Goal: Task Accomplishment & Management: Manage account settings

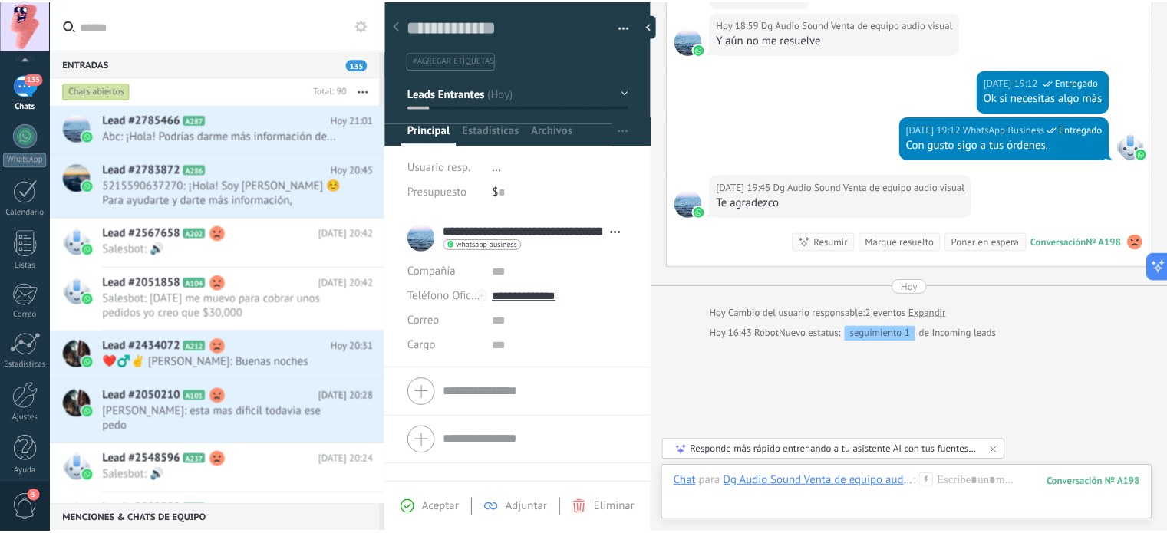
scroll to position [104, 0]
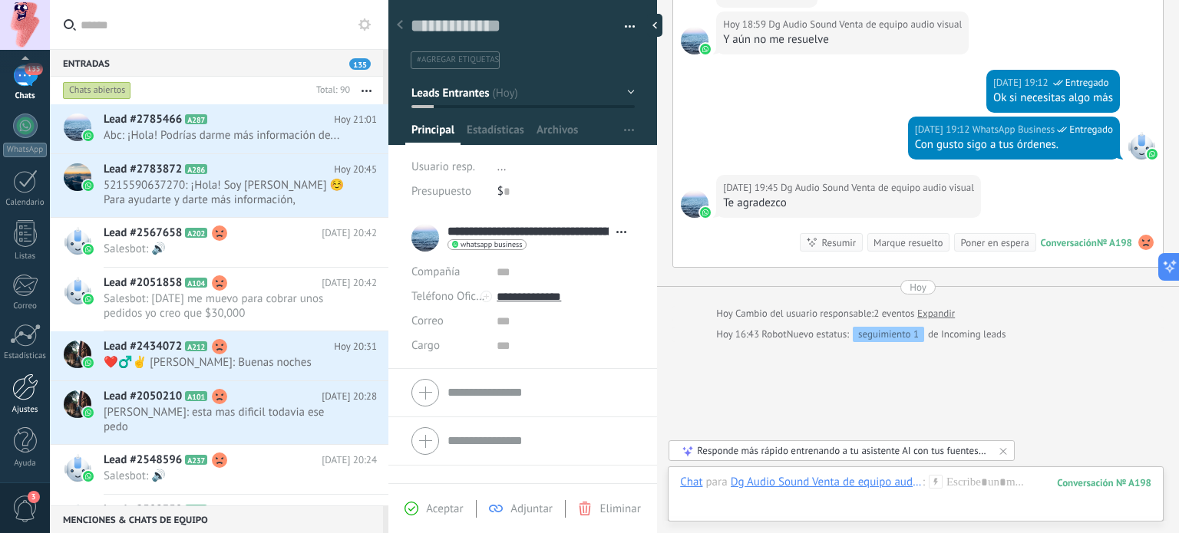
click at [28, 399] on div at bounding box center [25, 387] width 26 height 27
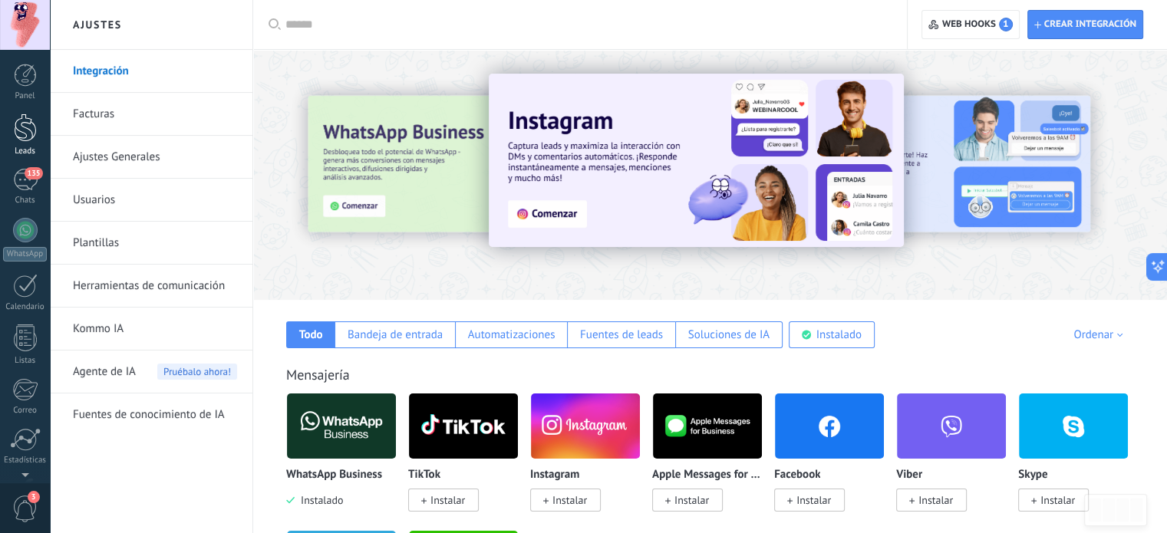
click at [22, 129] on div at bounding box center [25, 128] width 23 height 28
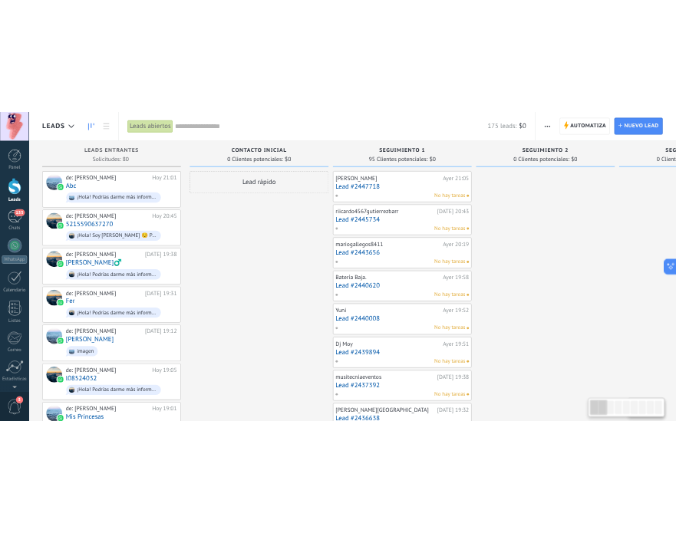
scroll to position [15, 0]
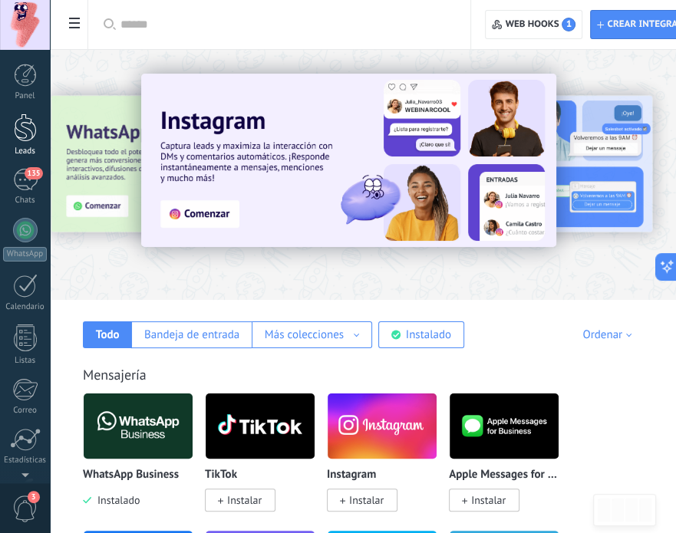
click at [28, 130] on div at bounding box center [25, 128] width 23 height 28
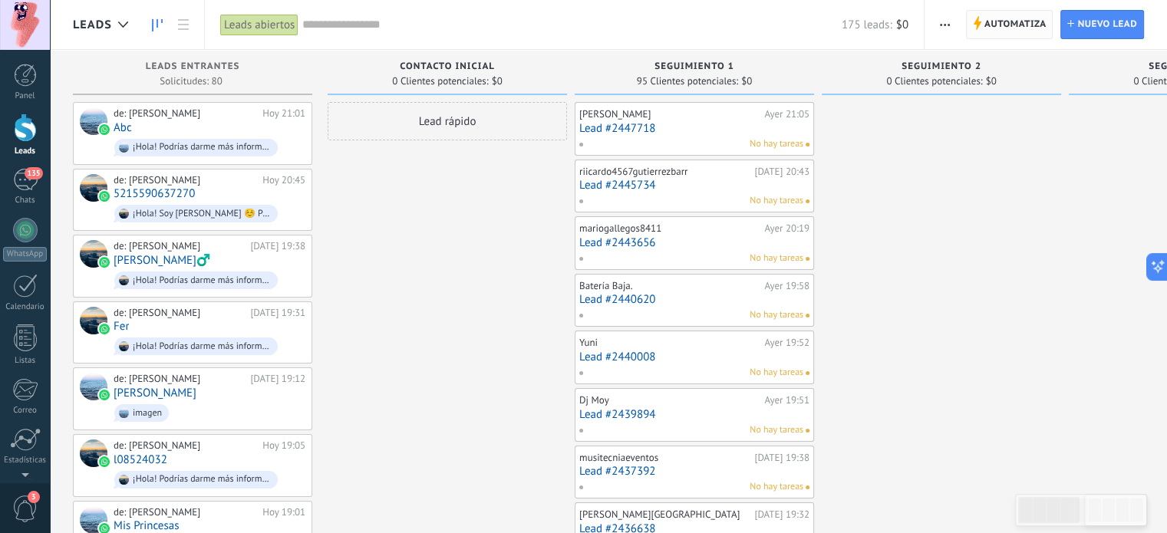
click at [995, 25] on span "Automatiza" at bounding box center [1016, 25] width 62 height 28
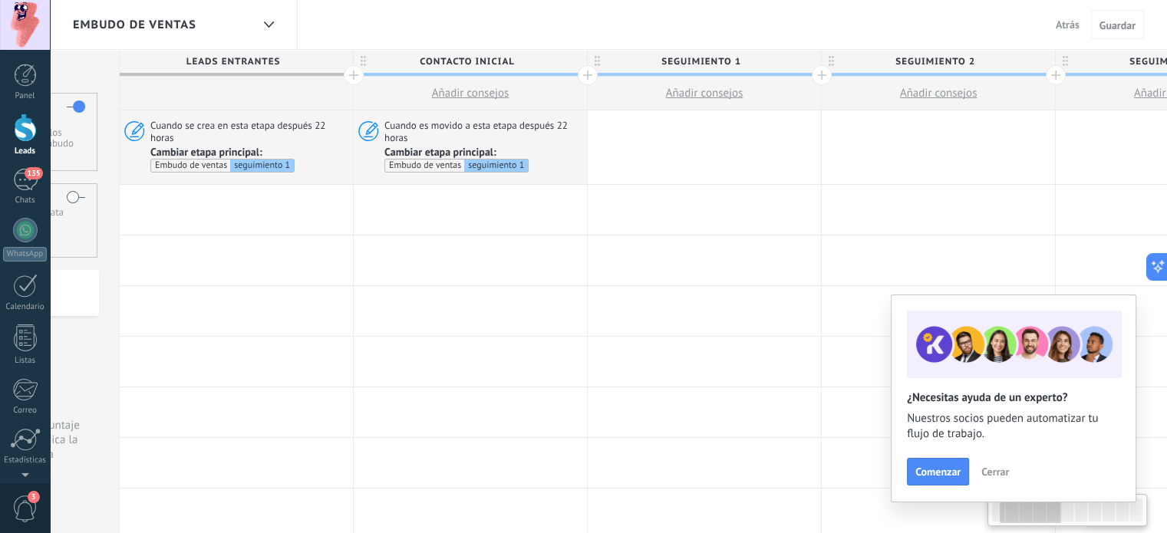
scroll to position [0, 181]
click at [484, 125] on span "Cuando es movido a esta etapa después 22 horas" at bounding box center [480, 131] width 198 height 25
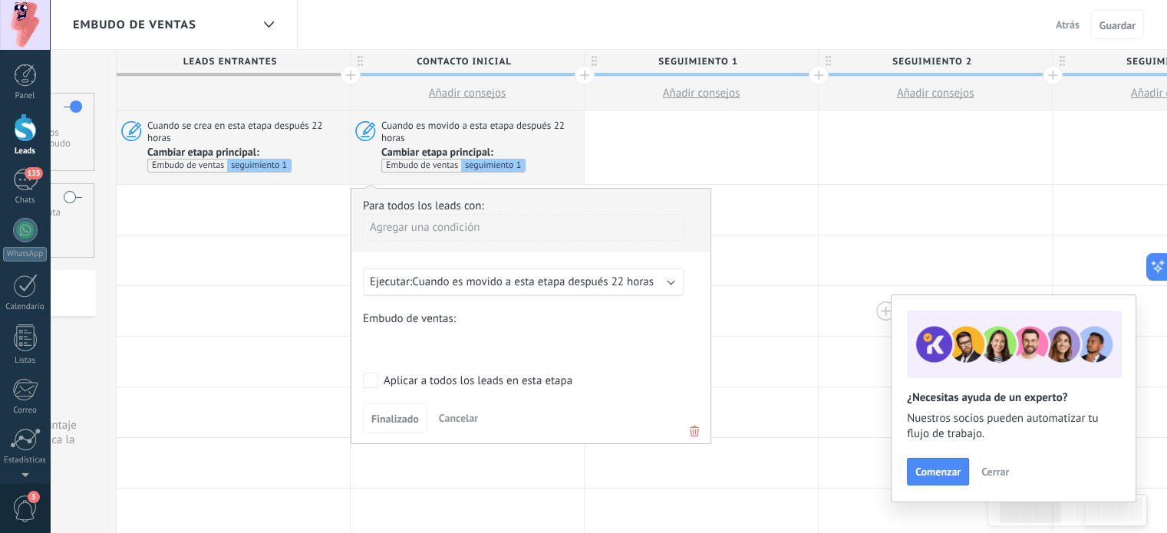
click at [821, 302] on div at bounding box center [935, 311] width 233 height 50
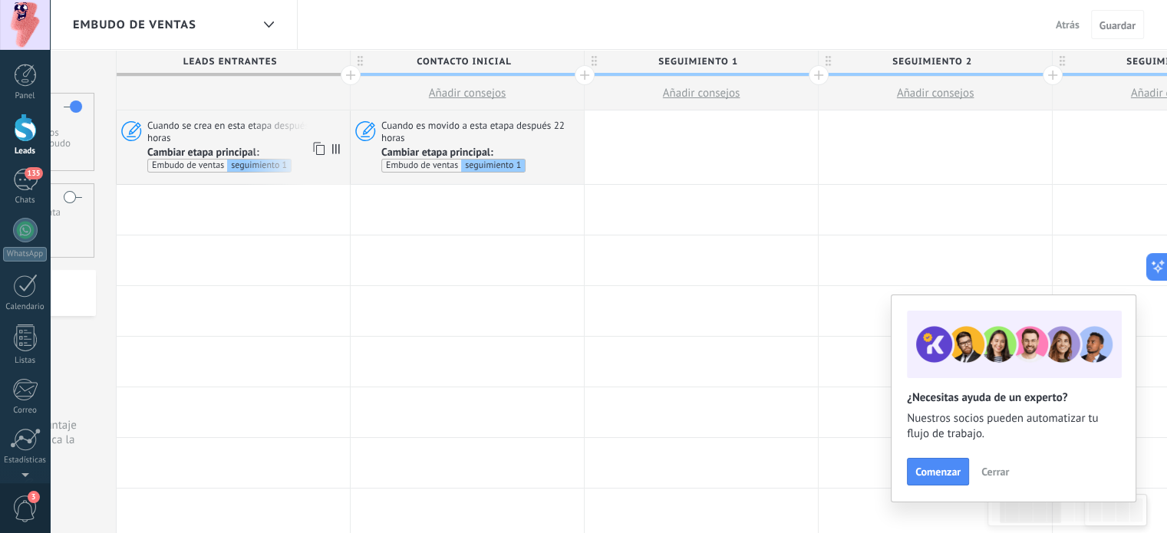
click at [253, 132] on span "Cuando se crea en esta etapa después 22 horas" at bounding box center [246, 131] width 198 height 25
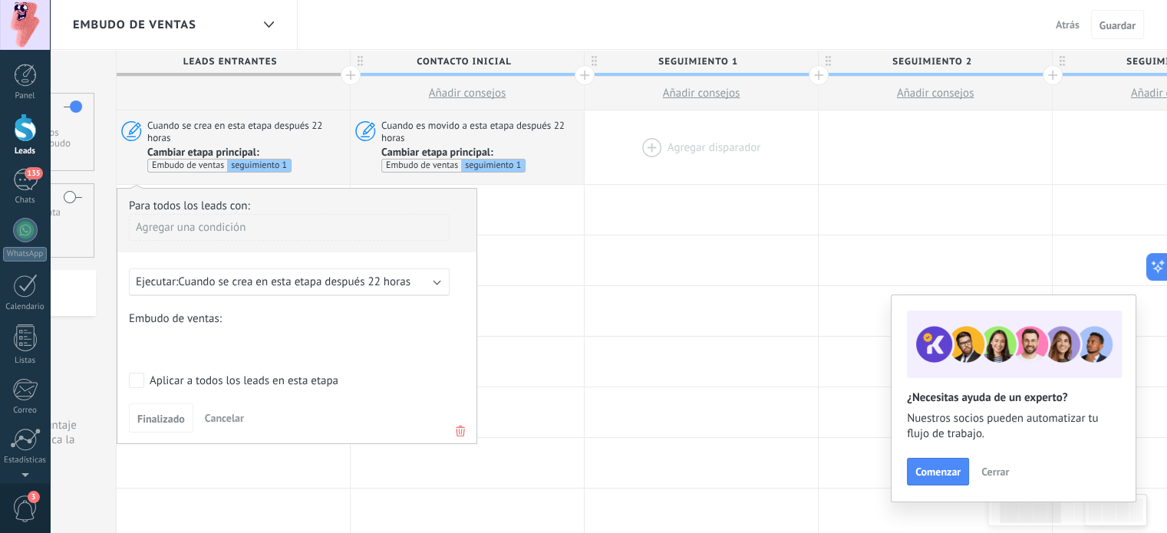
click at [678, 147] on div at bounding box center [701, 148] width 233 height 74
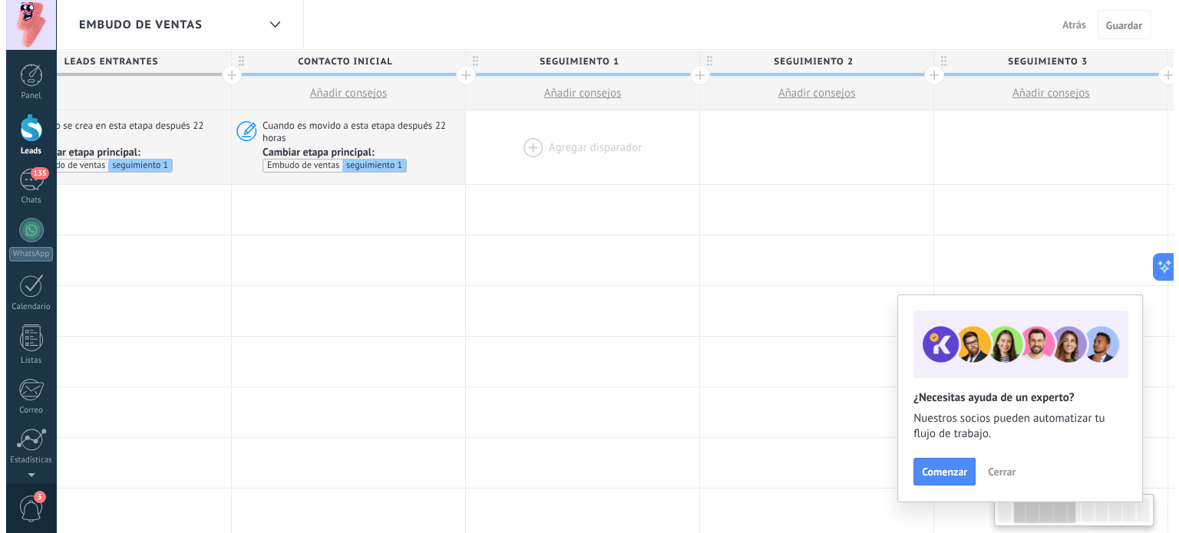
scroll to position [0, 309]
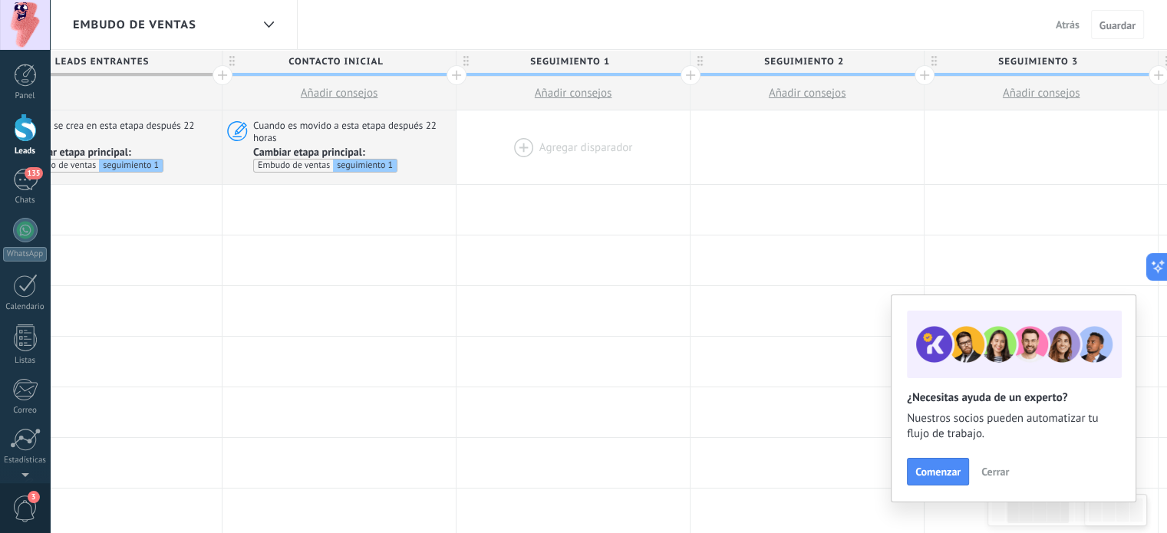
click at [555, 144] on div at bounding box center [573, 148] width 233 height 74
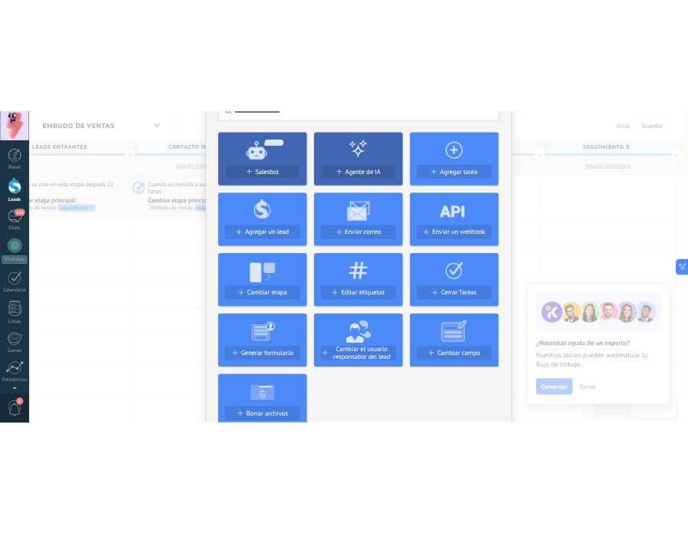
scroll to position [52, 0]
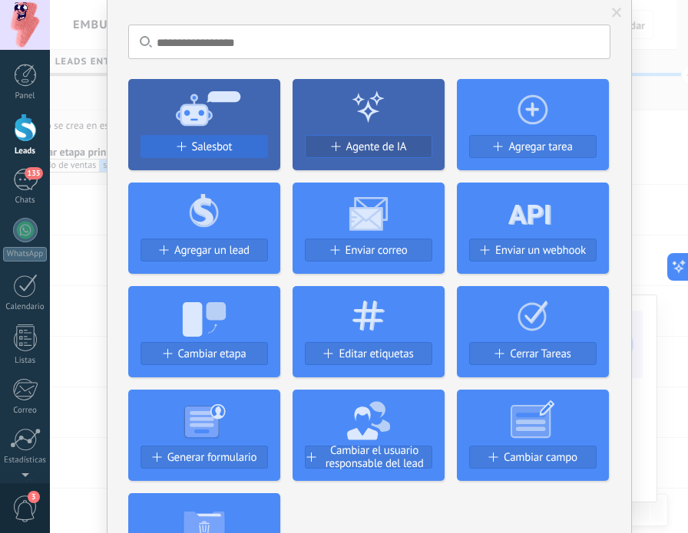
click at [243, 143] on div "Salesbot" at bounding box center [204, 146] width 126 height 13
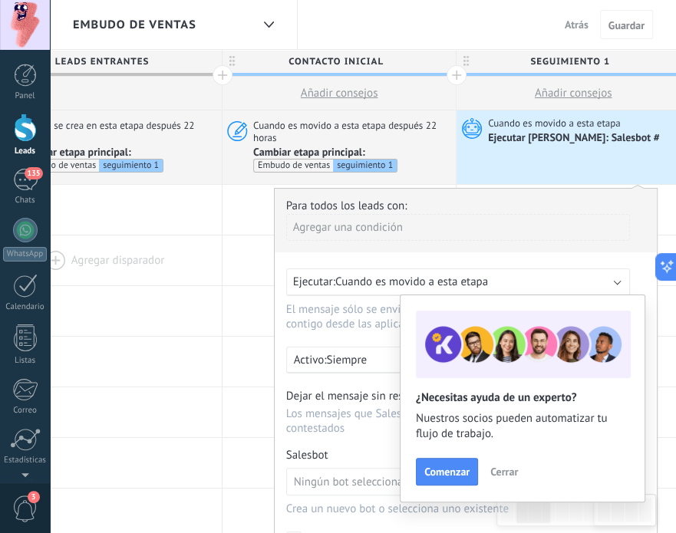
click at [216, 278] on div at bounding box center [104, 261] width 233 height 50
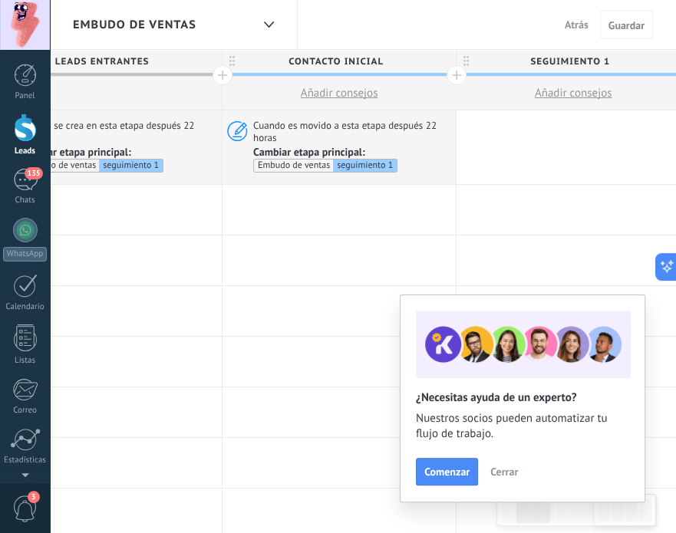
click at [574, 151] on div at bounding box center [573, 148] width 233 height 74
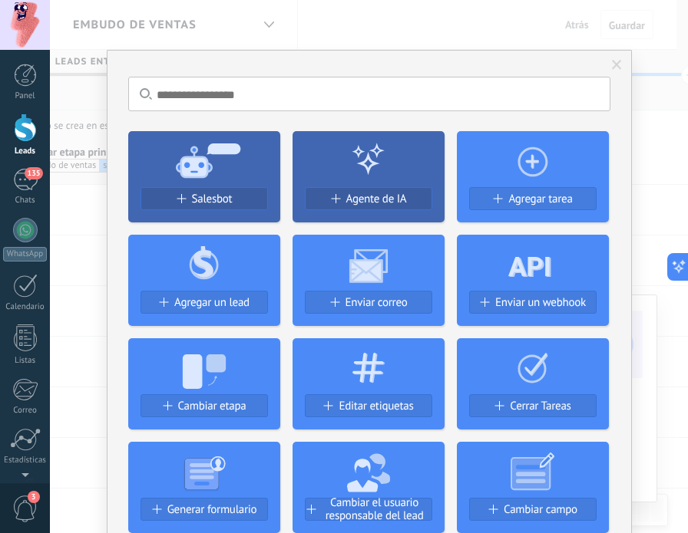
click at [82, 194] on div "No hay resultados Salesbot Agente de IA Agregar tarea Agregar un lead Enviar co…" at bounding box center [369, 266] width 638 height 533
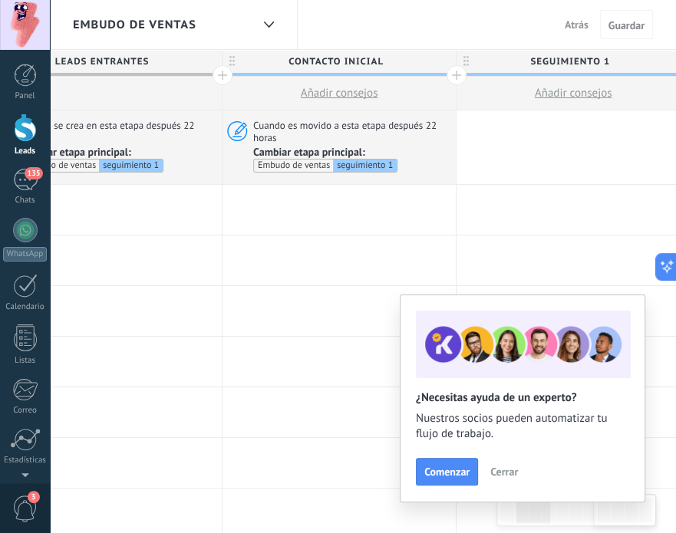
click at [543, 140] on div at bounding box center [573, 148] width 233 height 74
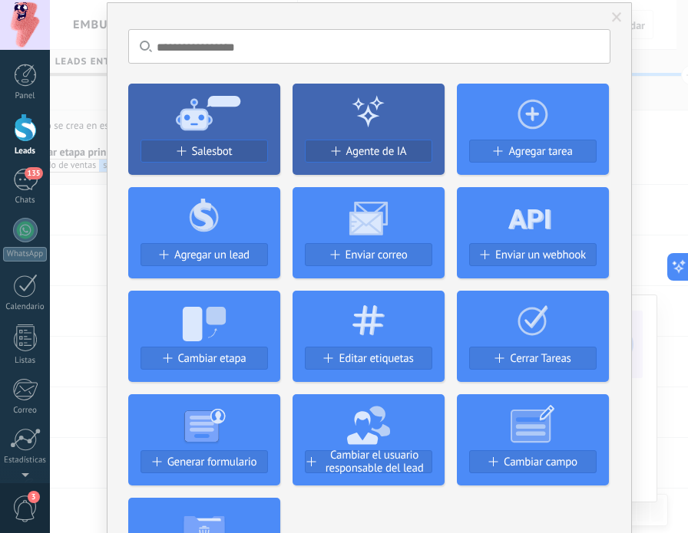
scroll to position [51, 0]
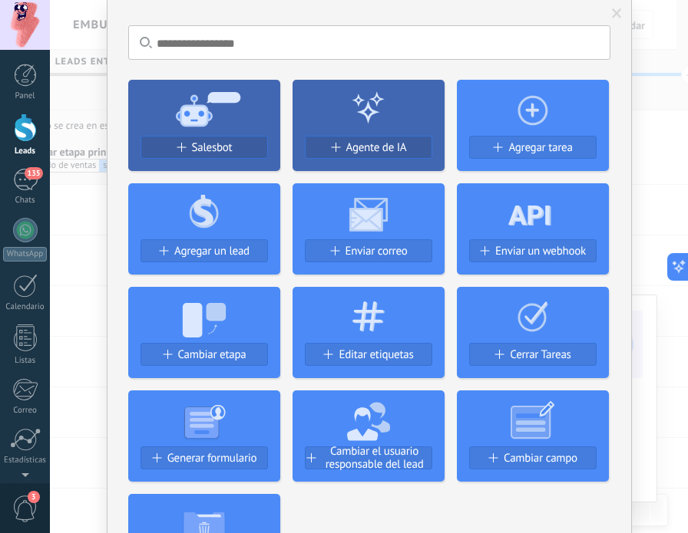
click at [175, 320] on icon at bounding box center [204, 315] width 152 height 55
click at [190, 356] on span "Cambiar etapa" at bounding box center [212, 354] width 68 height 13
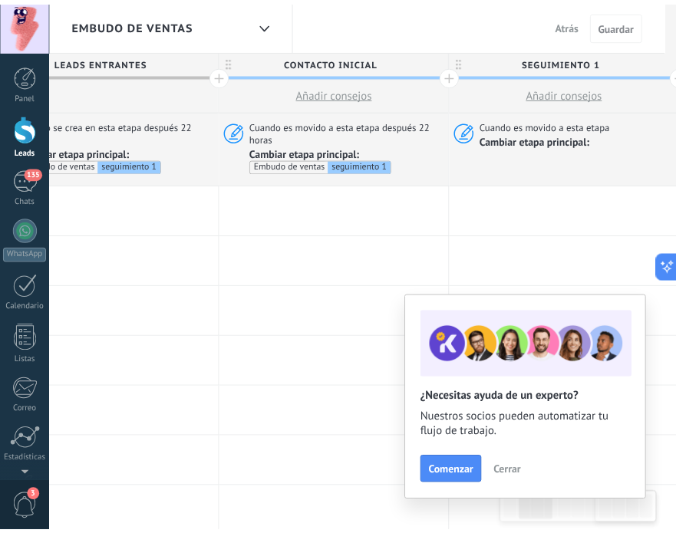
scroll to position [0, 0]
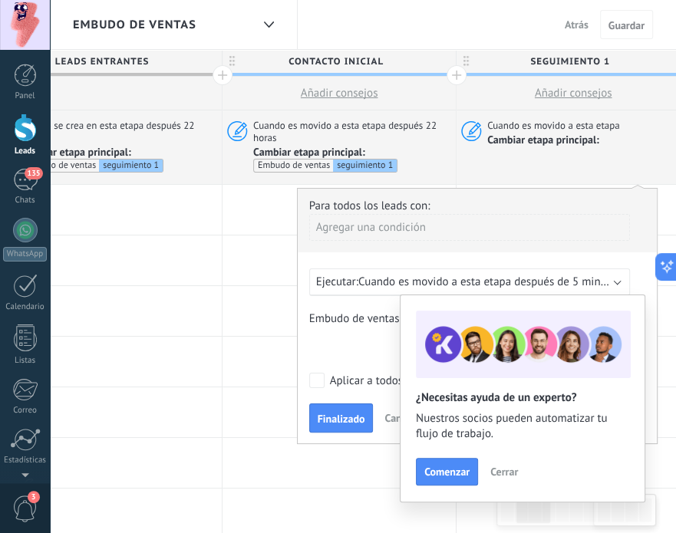
click at [617, 279] on b at bounding box center [617, 281] width 8 height 8
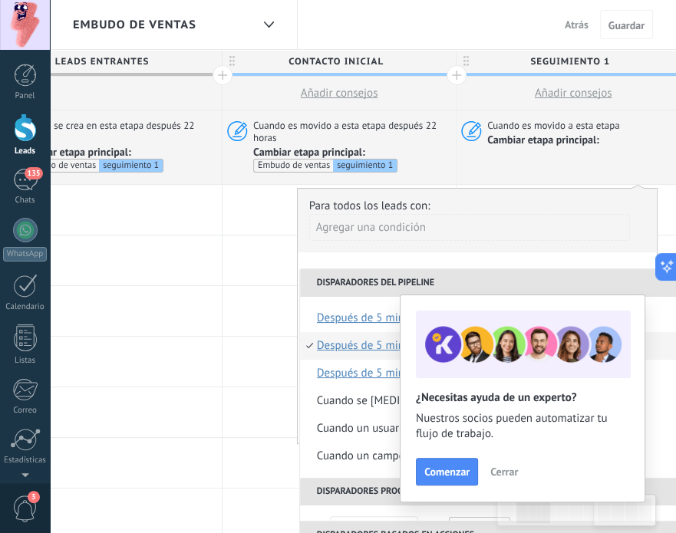
click at [503, 476] on span "Cerrar" at bounding box center [504, 472] width 28 height 11
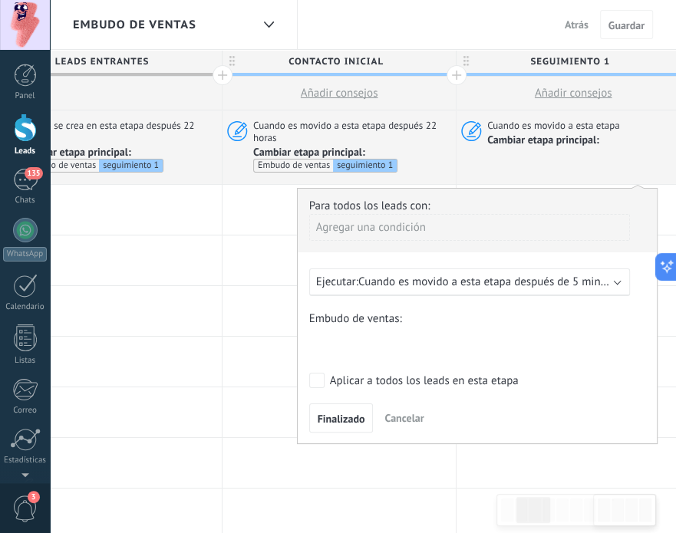
click at [594, 282] on span "Cuando es movido a esta etapa después de 5 minutos" at bounding box center [489, 282] width 263 height 15
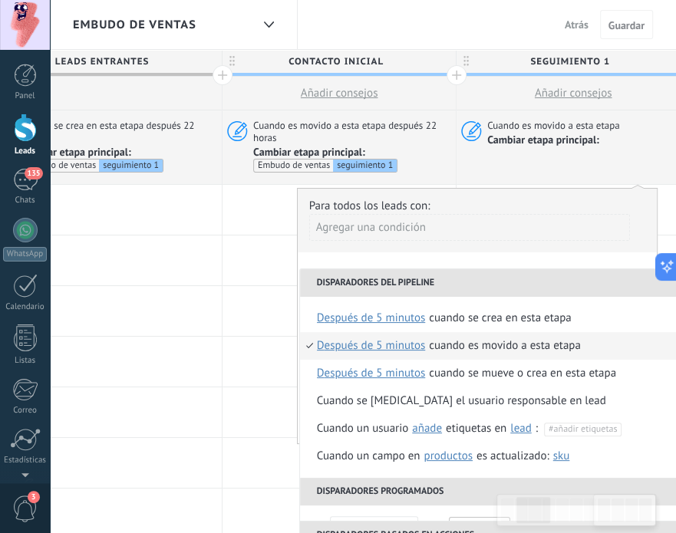
click at [371, 229] on div "Agregar una condición" at bounding box center [469, 227] width 321 height 27
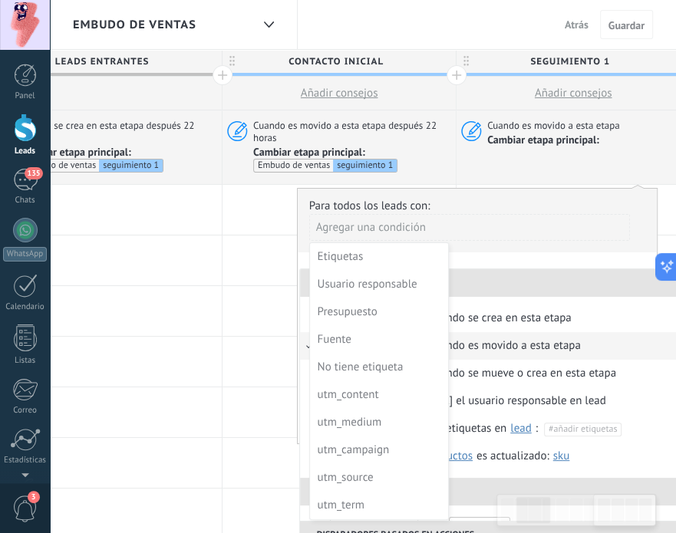
click at [440, 217] on div at bounding box center [477, 316] width 359 height 254
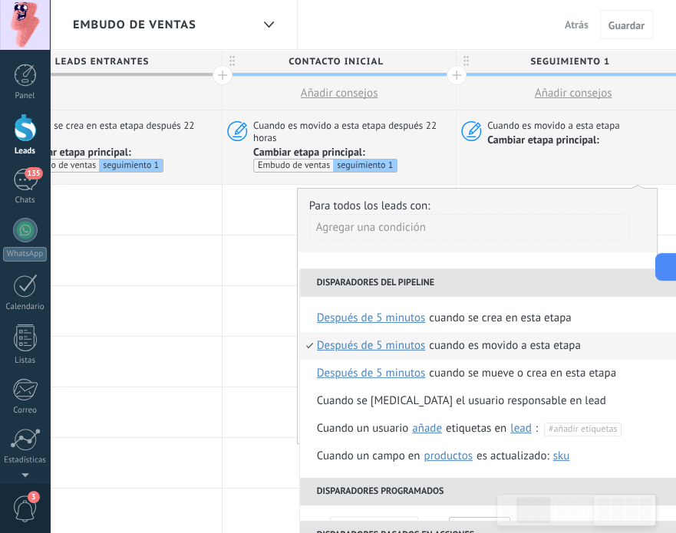
click at [411, 113] on div "Cuando es movido a esta etapa después 22 horas Cambiar etapa principal: Embudo …" at bounding box center [339, 148] width 233 height 74
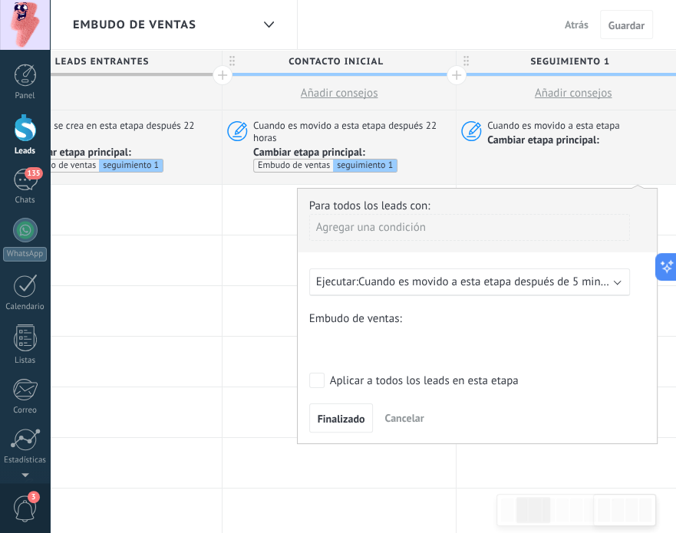
click at [619, 281] on b at bounding box center [617, 281] width 8 height 8
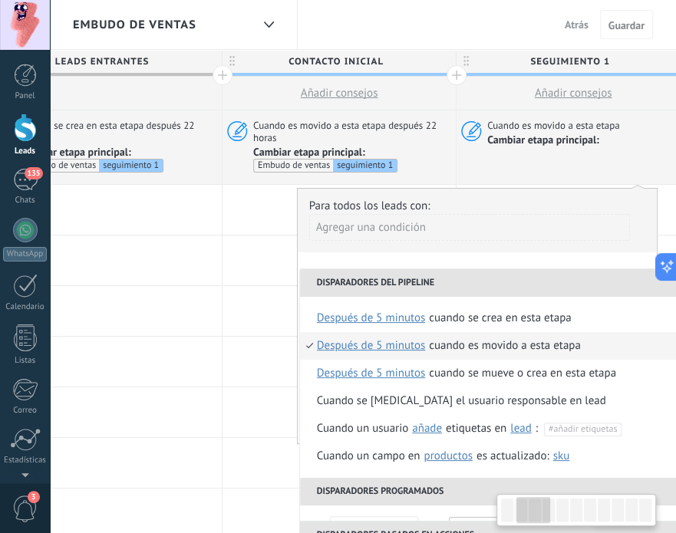
click at [579, 243] on div "Agregar una condición" at bounding box center [469, 233] width 321 height 38
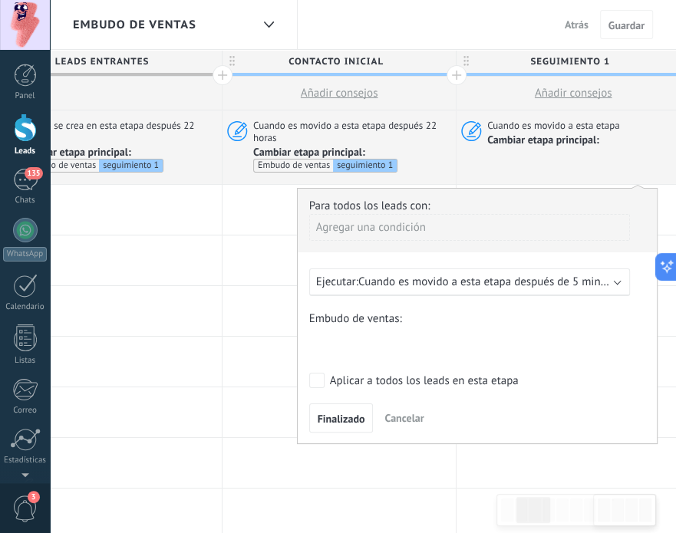
click at [460, 278] on span "Cuando es movido a esta etapa después de 5 minutos" at bounding box center [489, 282] width 263 height 15
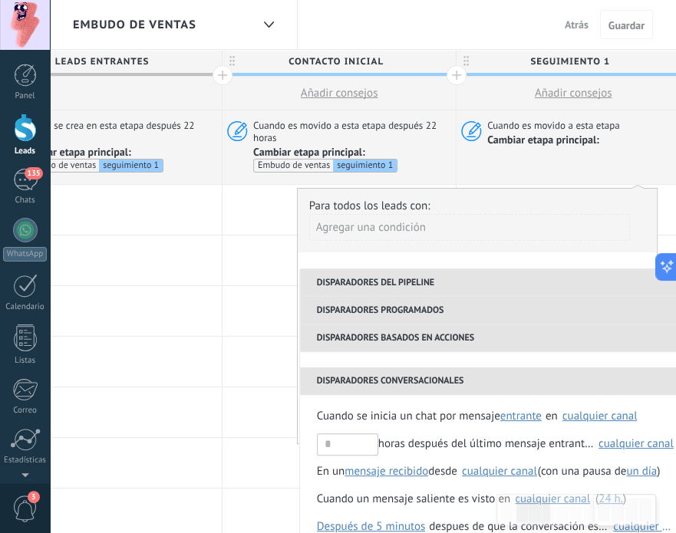
click at [589, 167] on div "Cuando es movido a esta etapa Cambiar etapa principal:" at bounding box center [573, 148] width 233 height 74
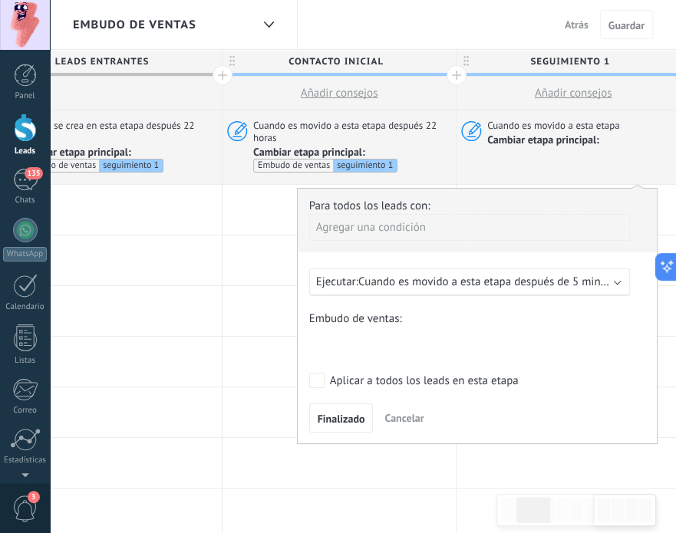
click at [484, 283] on span "Cuando es movido a esta etapa después de 5 minutos" at bounding box center [489, 282] width 263 height 15
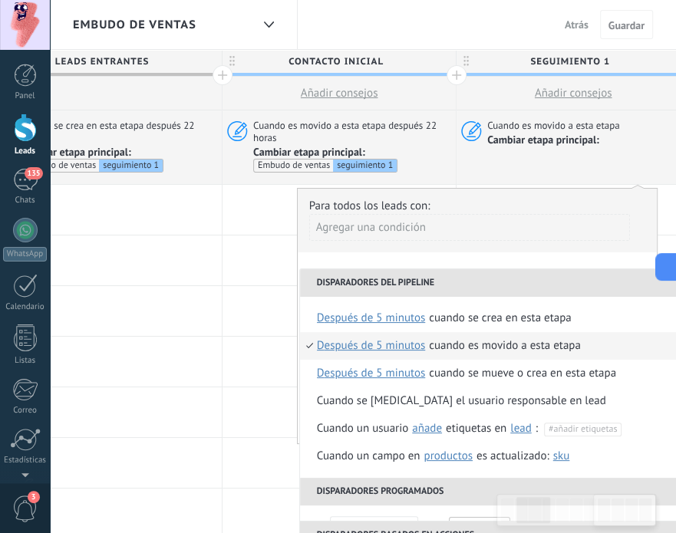
click at [484, 283] on li "Disparadores del pipeline" at bounding box center [493, 283] width 387 height 28
click at [487, 261] on div "**********" at bounding box center [477, 316] width 361 height 256
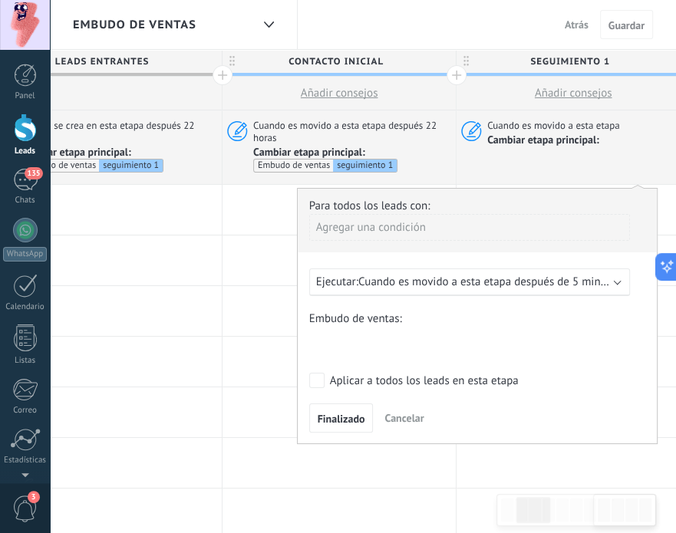
click at [616, 279] on b at bounding box center [617, 281] width 8 height 8
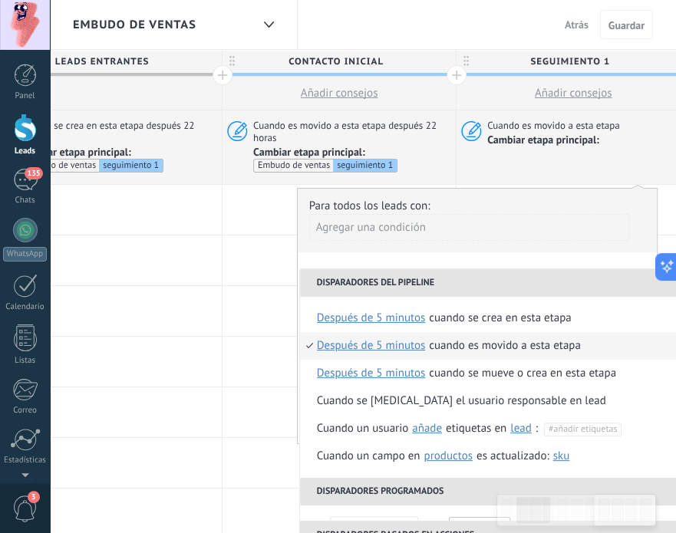
click at [616, 279] on li "Disparadores del pipeline" at bounding box center [493, 283] width 387 height 28
click at [604, 269] on li "Disparadores del pipeline" at bounding box center [493, 283] width 387 height 28
click at [576, 235] on div "Agregar una condición" at bounding box center [469, 227] width 321 height 27
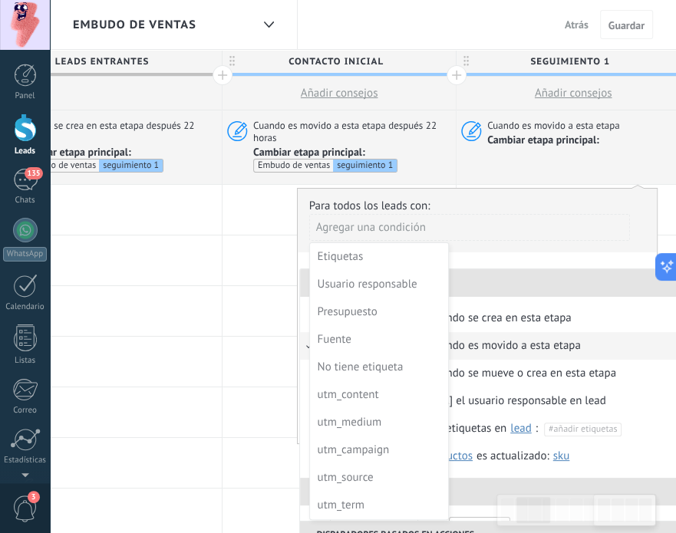
click at [566, 209] on div at bounding box center [477, 316] width 359 height 254
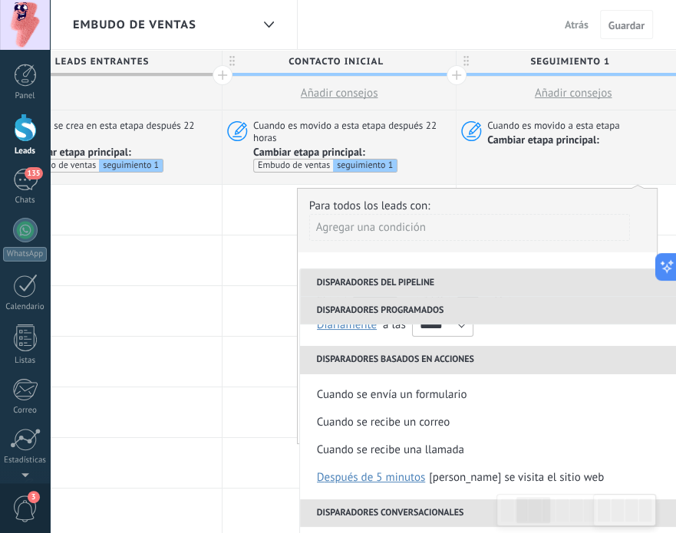
scroll to position [218, 0]
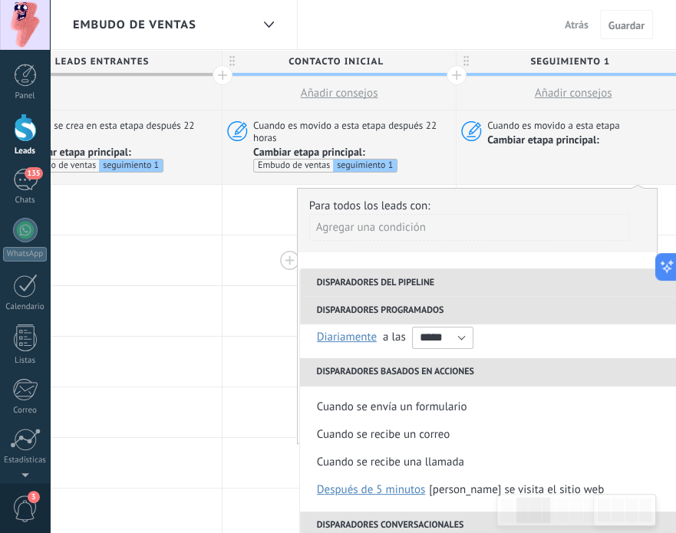
click at [223, 275] on div at bounding box center [339, 261] width 233 height 50
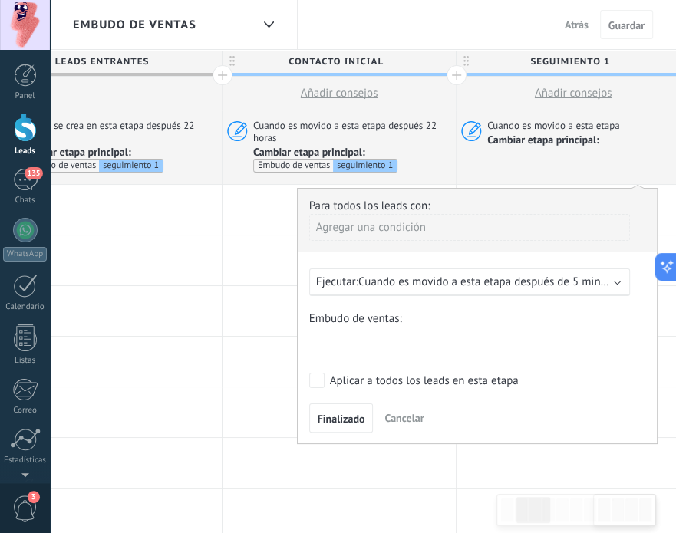
click at [433, 151] on span "Cambiar etapa principal: Embudo de ventas seguimiento 1" at bounding box center [352, 160] width 198 height 28
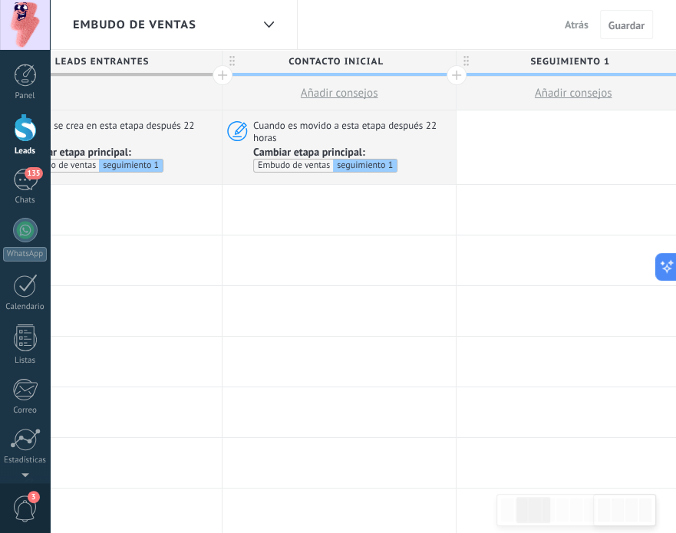
click at [433, 151] on span "Cambiar etapa principal: Embudo de ventas seguimiento 1" at bounding box center [352, 160] width 198 height 28
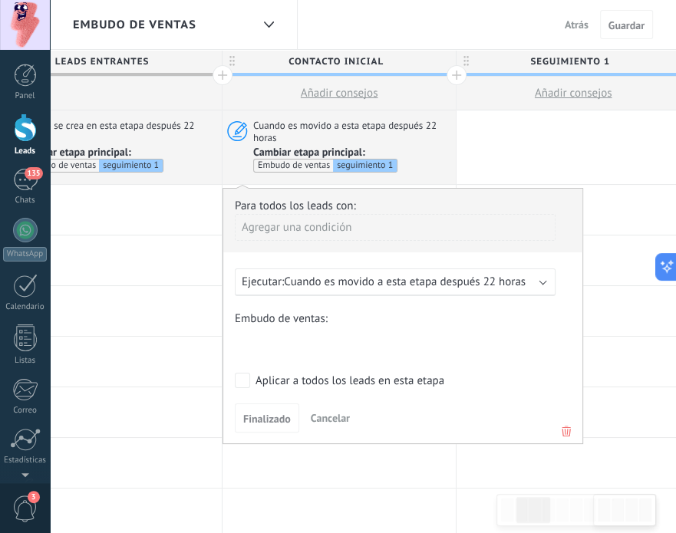
click at [544, 279] on b at bounding box center [543, 281] width 8 height 8
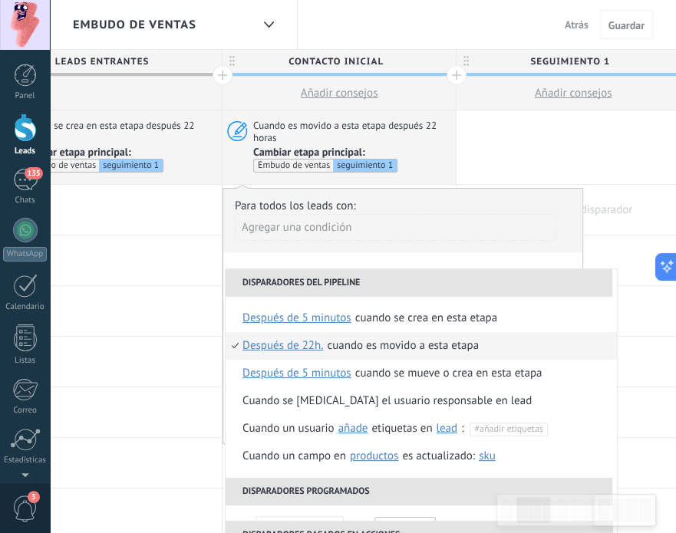
click at [602, 205] on div at bounding box center [573, 210] width 233 height 50
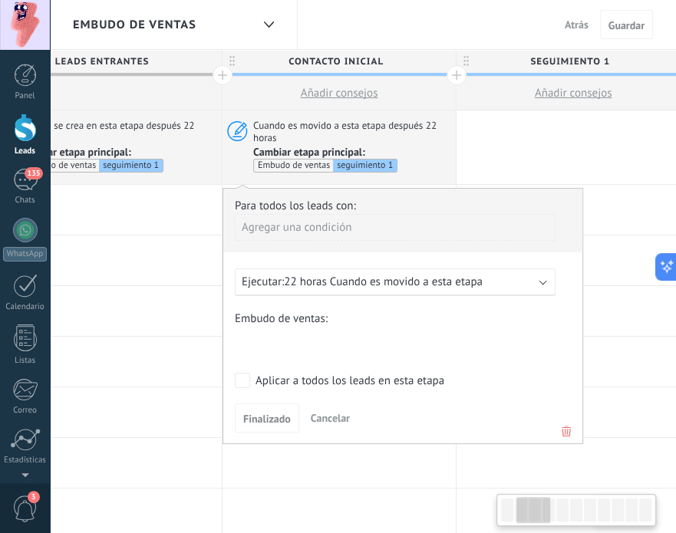
click at [599, 143] on div at bounding box center [573, 148] width 233 height 74
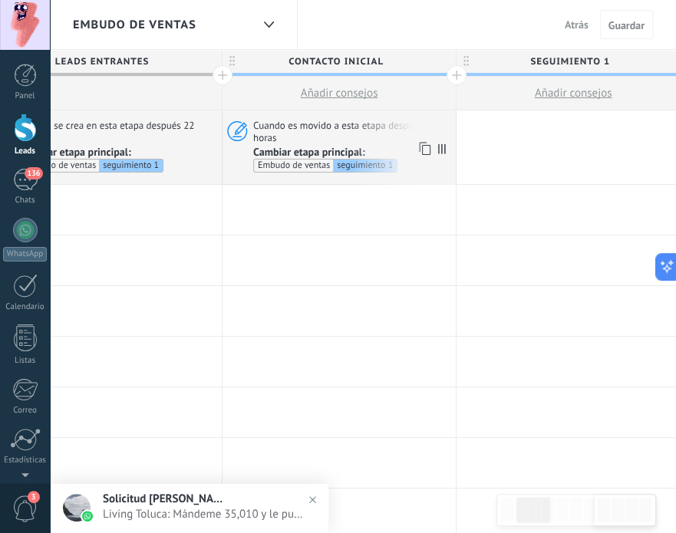
click at [427, 147] on icon at bounding box center [423, 149] width 15 height 20
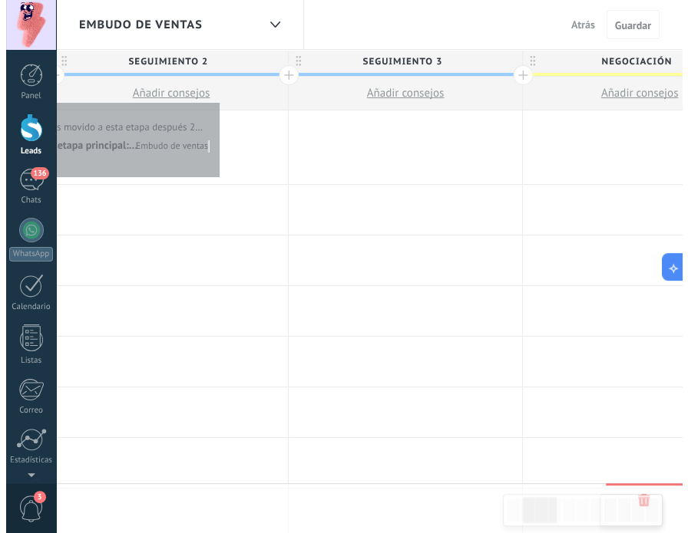
scroll to position [0, 645]
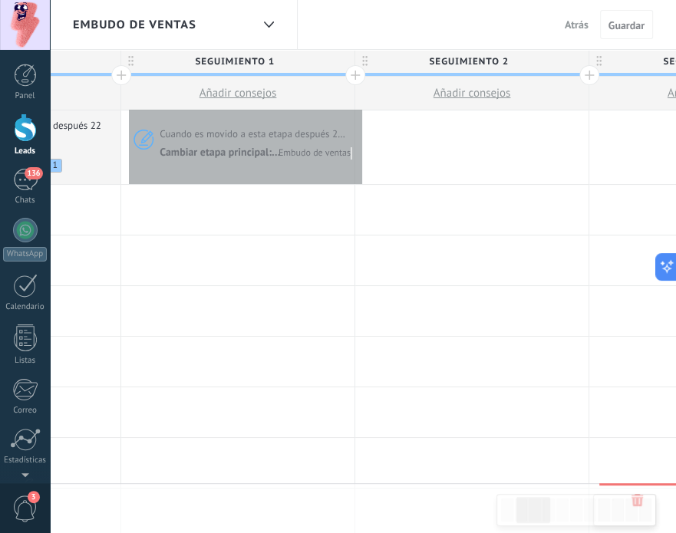
click at [358, 106] on button "Añadir consejos" at bounding box center [471, 93] width 233 height 33
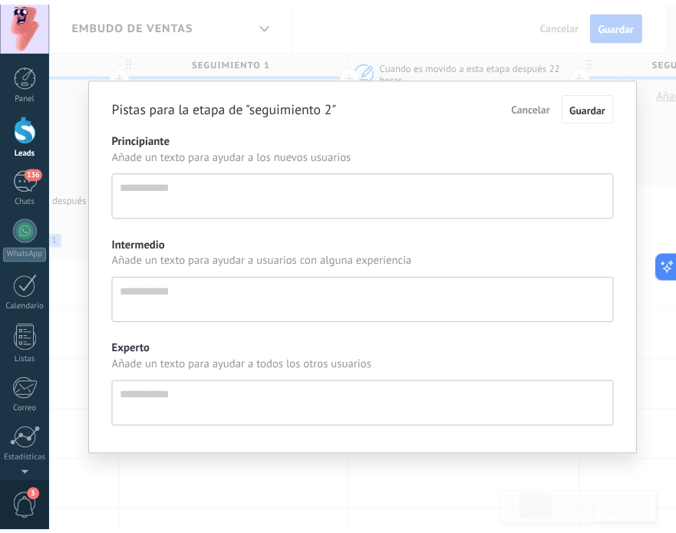
scroll to position [15, 0]
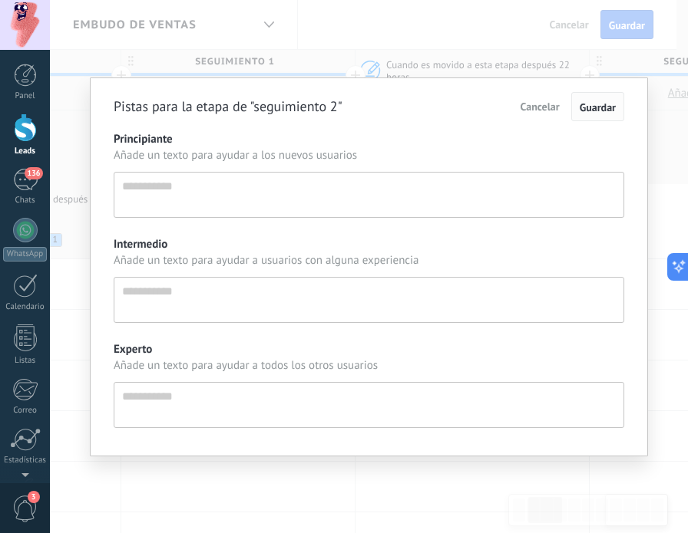
click at [594, 106] on span "Guardar" at bounding box center [597, 108] width 36 height 14
click at [546, 98] on button "Cancelar" at bounding box center [540, 107] width 54 height 26
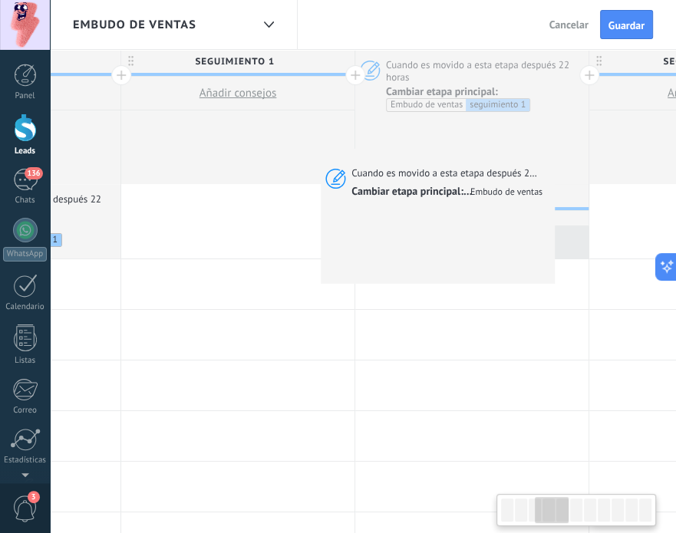
scroll to position [0, 649]
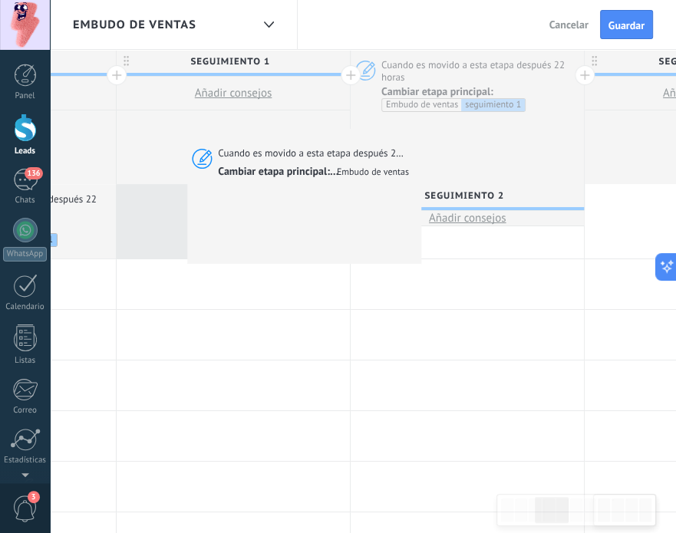
drag, startPoint x: 565, startPoint y: 156, endPoint x: 186, endPoint y: 124, distance: 379.6
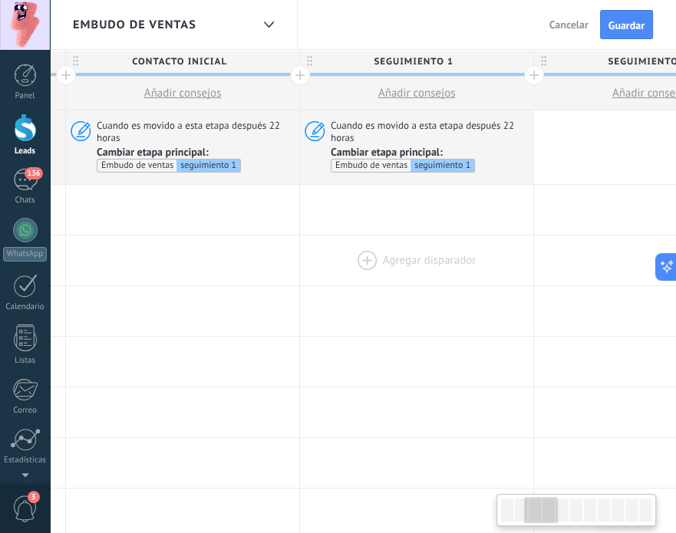
scroll to position [0, 439]
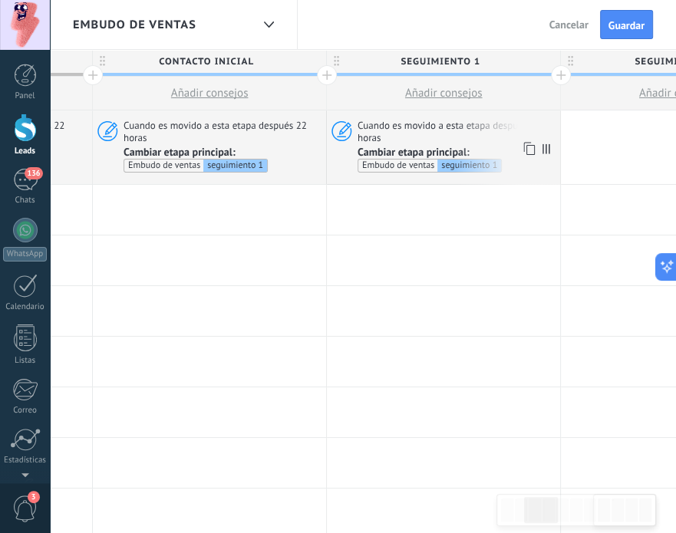
click at [480, 162] on div "seguimiento 1" at bounding box center [469, 166] width 64 height 12
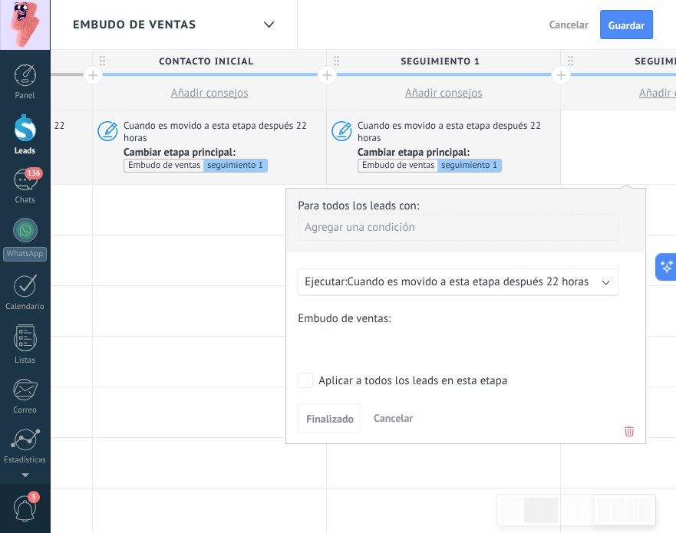
click at [0, 0] on div "Contacto inicial seguimiento 1 seguimiento 2 seguimiento 3 Negociación Debate c…" at bounding box center [0, 0] width 0 height 0
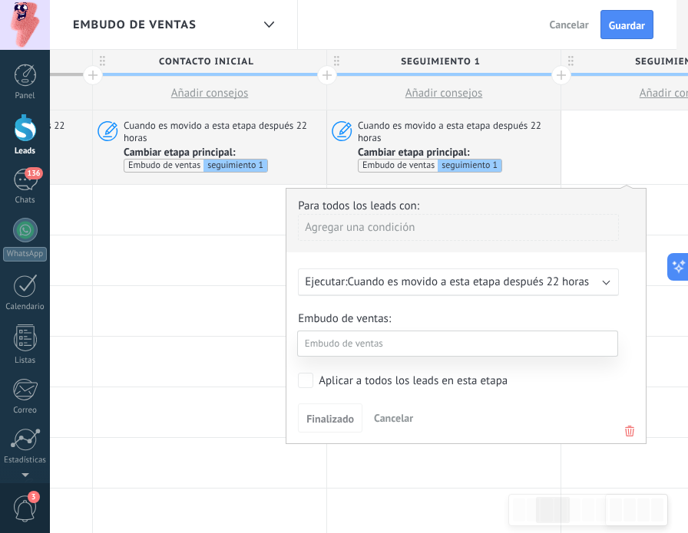
click at [0, 0] on label "seguimiento 2" at bounding box center [0, 0] width 0 height 0
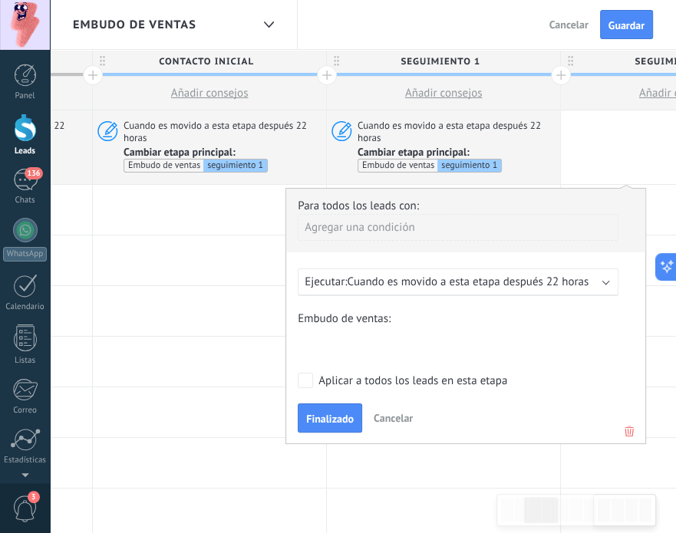
click at [358, 122] on span "Cuando es movido a esta etapa después 22 horas" at bounding box center [457, 131] width 198 height 25
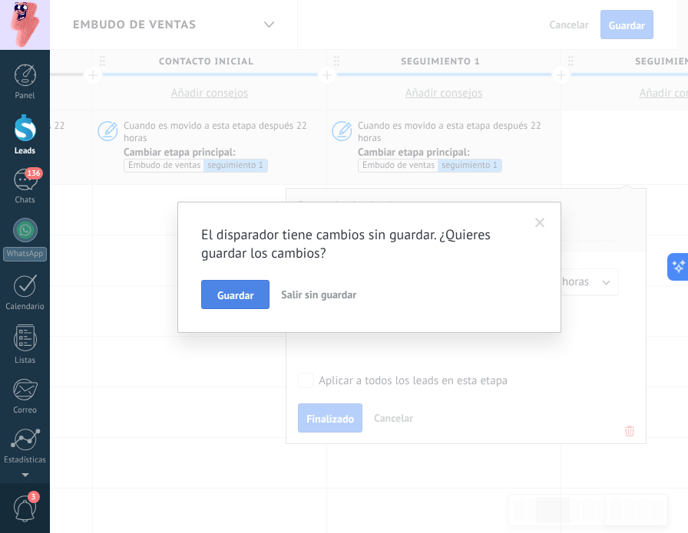
click at [254, 288] on button "Guardar" at bounding box center [235, 294] width 68 height 29
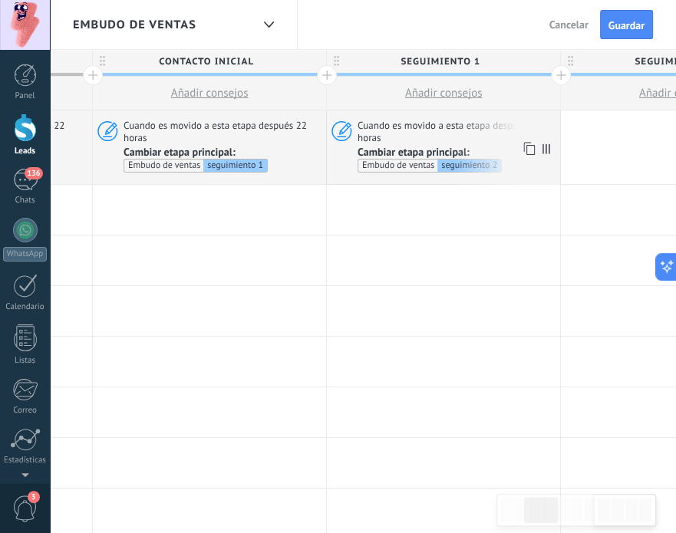
click at [455, 125] on span "Cuando es movido a esta etapa después 22 horas" at bounding box center [457, 131] width 198 height 25
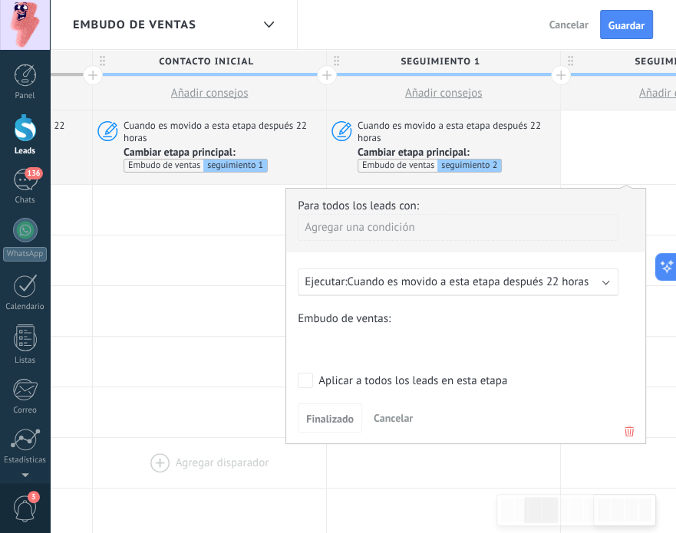
click at [157, 438] on div at bounding box center [209, 463] width 233 height 50
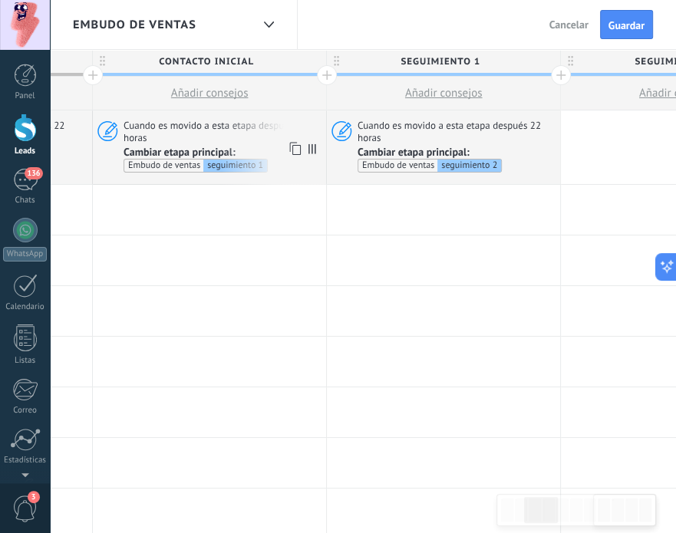
click at [167, 170] on div "Embudo de ventas" at bounding box center [163, 166] width 79 height 12
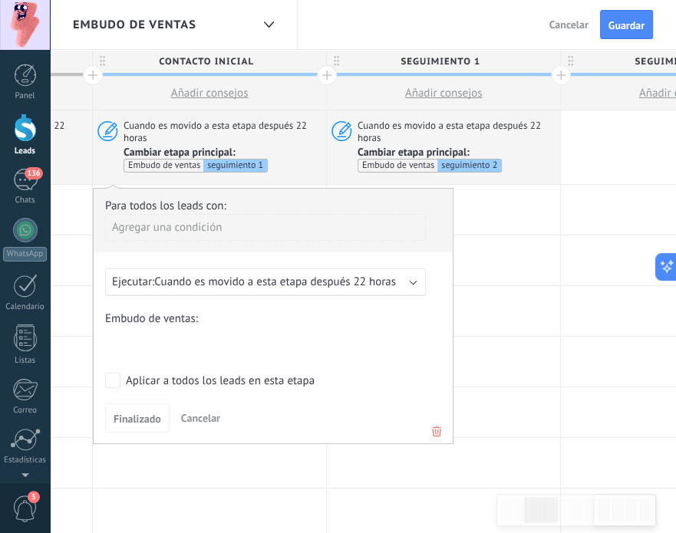
click at [107, 134] on icon at bounding box center [105, 130] width 25 height 23
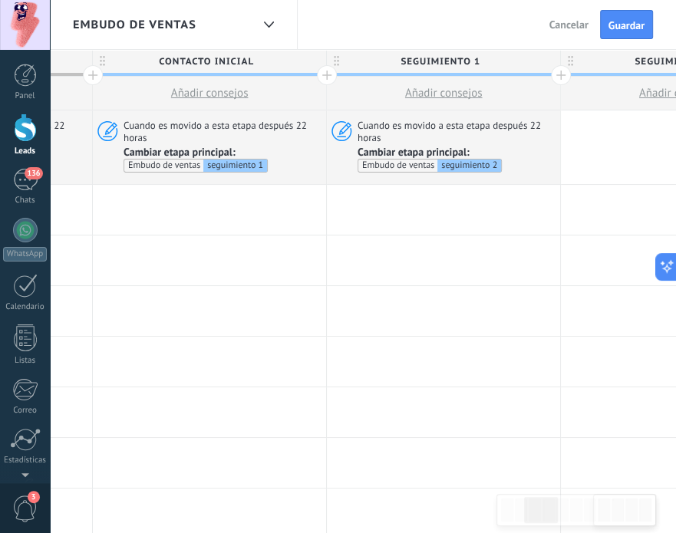
click at [107, 134] on icon at bounding box center [105, 130] width 25 height 23
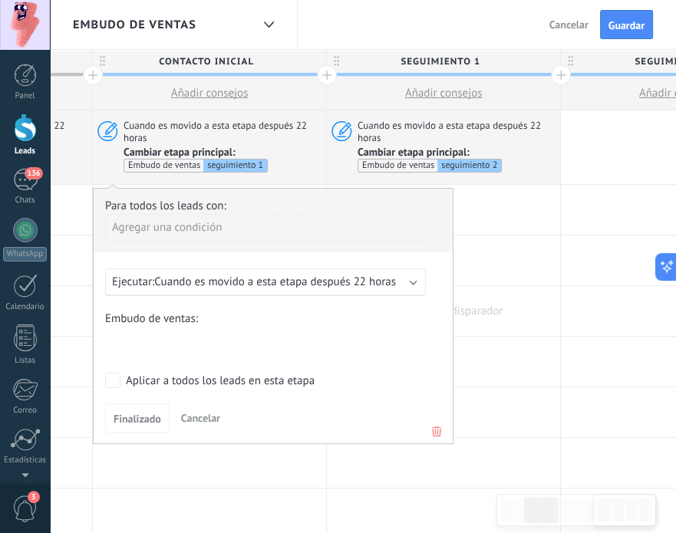
click at [513, 332] on div at bounding box center [443, 311] width 233 height 50
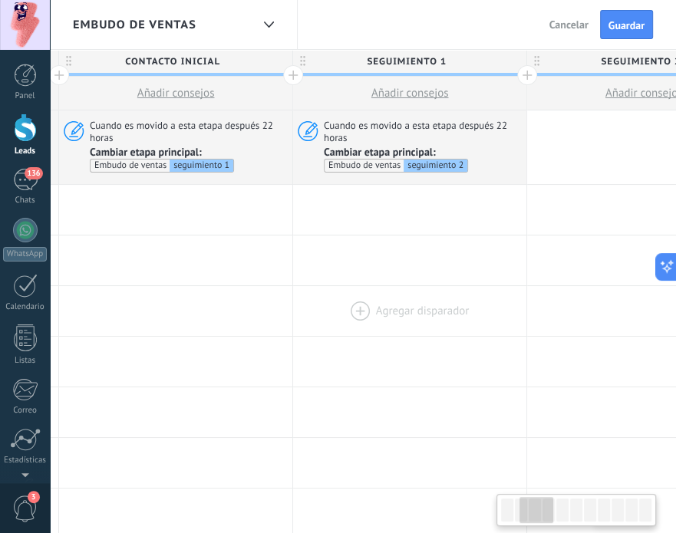
scroll to position [0, 482]
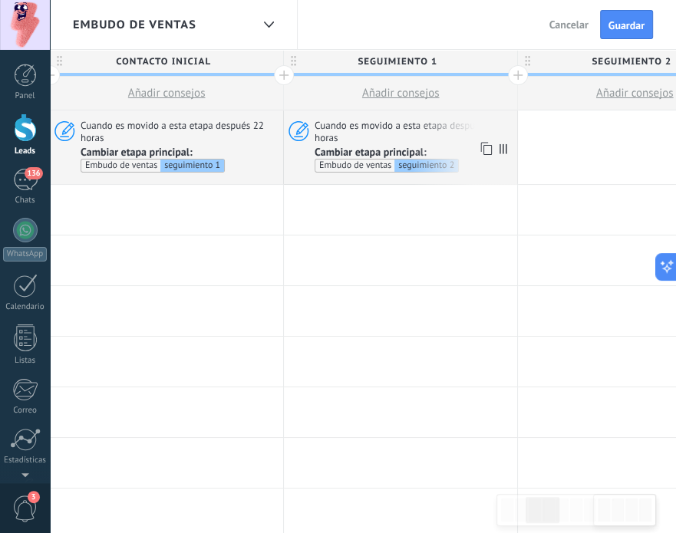
click at [301, 131] on use at bounding box center [299, 131] width 20 height 20
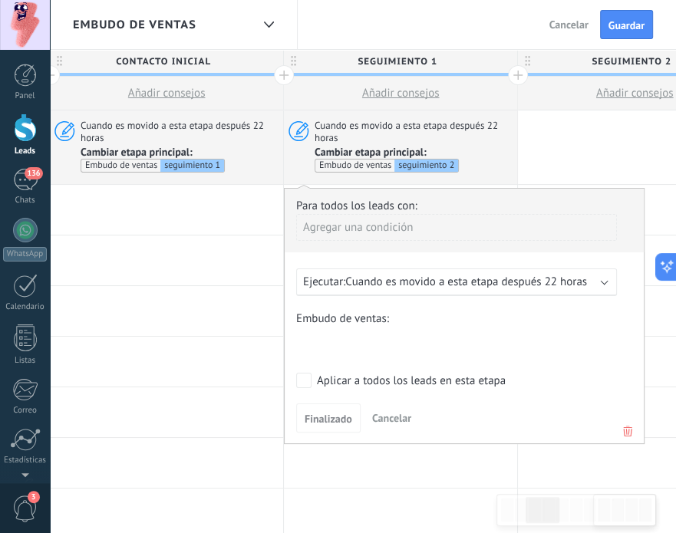
click at [0, 0] on div "Contacto inicial seguimiento 1 seguimiento 2 seguimiento 3 Negociación Debate c…" at bounding box center [0, 0] width 0 height 0
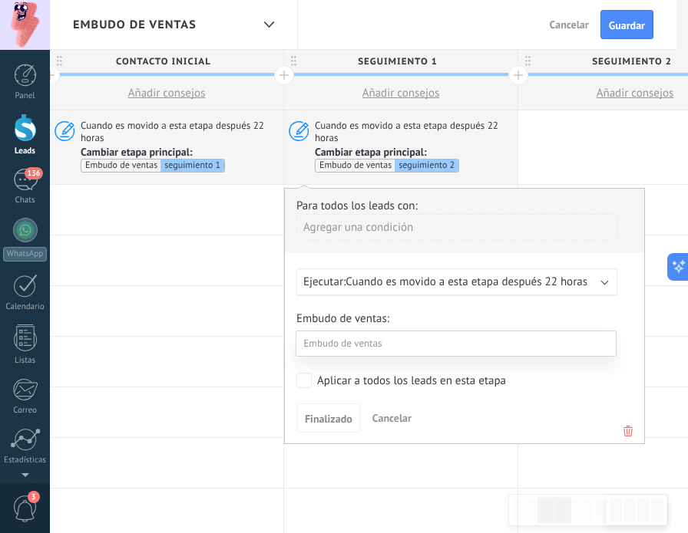
click at [630, 358] on div at bounding box center [369, 266] width 638 height 533
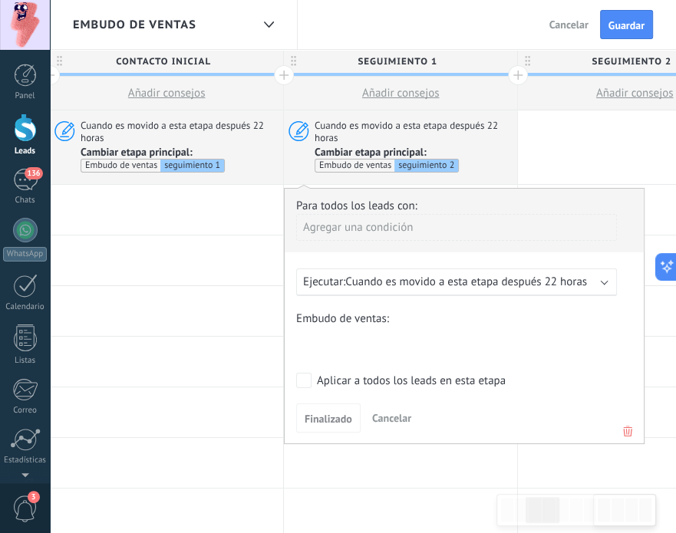
scroll to position [57, 0]
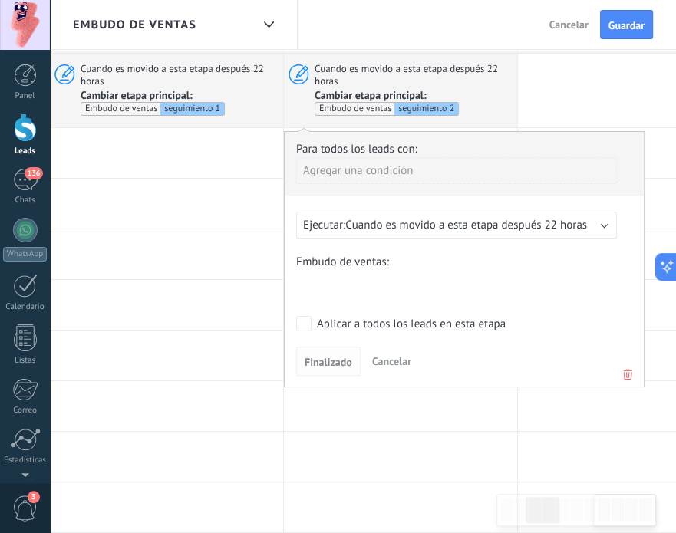
click at [335, 364] on span "Finalizado" at bounding box center [329, 362] width 48 height 11
click at [325, 358] on span "Finalizado" at bounding box center [329, 362] width 48 height 11
click at [393, 361] on span "Cancelar" at bounding box center [391, 362] width 39 height 14
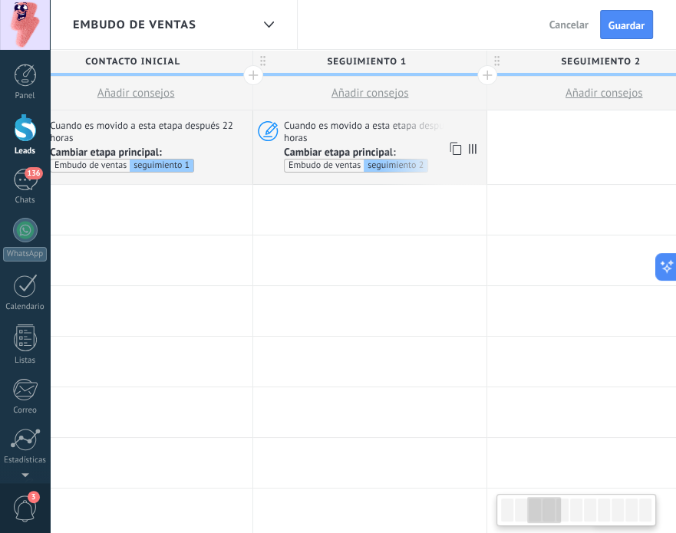
scroll to position [0, 512]
click at [270, 130] on icon at bounding box center [266, 130] width 25 height 23
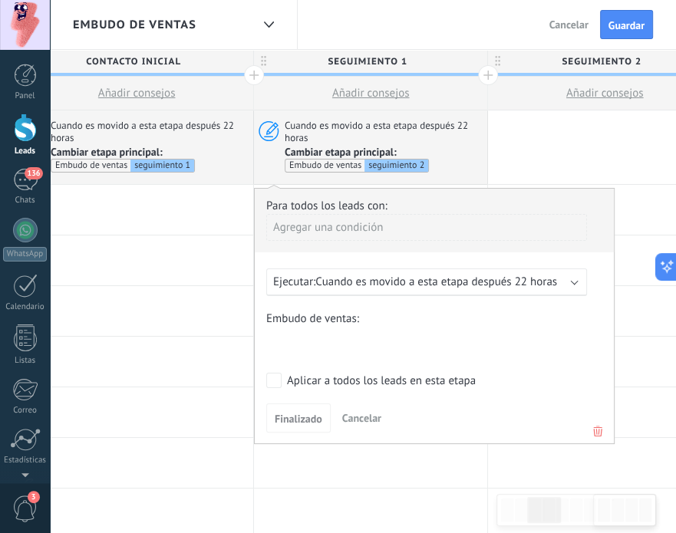
click at [365, 277] on span "Cuando es movido a esta etapa después 22 horas" at bounding box center [436, 282] width 242 height 15
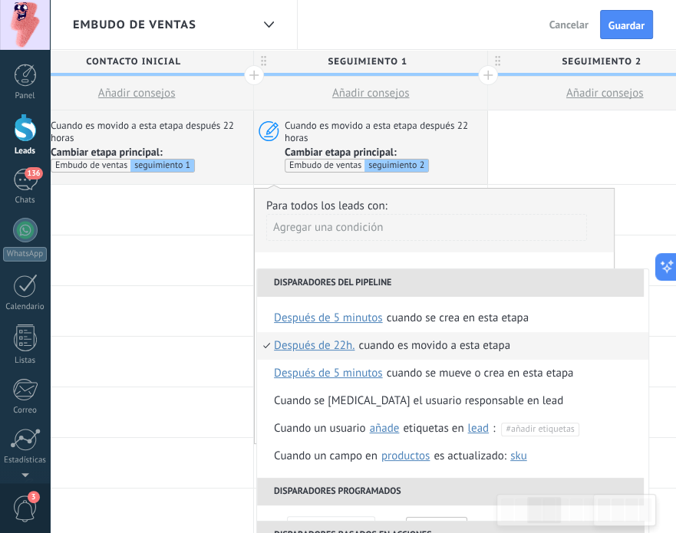
click at [332, 346] on span "Después de 22h." at bounding box center [314, 346] width 81 height 28
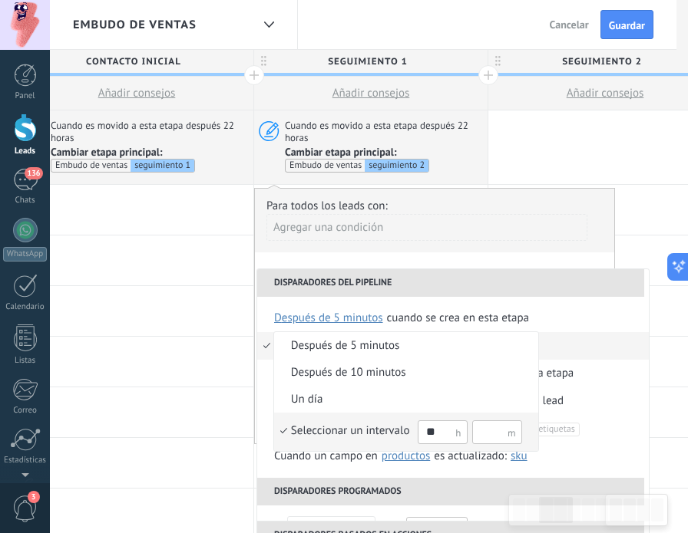
click at [602, 281] on div at bounding box center [344, 266] width 688 height 533
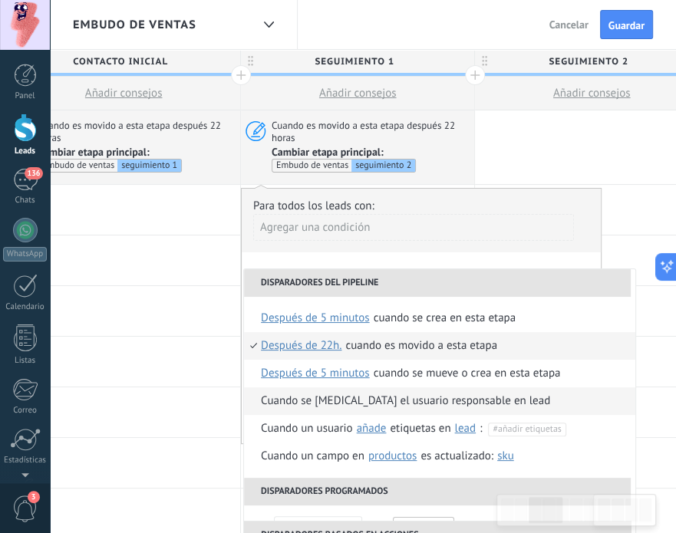
scroll to position [0, 0]
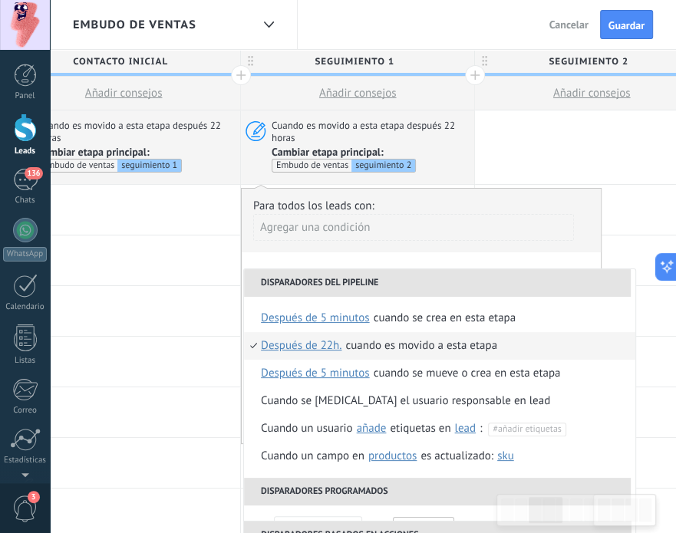
click at [444, 158] on span "Cambiar etapa principal: Embudo de ventas seguimiento 2" at bounding box center [371, 160] width 198 height 28
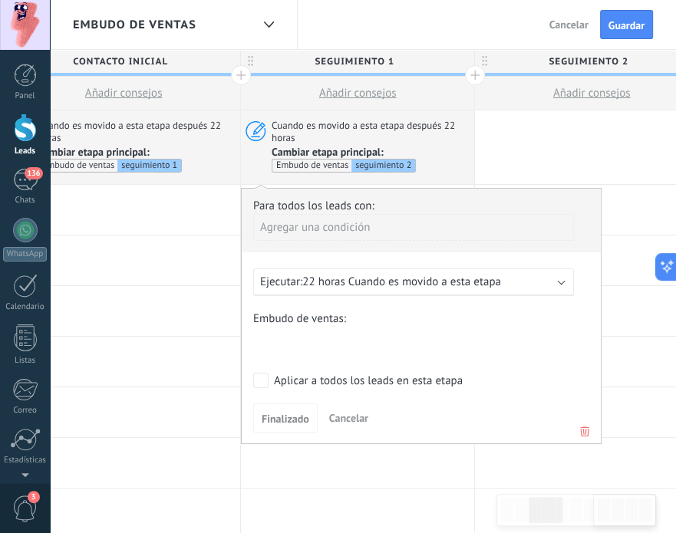
click at [274, 380] on div "Aplicar a todos los leads en esta etapa" at bounding box center [368, 381] width 189 height 15
click at [259, 126] on icon at bounding box center [253, 130] width 25 height 23
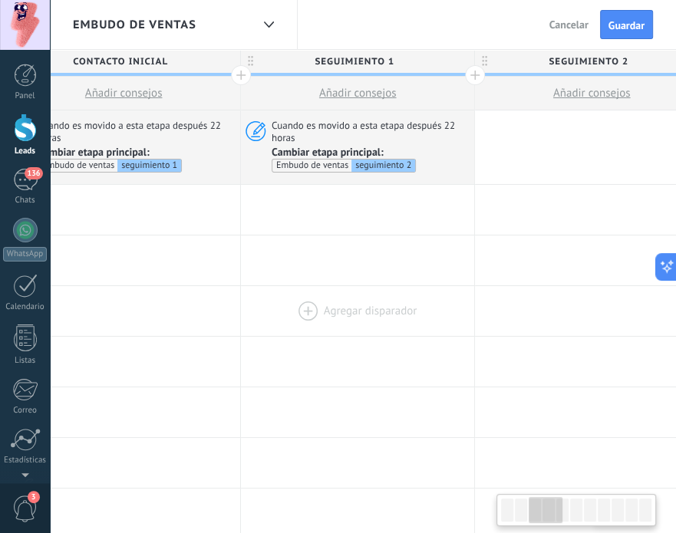
scroll to position [0, 525]
drag, startPoint x: 386, startPoint y: 131, endPoint x: 318, endPoint y: 308, distance: 190.0
click at [318, 308] on div at bounding box center [357, 311] width 233 height 50
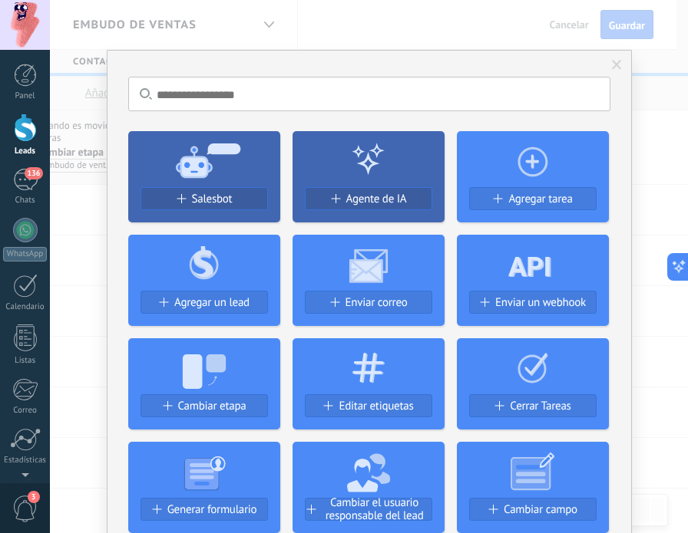
click at [87, 227] on div "No hay resultados Salesbot Agente de IA Agregar tarea Agregar un lead Enviar co…" at bounding box center [369, 266] width 638 height 533
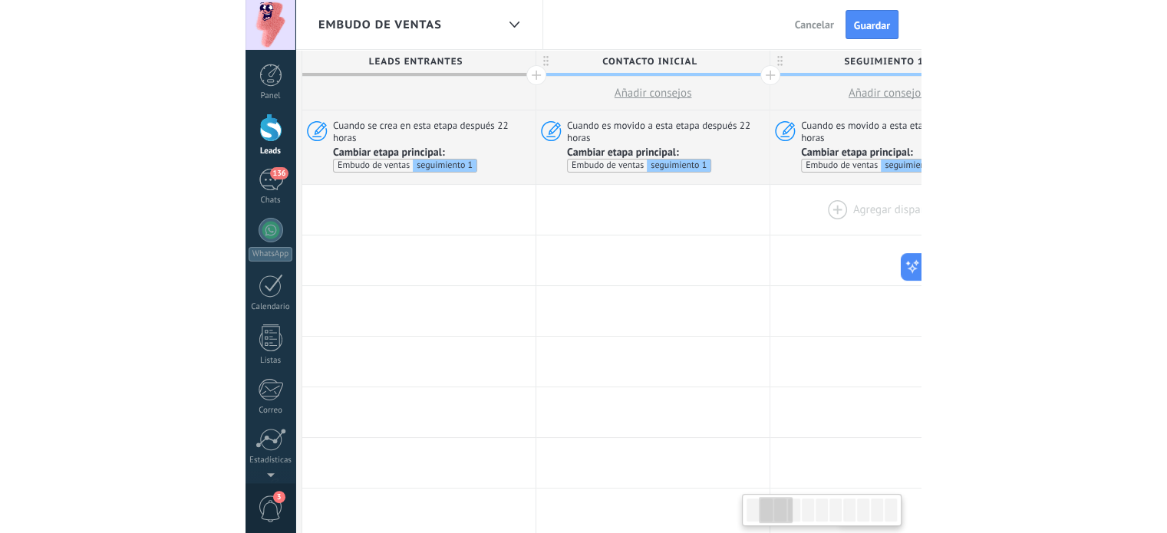
scroll to position [0, 0]
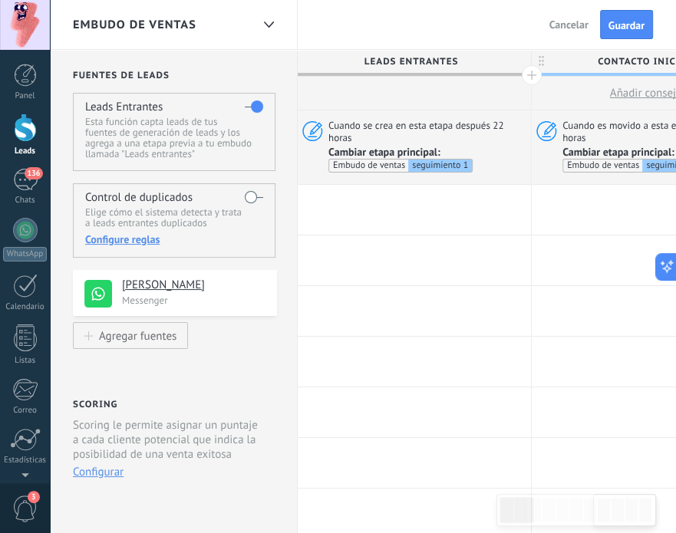
type textarea "**********"
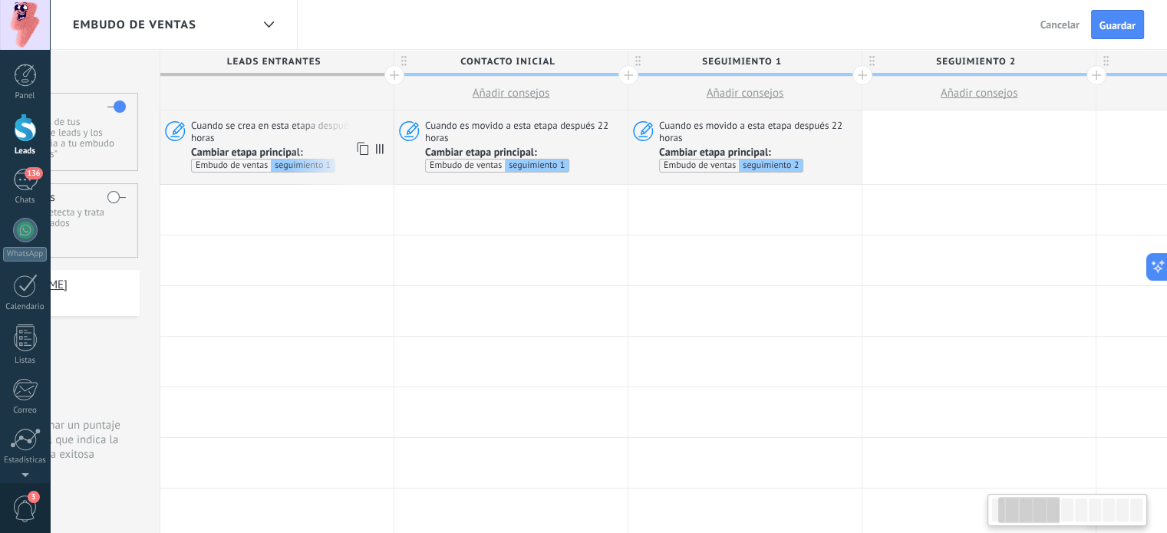
scroll to position [0, 137]
click at [388, 80] on div at bounding box center [395, 75] width 20 height 20
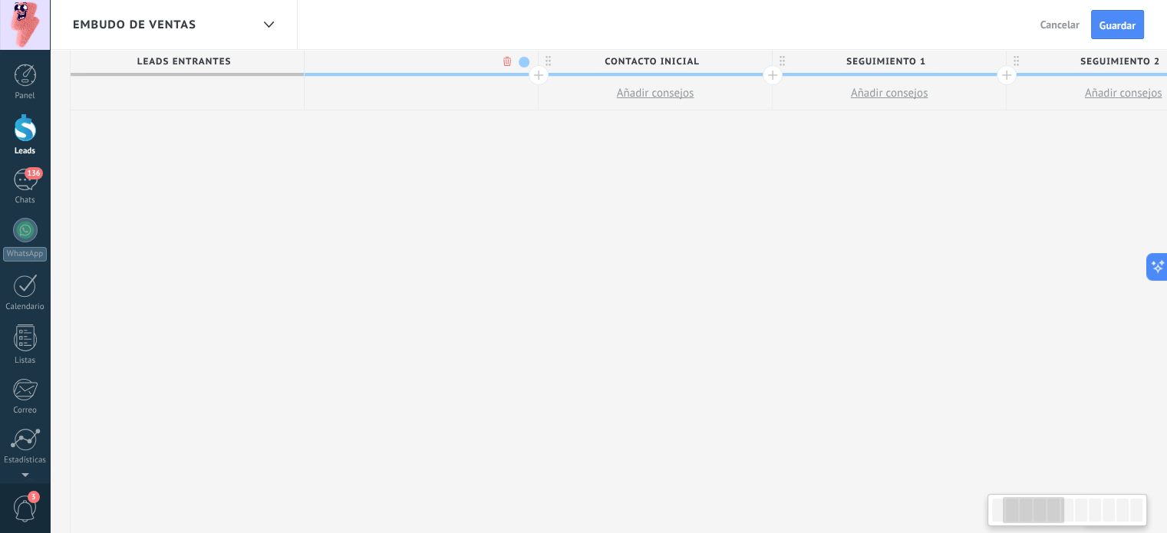
scroll to position [0, 250]
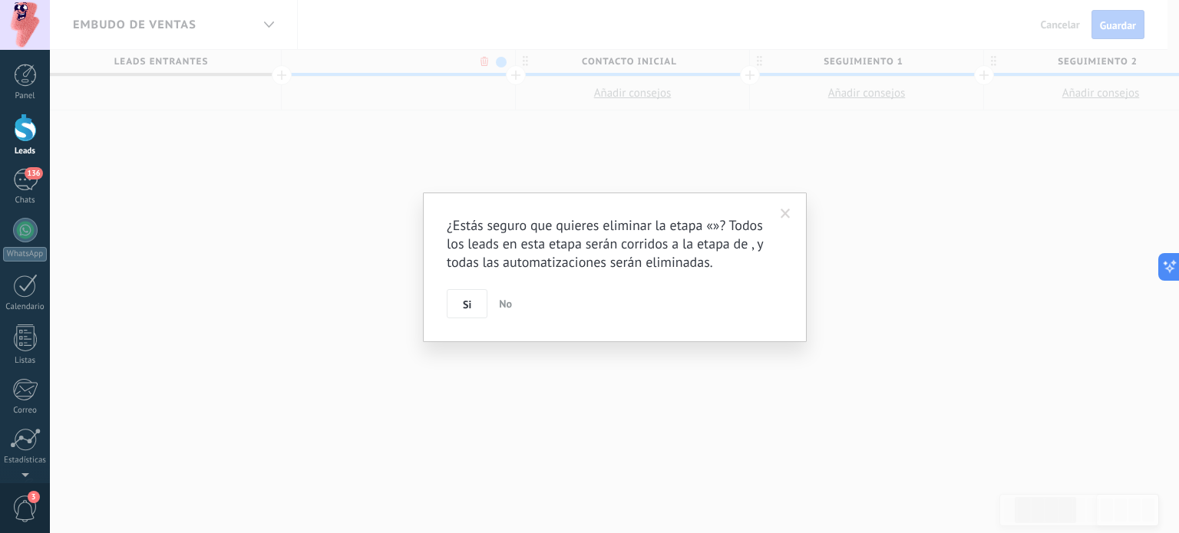
click at [480, 65] on body ".abccls-1,.abccls-2{fill-rule:evenodd}.abccls-2{fill:#fff} .abfcls-1{fill:none}…" at bounding box center [589, 266] width 1179 height 533
click at [460, 314] on button "Si" at bounding box center [467, 303] width 41 height 29
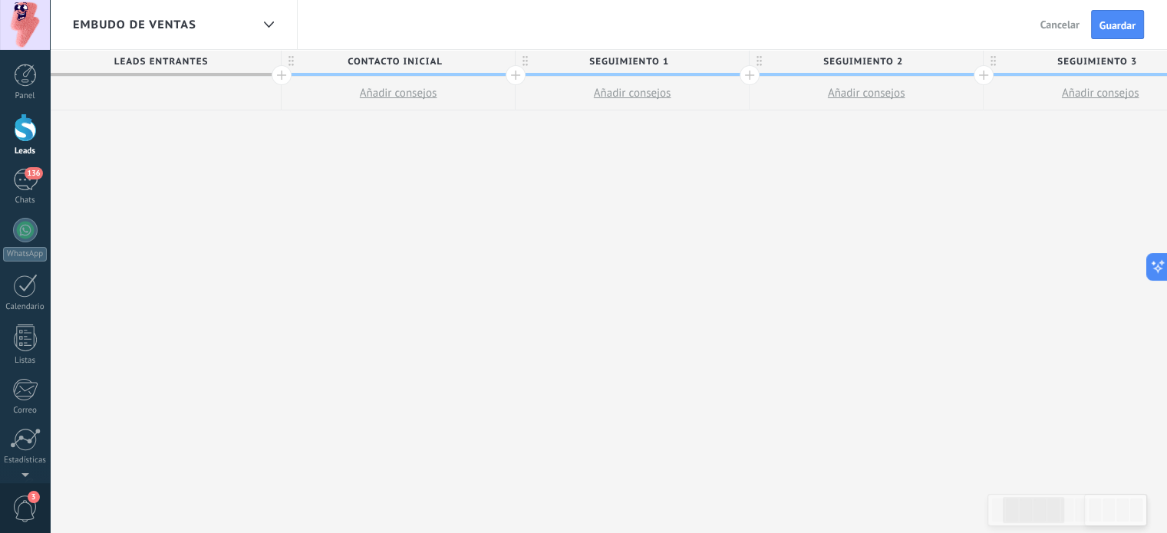
scroll to position [0, 0]
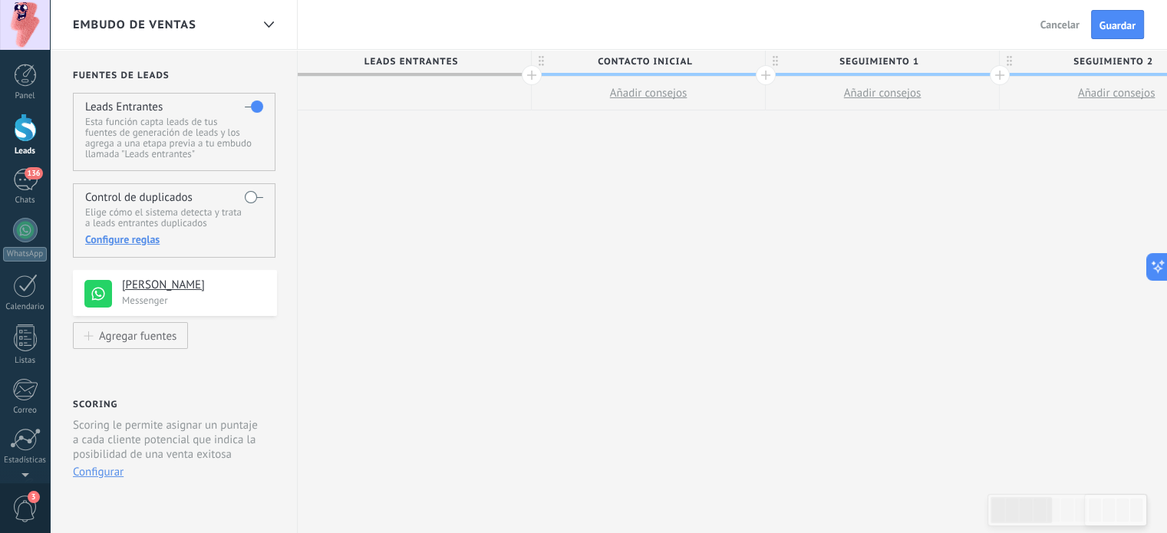
click at [1056, 13] on button "Cancelar" at bounding box center [1059, 24] width 51 height 23
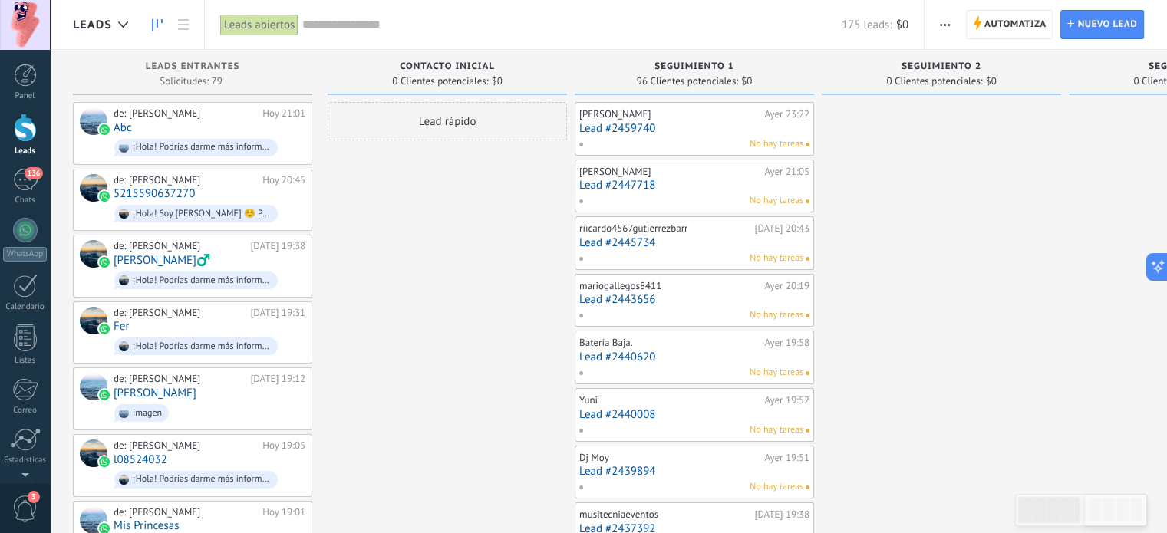
click at [15, 143] on link "Leads" at bounding box center [25, 135] width 50 height 43
click at [1007, 19] on span "Automatiza" at bounding box center [1016, 25] width 62 height 28
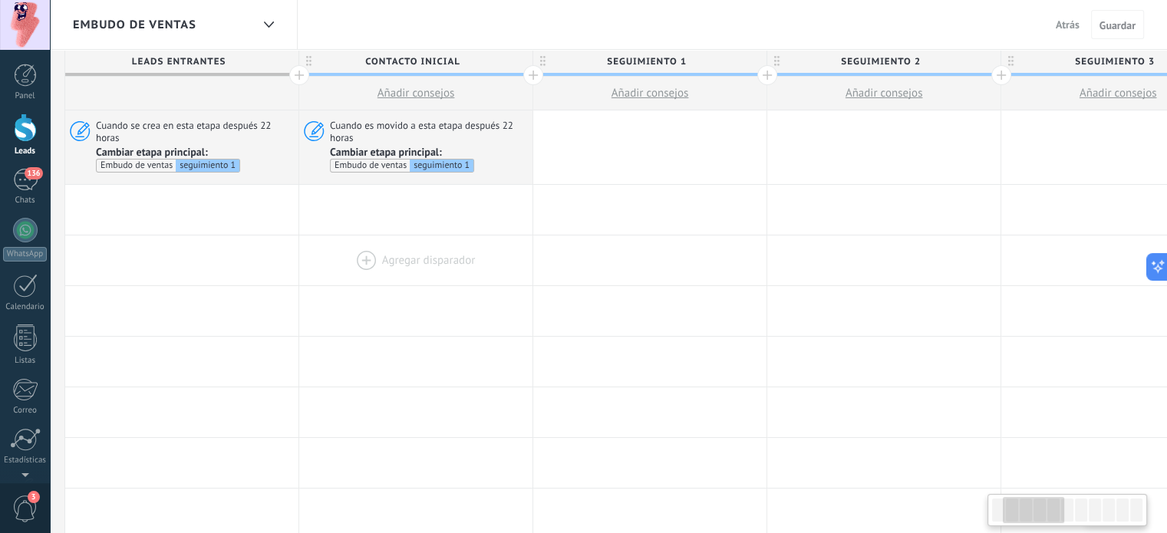
scroll to position [0, 233]
click at [593, 148] on div at bounding box center [649, 148] width 233 height 74
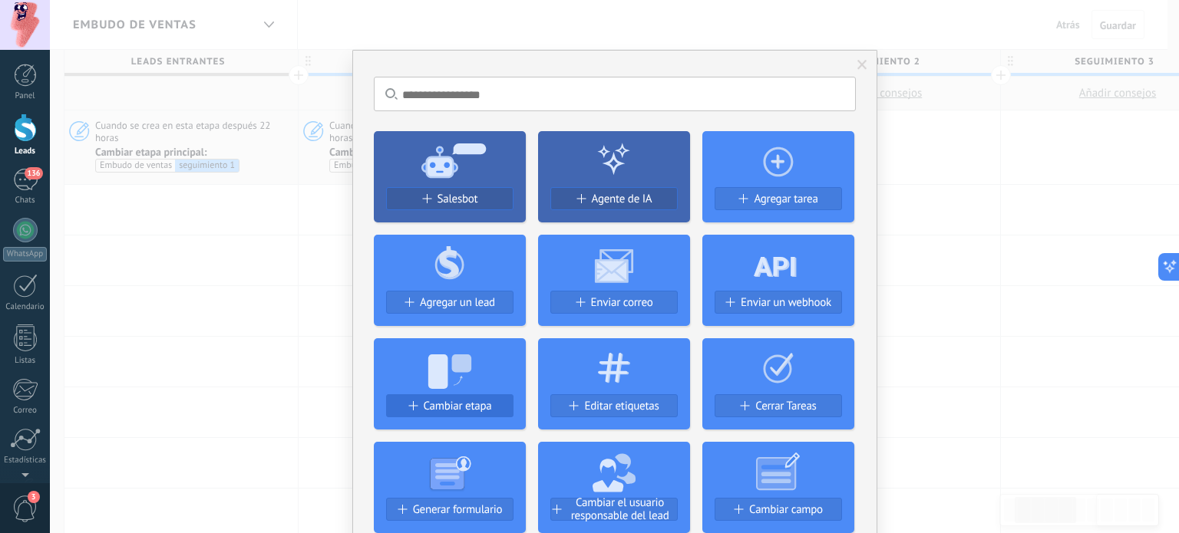
click at [440, 410] on span "Cambiar etapa" at bounding box center [458, 406] width 68 height 13
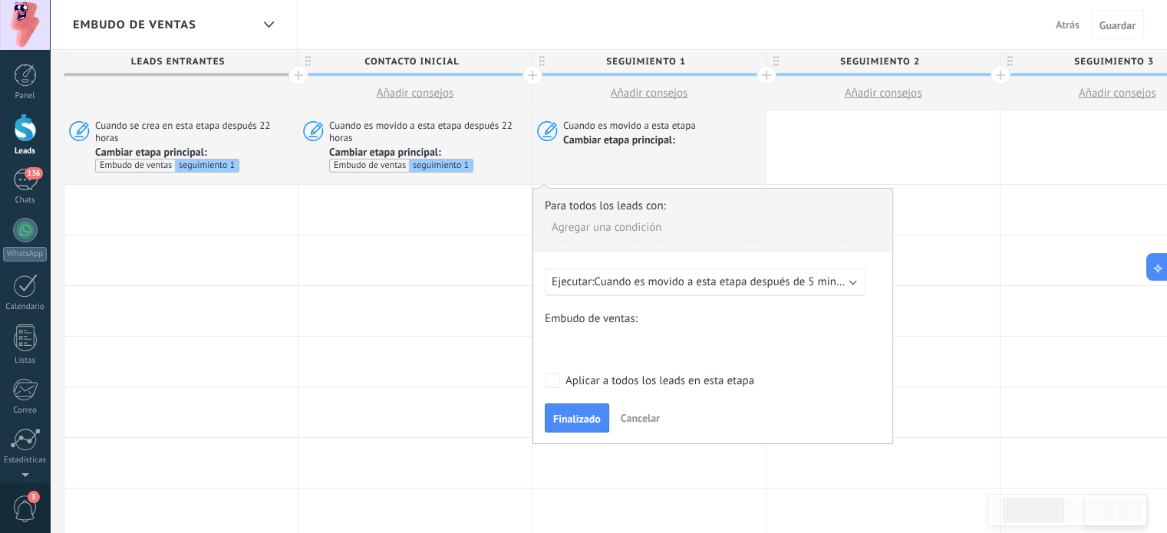
click at [744, 275] on span "Cuando es movido a esta etapa después de 5 minutos" at bounding box center [725, 282] width 263 height 15
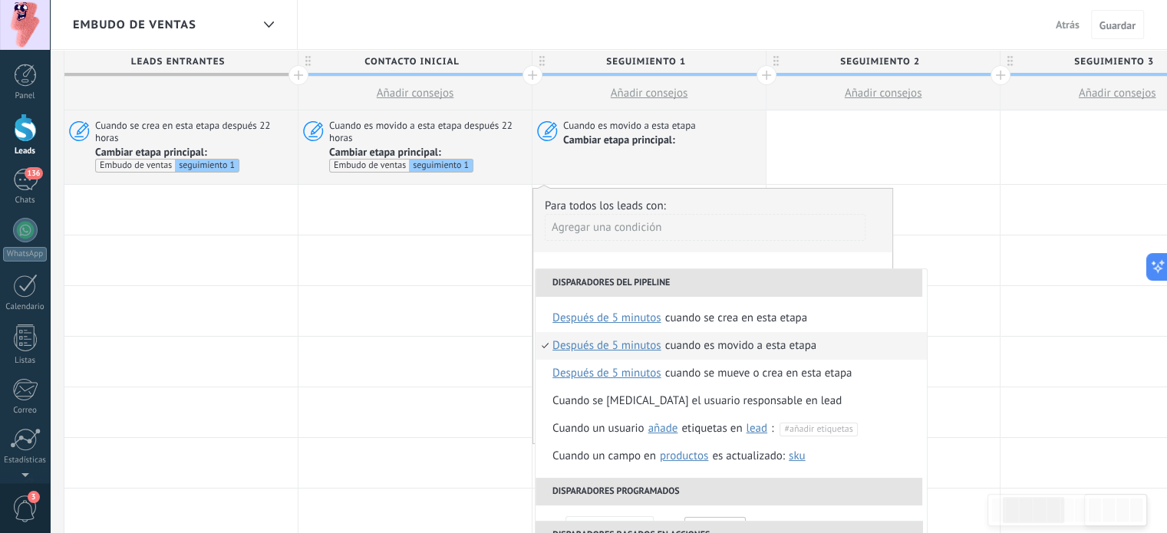
click at [630, 347] on span "después de 5 minutos" at bounding box center [607, 346] width 109 height 28
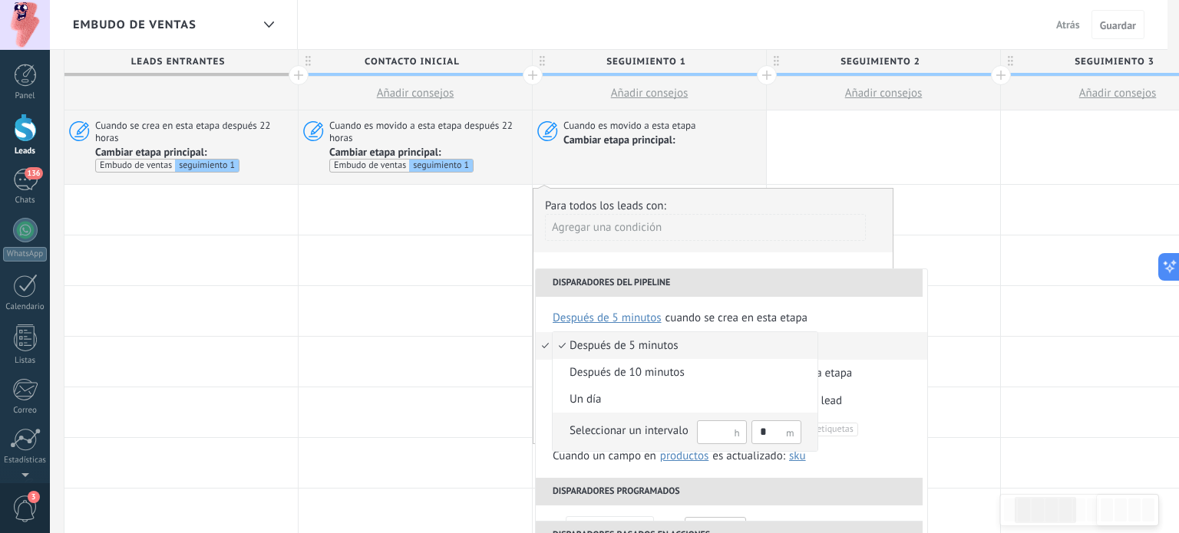
click at [725, 437] on input "text" at bounding box center [722, 433] width 50 height 24
type input "**"
click at [773, 434] on input "*" at bounding box center [776, 433] width 50 height 24
type input "*"
click at [643, 434] on div "Seleccionar un intervalo" at bounding box center [628, 431] width 119 height 15
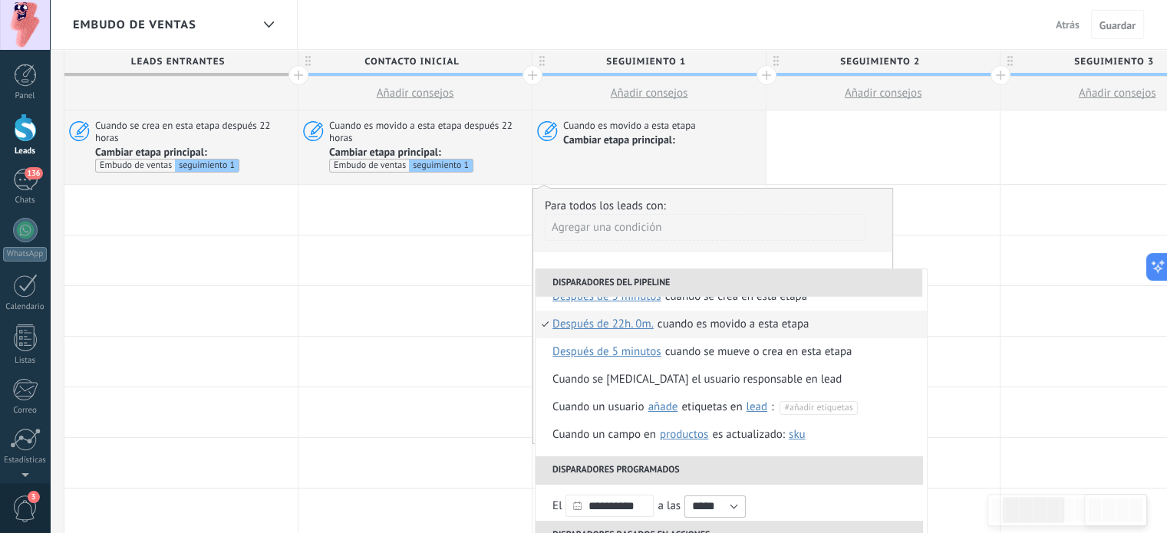
scroll to position [0, 0]
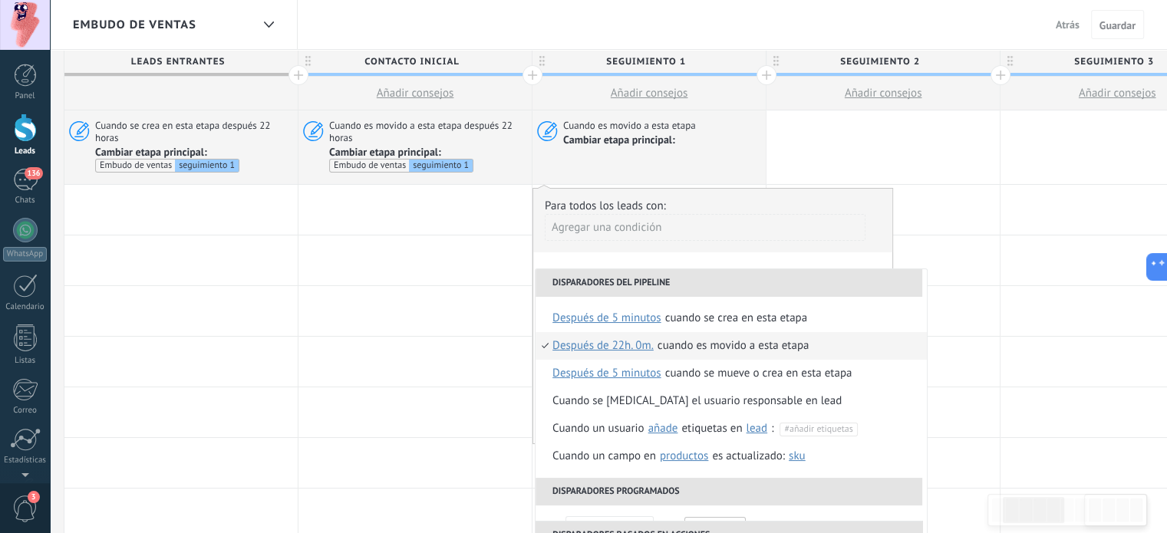
click at [805, 199] on div "Para todos los leads con: Agregar una condición" at bounding box center [713, 226] width 336 height 54
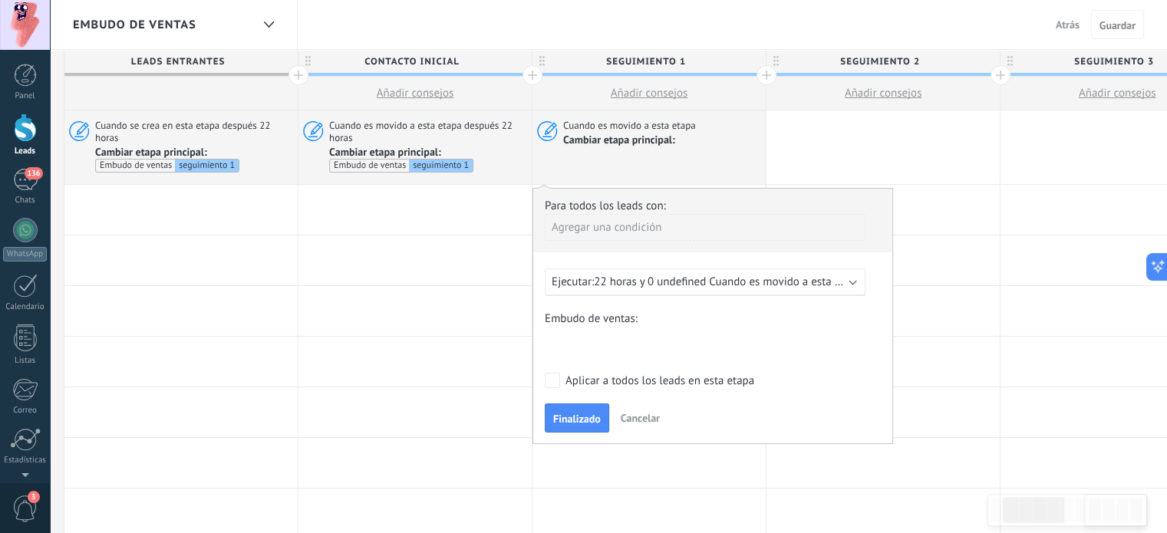
click at [0, 0] on div "Contacto inicial seguimiento 1 seguimiento 2 seguimiento 3 Negociación Debate c…" at bounding box center [0, 0] width 0 height 0
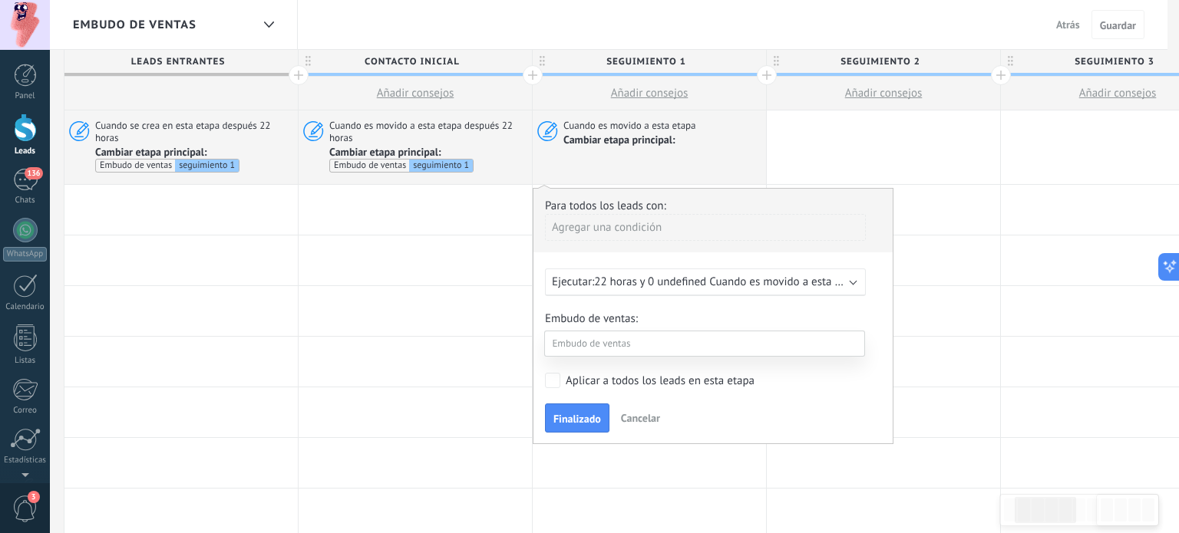
click at [0, 0] on label "seguimiento 2" at bounding box center [0, 0] width 0 height 0
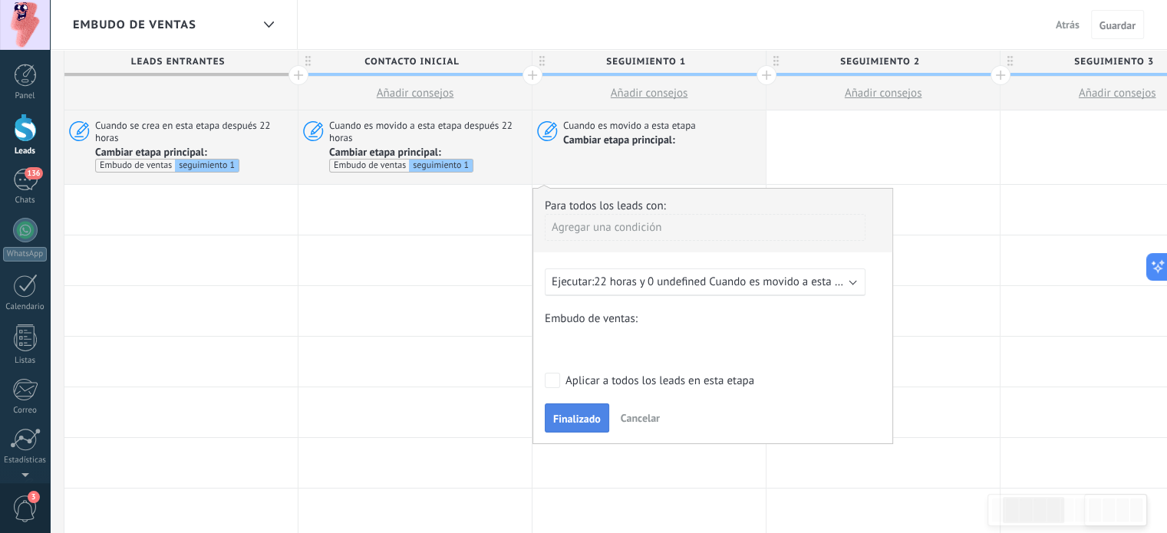
click at [579, 418] on span "Finalizado" at bounding box center [577, 419] width 48 height 11
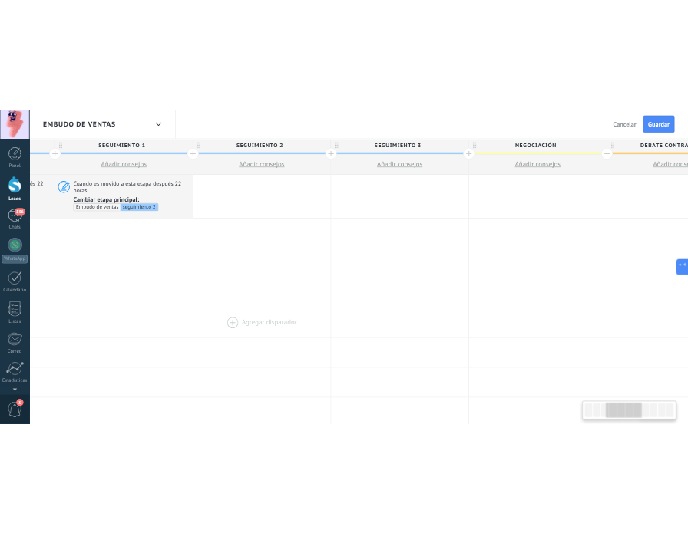
scroll to position [0, 672]
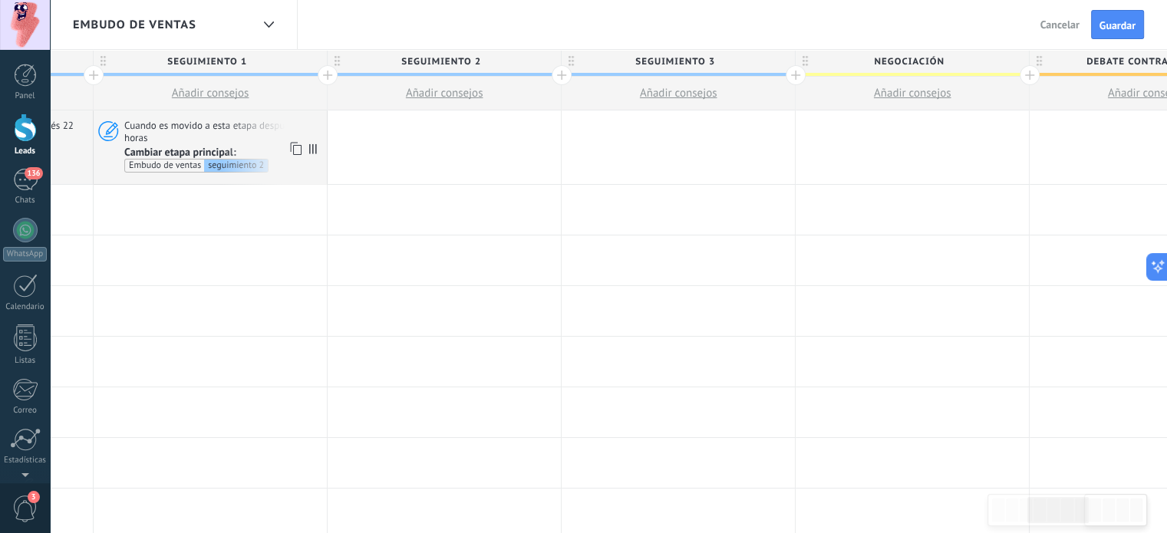
click at [241, 165] on div "seguimiento 2" at bounding box center [236, 166] width 64 height 12
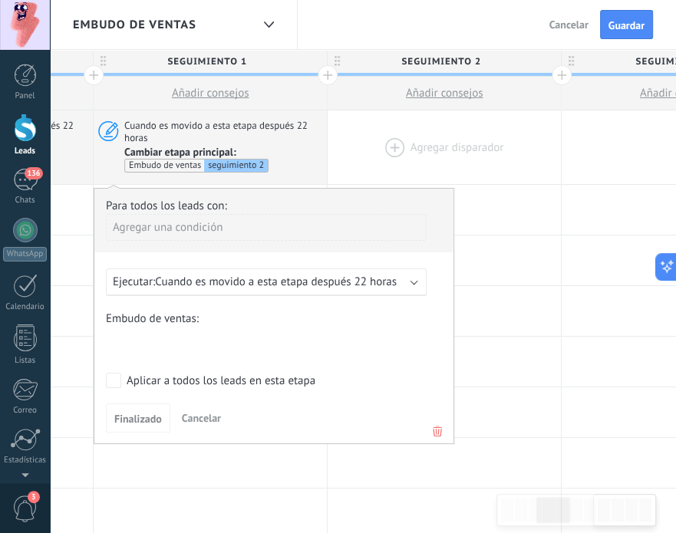
click at [498, 172] on div at bounding box center [444, 148] width 233 height 74
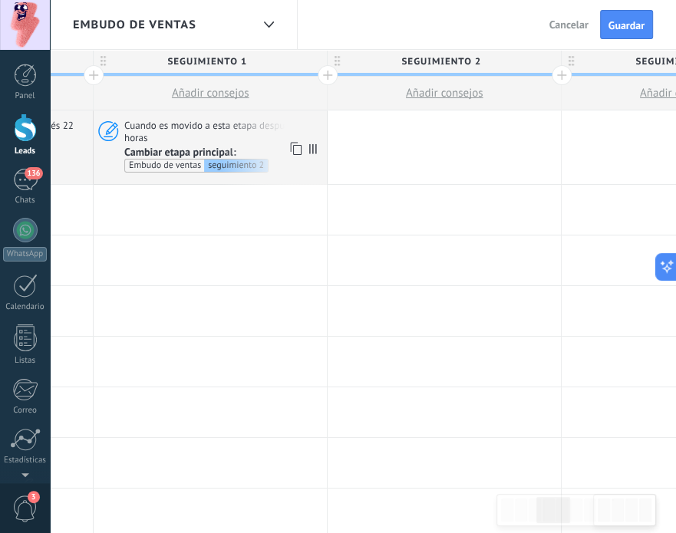
drag, startPoint x: 215, startPoint y: 152, endPoint x: 200, endPoint y: 150, distance: 14.8
click at [200, 150] on span "Cambiar etapa principal:" at bounding box center [180, 152] width 112 height 14
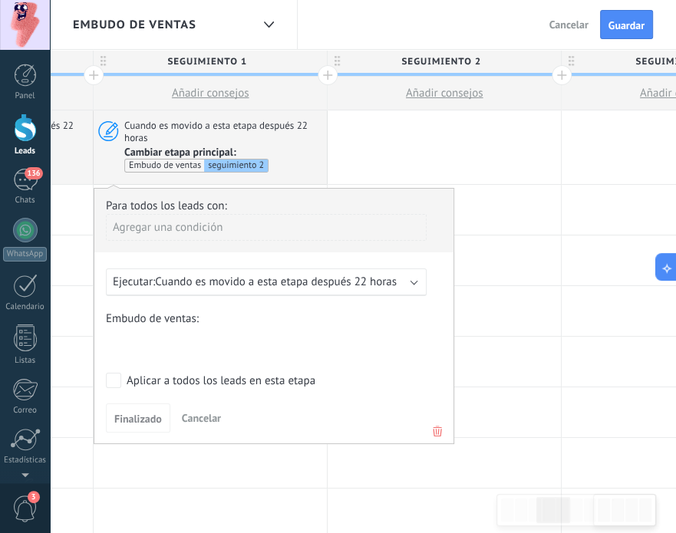
click at [173, 165] on div "Embudo de ventas" at bounding box center [164, 166] width 79 height 12
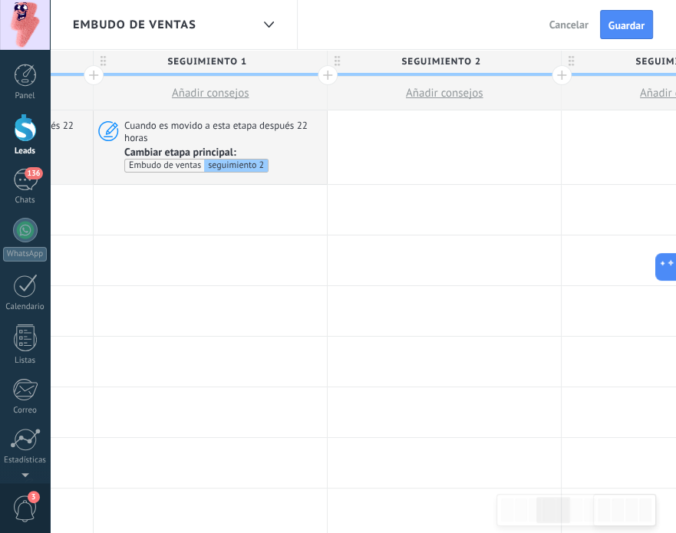
click at [173, 165] on div "Embudo de ventas" at bounding box center [164, 166] width 79 height 12
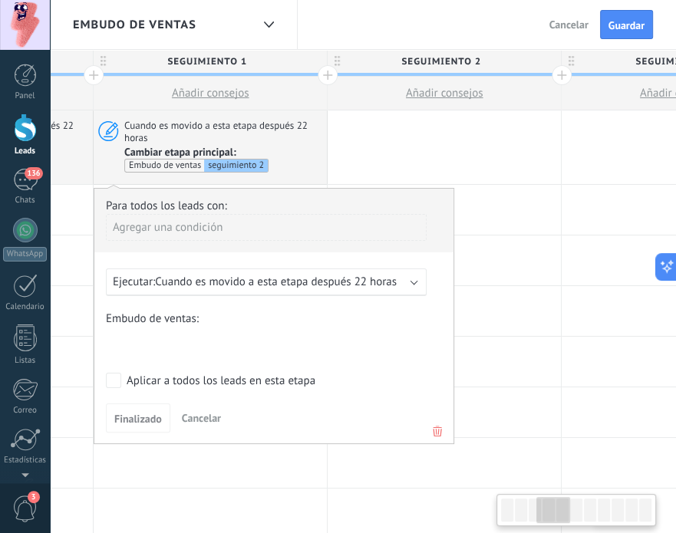
click at [226, 160] on div "seguimiento 2" at bounding box center [236, 166] width 64 height 12
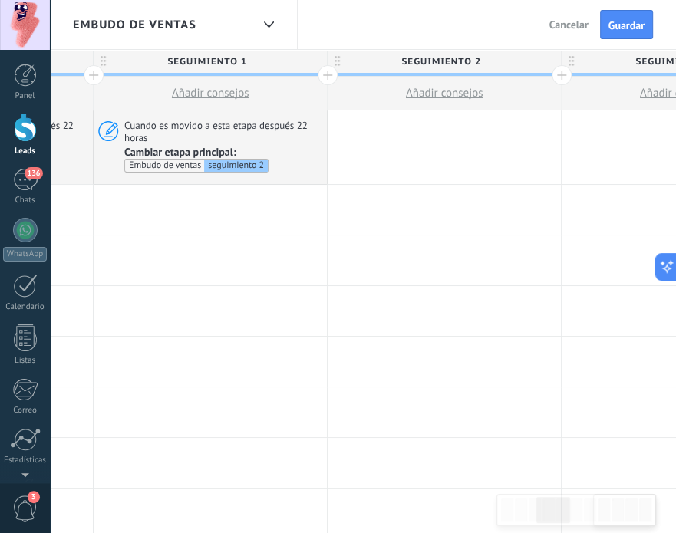
click at [226, 160] on div "seguimiento 2" at bounding box center [236, 166] width 64 height 12
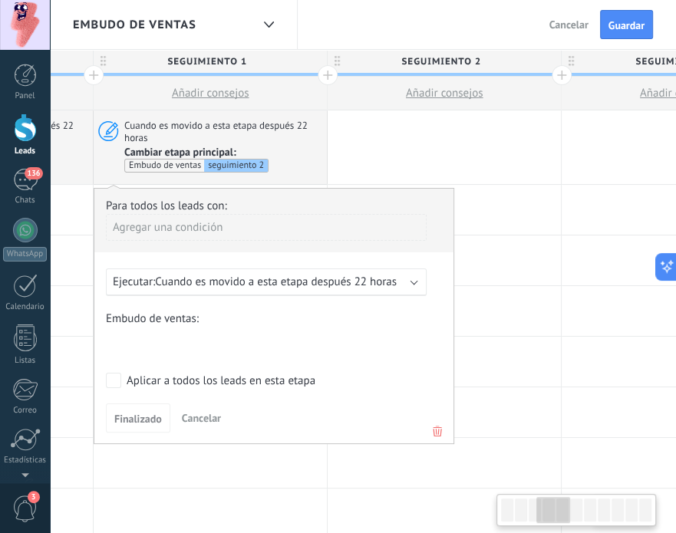
click at [194, 151] on span "Cambiar etapa principal:" at bounding box center [180, 152] width 112 height 14
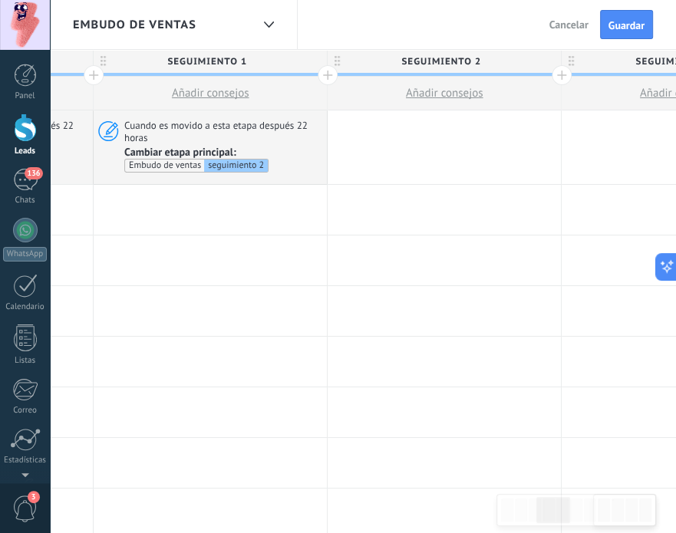
click at [194, 151] on span "Cambiar etapa principal:" at bounding box center [180, 152] width 112 height 14
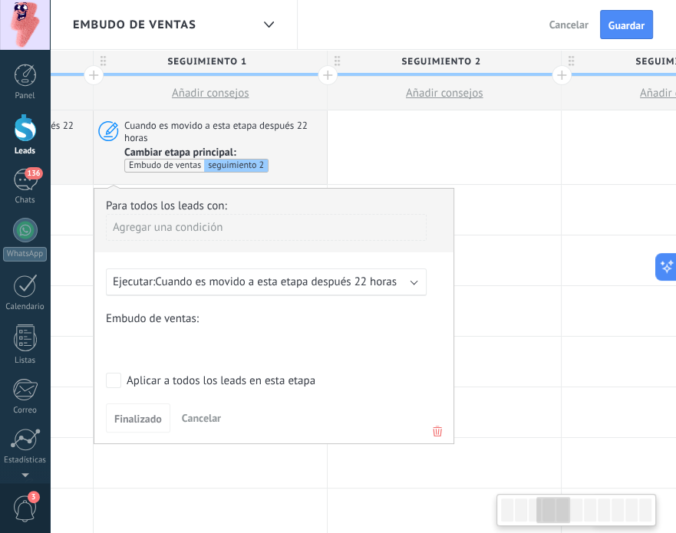
click at [190, 132] on span "Cuando es movido a esta etapa después 22 horas" at bounding box center [223, 131] width 198 height 25
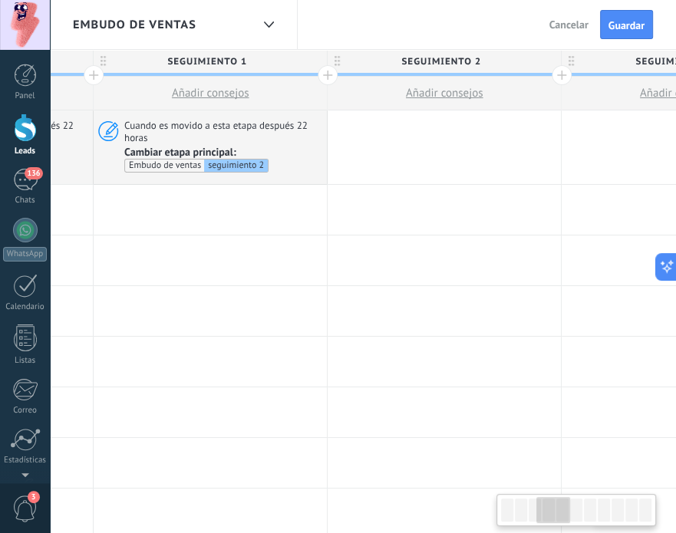
click at [190, 132] on span "Cuando es movido a esta etapa después 22 horas" at bounding box center [223, 131] width 198 height 25
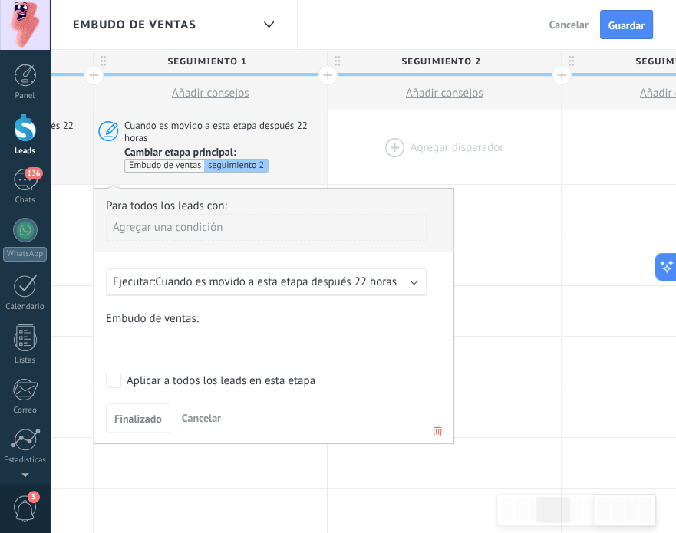
click at [554, 148] on div at bounding box center [444, 148] width 233 height 74
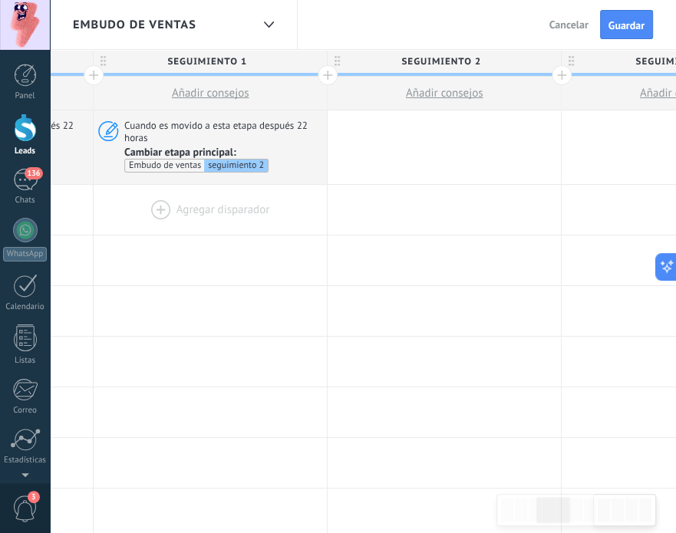
click at [197, 214] on div at bounding box center [210, 210] width 233 height 50
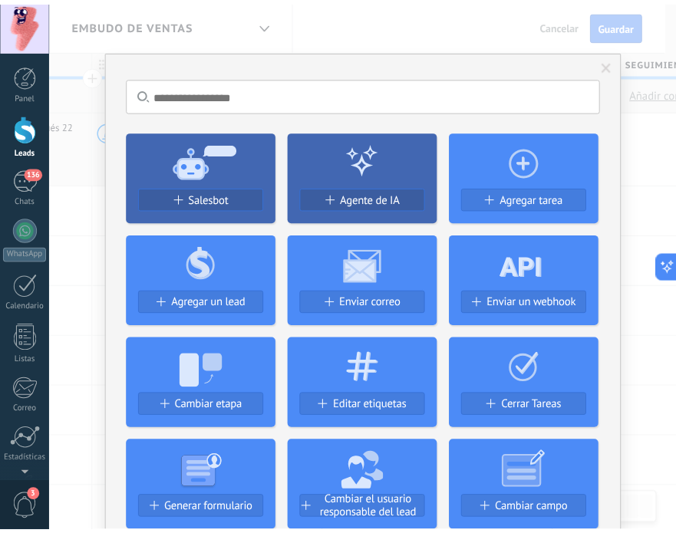
scroll to position [0, 0]
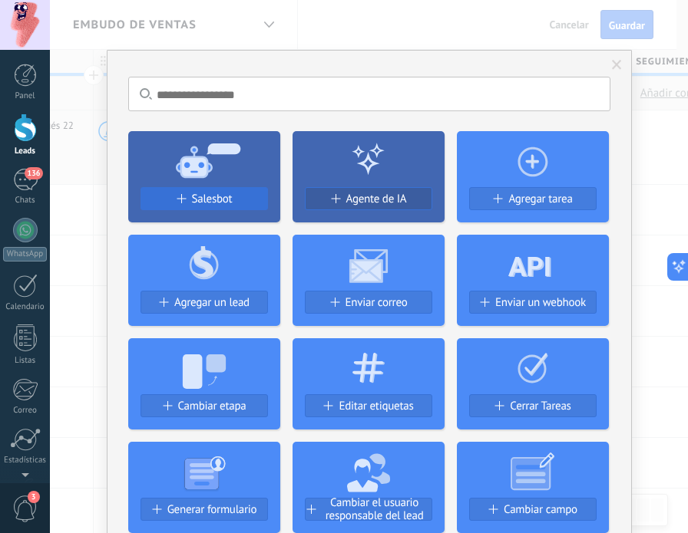
click at [206, 199] on span "Salesbot" at bounding box center [212, 199] width 41 height 13
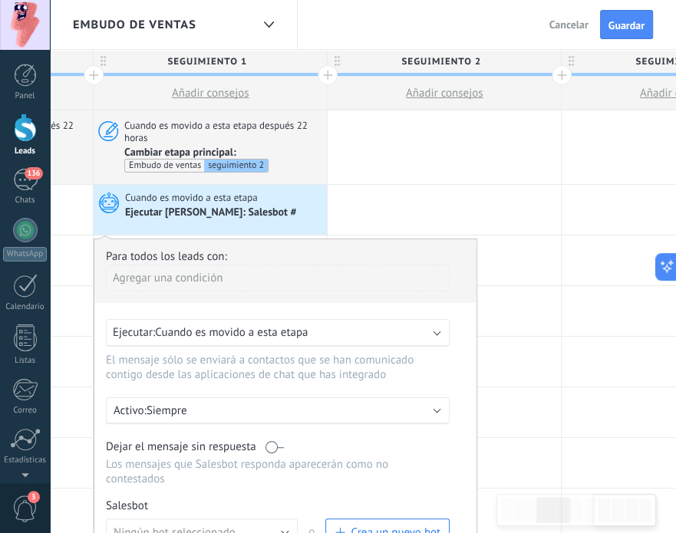
click at [256, 206] on div "Ejecutar [PERSON_NAME]: Salesbot #" at bounding box center [211, 213] width 173 height 14
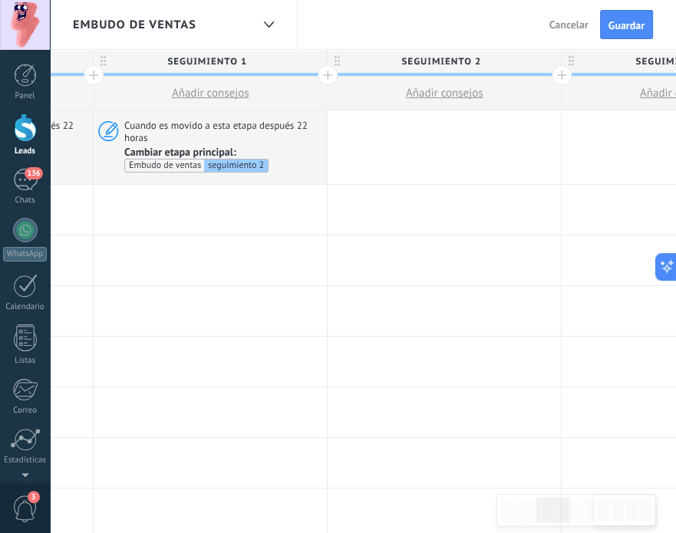
click at [256, 206] on div at bounding box center [210, 210] width 233 height 50
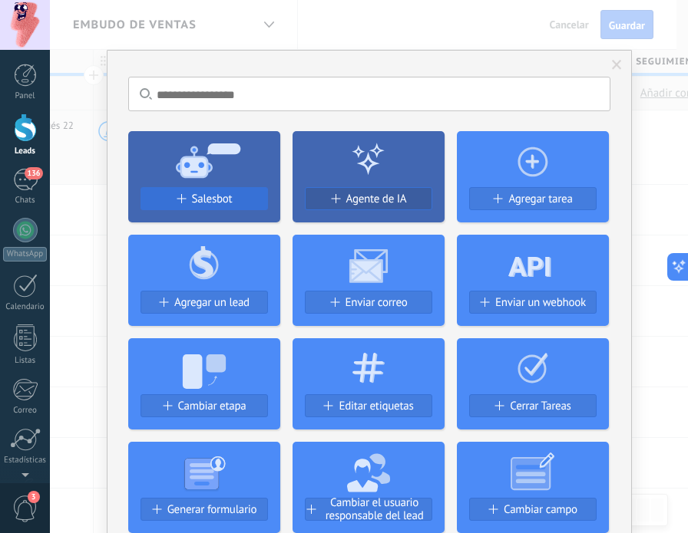
click at [239, 200] on div "Salesbot" at bounding box center [204, 199] width 126 height 13
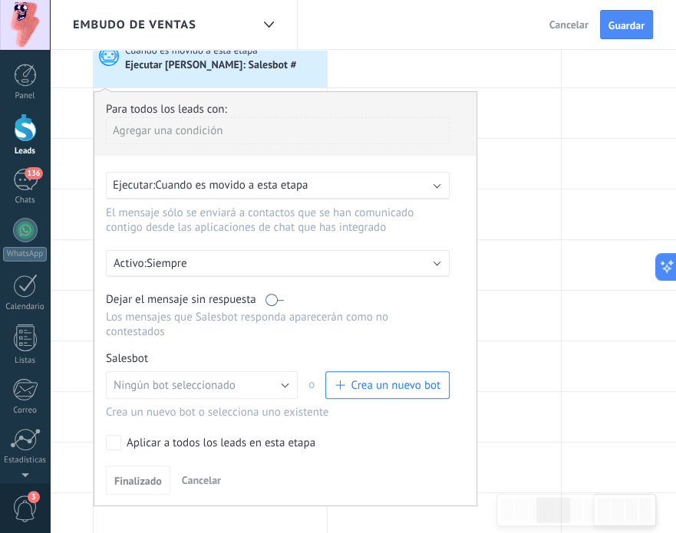
scroll to position [149, 0]
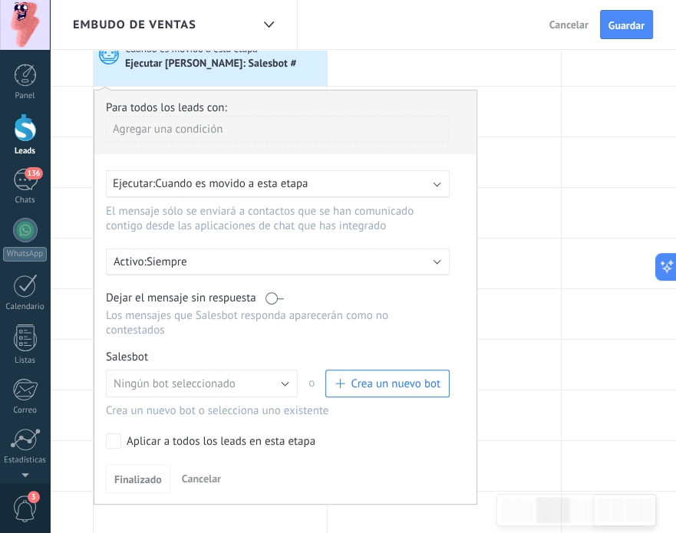
click at [439, 176] on div "Ejecutar: Cuando es movido a esta etapa" at bounding box center [278, 184] width 344 height 28
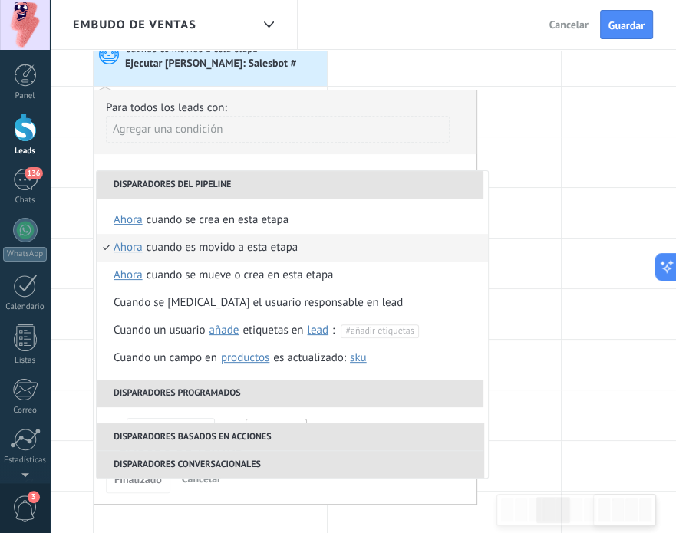
click at [421, 137] on div "Agregar una condición" at bounding box center [278, 129] width 344 height 27
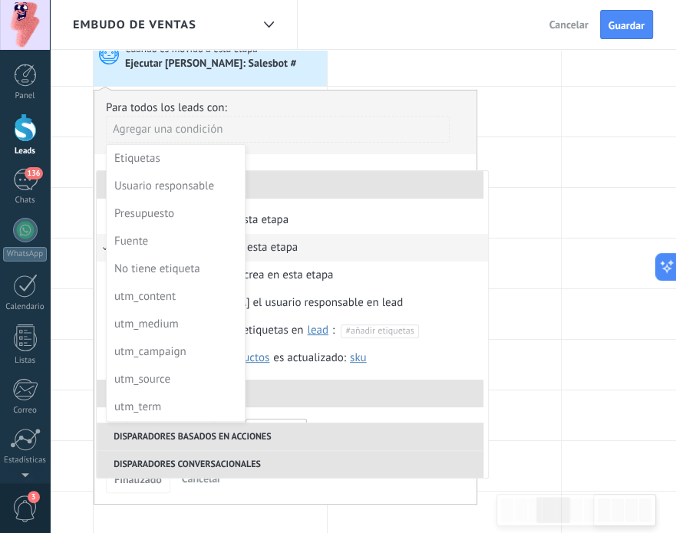
click at [419, 159] on div at bounding box center [285, 290] width 382 height 399
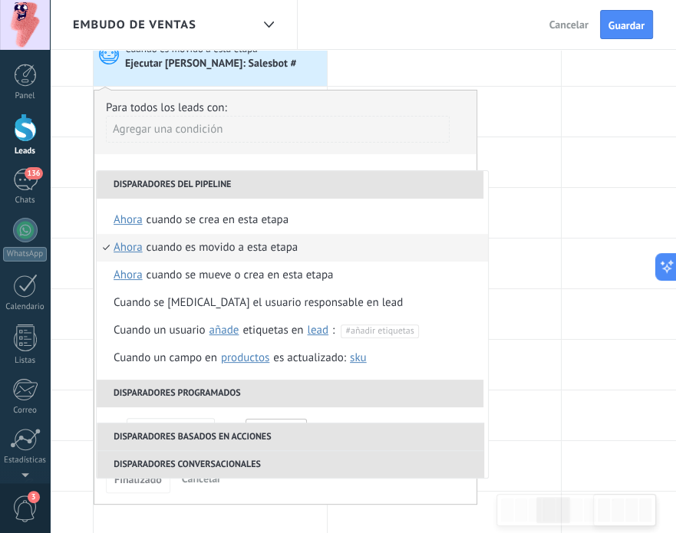
click at [419, 159] on div "**********" at bounding box center [286, 297] width 384 height 415
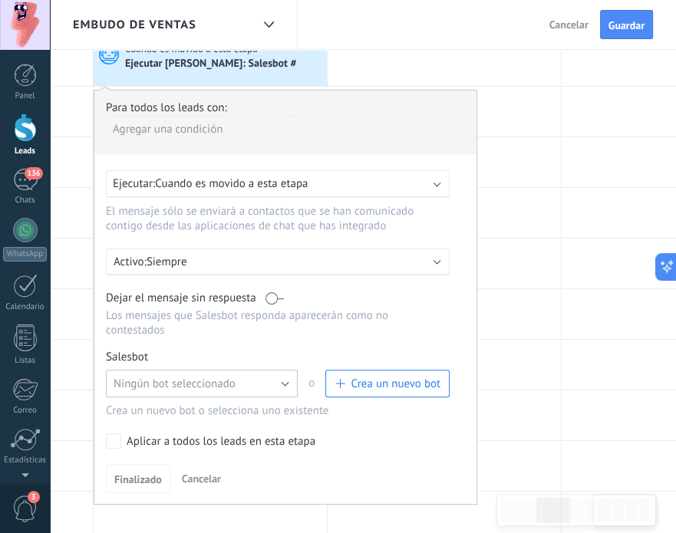
click at [292, 370] on button "Ningún bot seleccionado" at bounding box center [202, 384] width 192 height 28
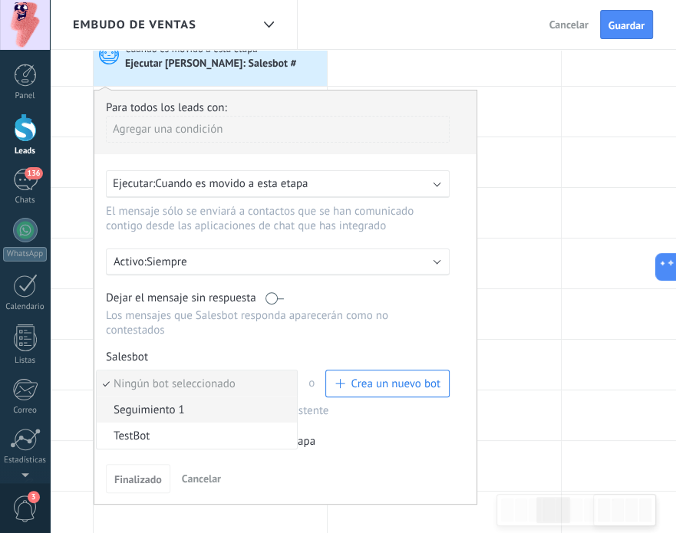
click at [270, 403] on span "Seguimiento 1" at bounding box center [195, 410] width 196 height 15
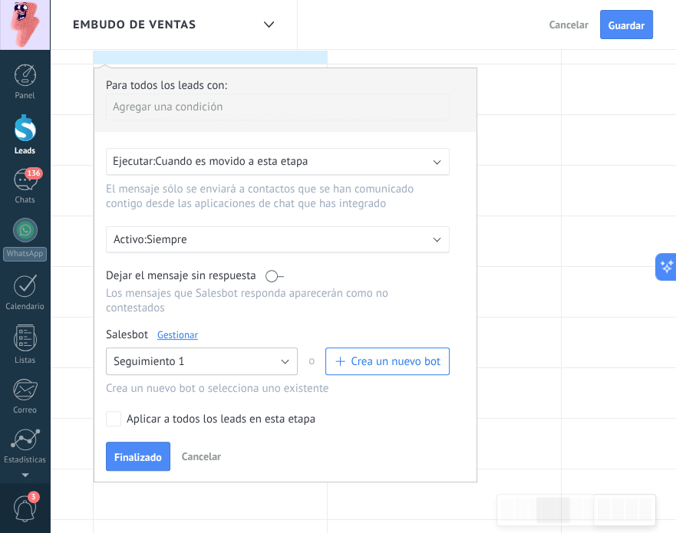
scroll to position [172, 0]
click at [171, 328] on link "Gestionar" at bounding box center [177, 334] width 41 height 13
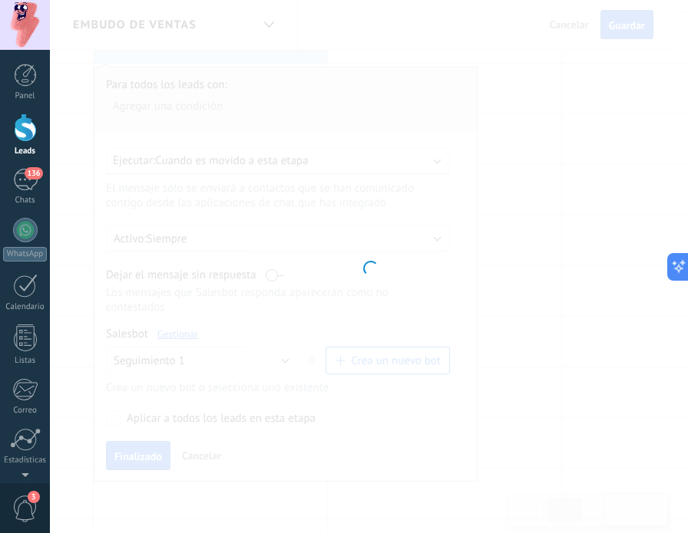
type input "**********"
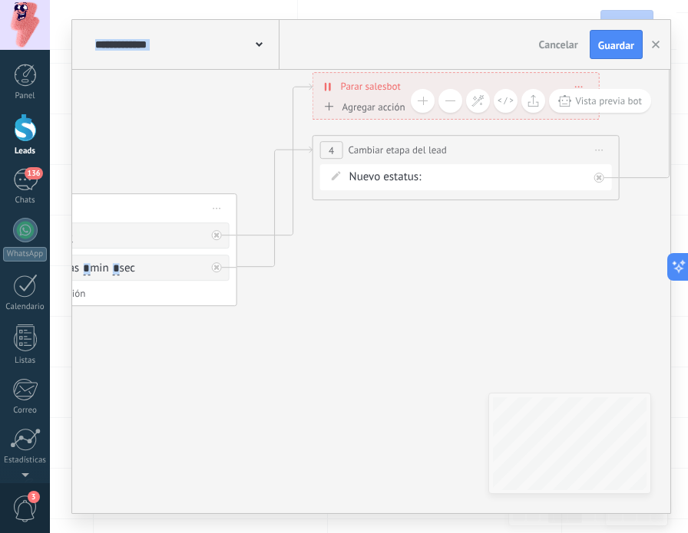
drag, startPoint x: 479, startPoint y: 397, endPoint x: 512, endPoint y: 98, distance: 300.3
click at [512, 98] on div "**********" at bounding box center [371, 292] width 598 height 444
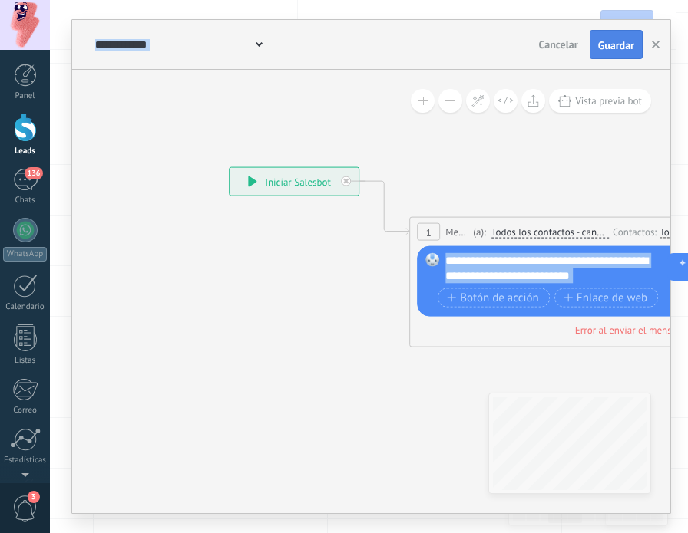
click at [628, 48] on span "Guardar" at bounding box center [616, 45] width 36 height 11
click at [657, 42] on use "button" at bounding box center [655, 45] width 8 height 8
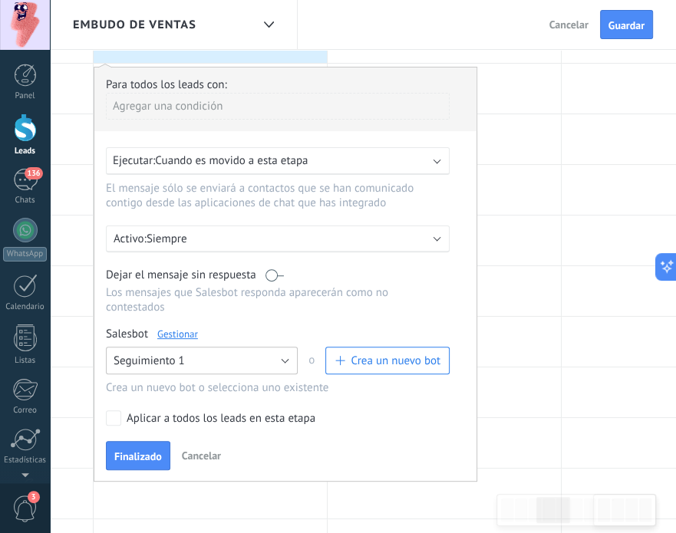
click at [282, 347] on button "Seguimiento 1" at bounding box center [202, 361] width 192 height 28
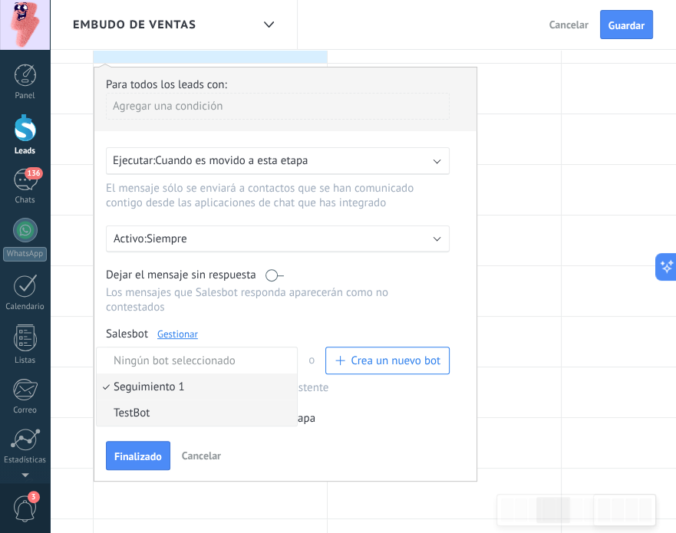
click at [259, 406] on span "TestBot" at bounding box center [195, 413] width 196 height 15
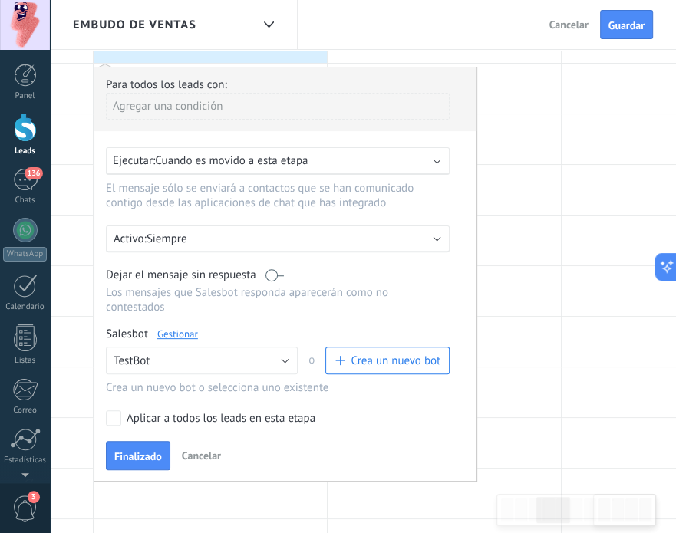
click at [209, 449] on span "Cancelar" at bounding box center [201, 456] width 39 height 14
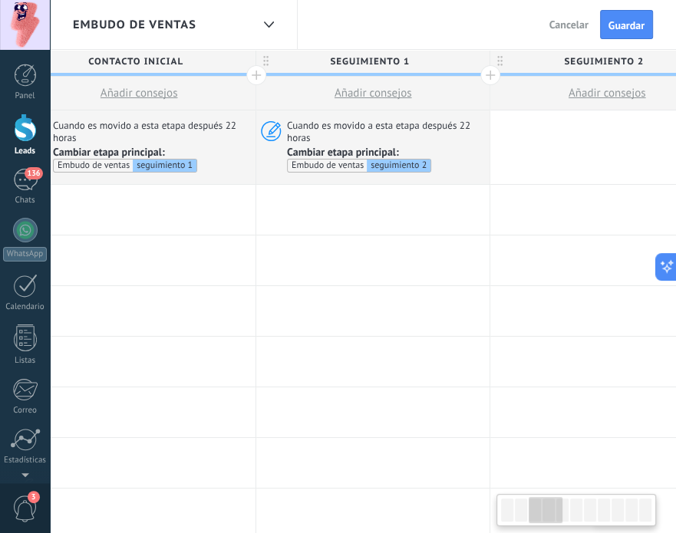
scroll to position [0, 485]
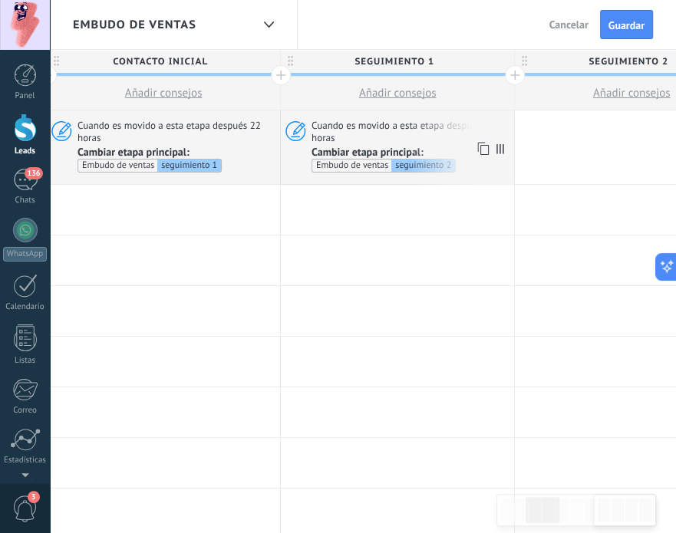
click at [421, 128] on span "Cuando es movido a esta etapa después 22 horas" at bounding box center [411, 131] width 198 height 25
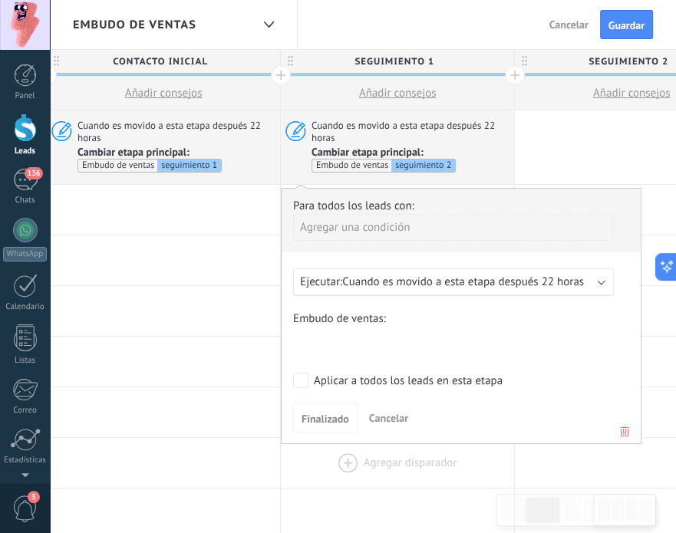
click at [411, 477] on div at bounding box center [397, 463] width 233 height 50
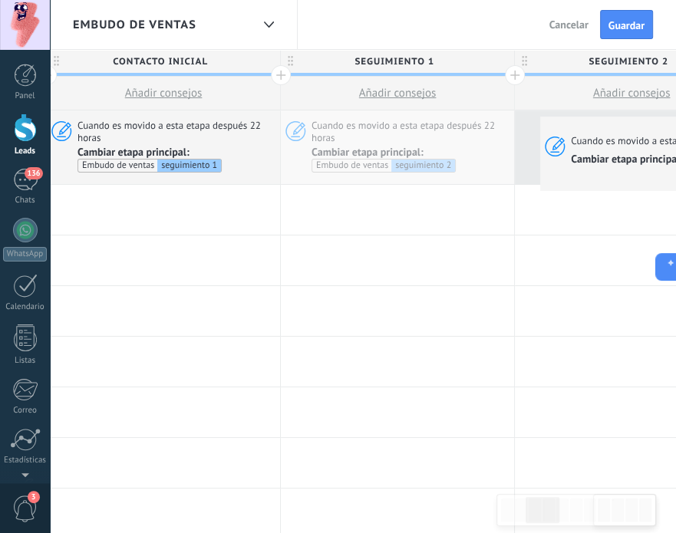
drag, startPoint x: 451, startPoint y: 128, endPoint x: 537, endPoint y: 114, distance: 87.2
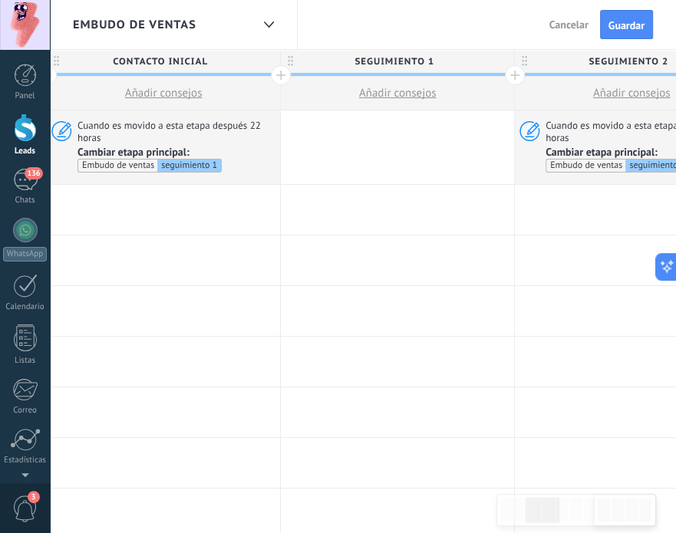
click at [414, 130] on div at bounding box center [397, 148] width 233 height 74
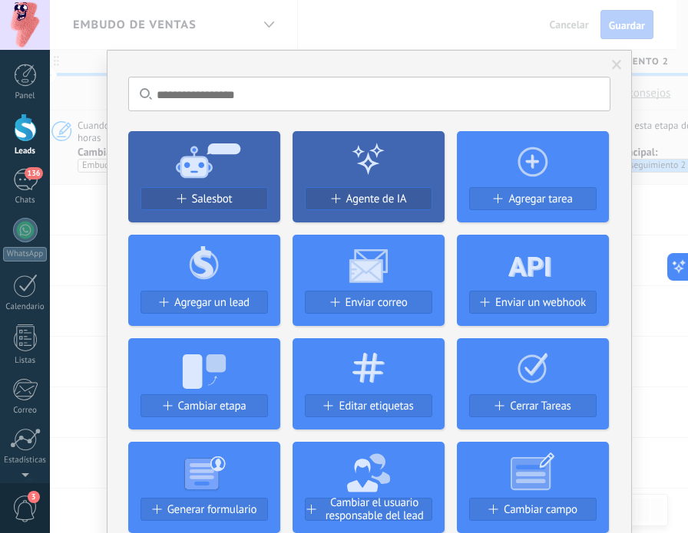
click at [227, 152] on use at bounding box center [208, 160] width 64 height 35
click at [212, 209] on button "Salesbot" at bounding box center [203, 198] width 127 height 23
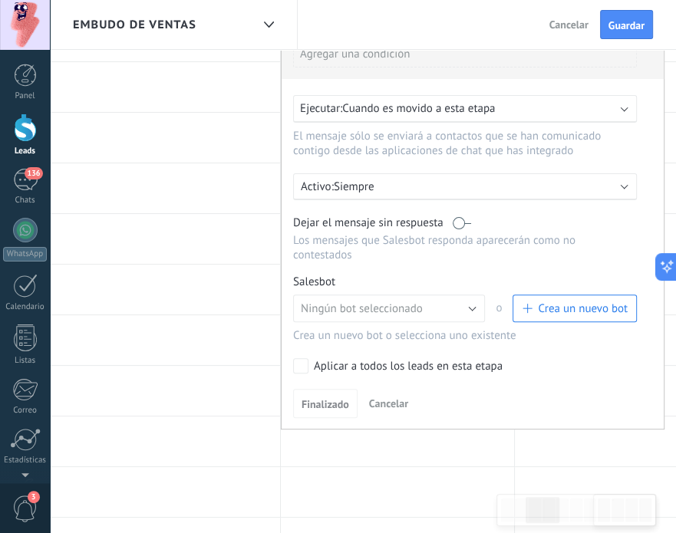
scroll to position [176, 0]
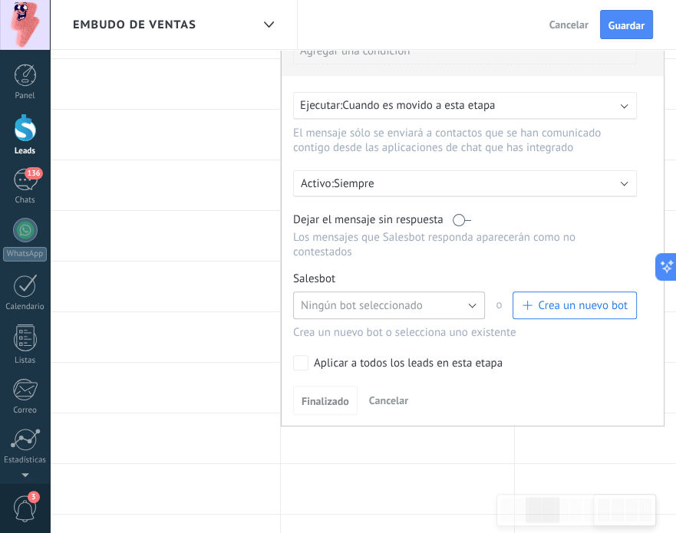
click at [473, 296] on button "Ningún bot seleccionado" at bounding box center [389, 306] width 192 height 28
click at [477, 248] on div "Para todos los leads con: Agregar una condición Ejecutar: Cuando es movido a es…" at bounding box center [473, 219] width 384 height 415
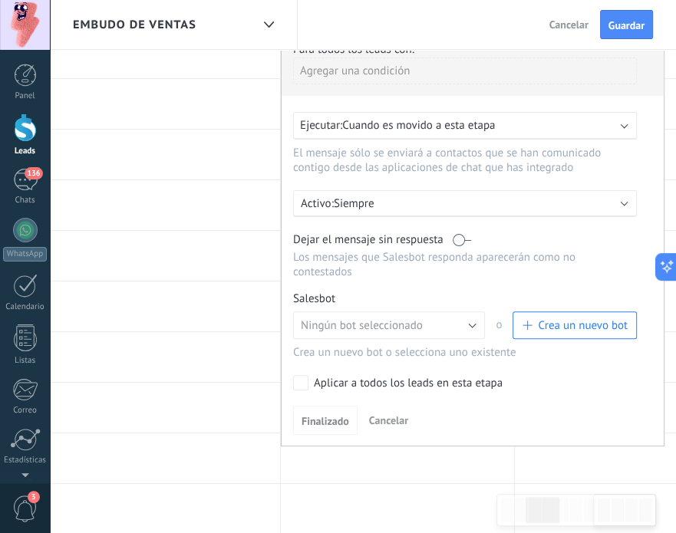
scroll to position [175, 0]
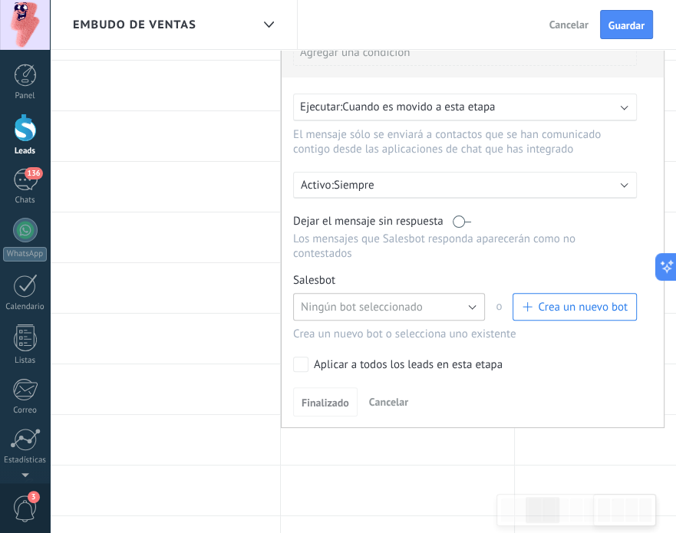
click at [478, 293] on button "Ningún bot seleccionado" at bounding box center [389, 307] width 192 height 28
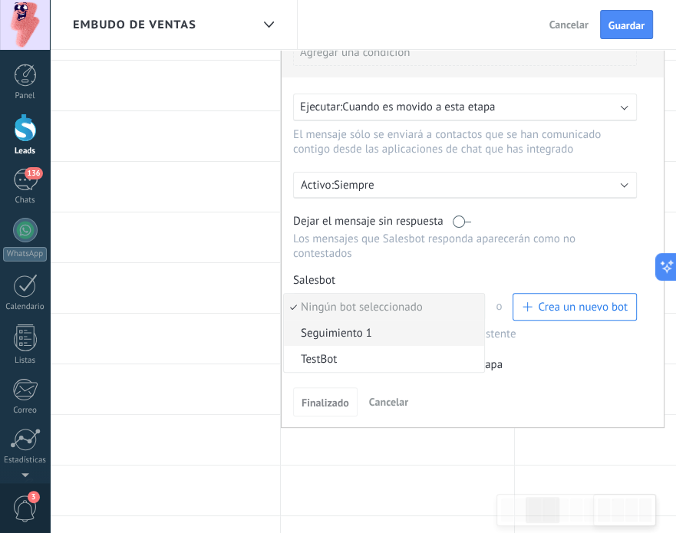
click at [444, 326] on span "Seguimiento 1" at bounding box center [382, 333] width 196 height 15
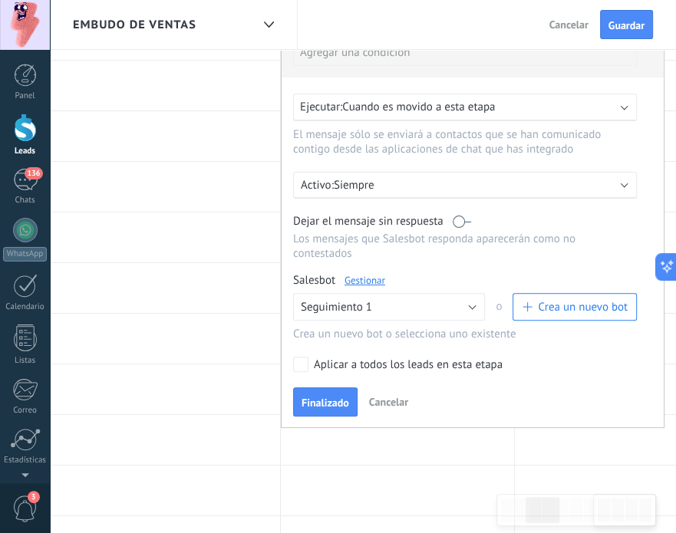
click at [364, 274] on link "Gestionar" at bounding box center [365, 280] width 41 height 13
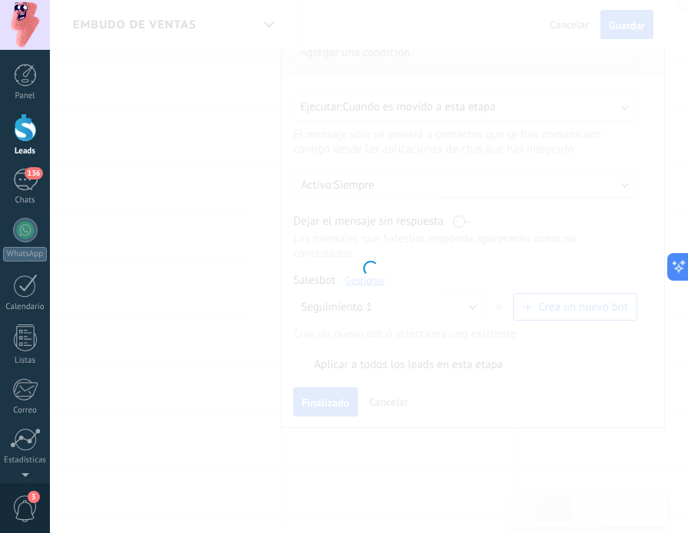
type input "**********"
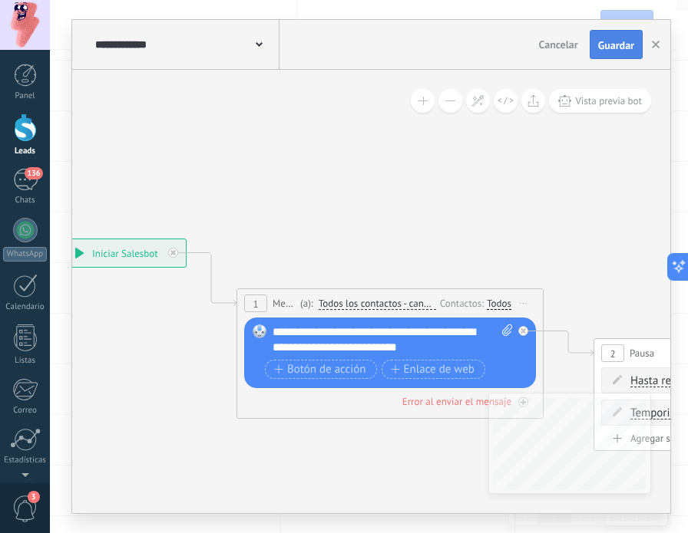
click at [605, 45] on span "Guardar" at bounding box center [616, 45] width 36 height 11
click at [615, 42] on span "Guardar" at bounding box center [616, 45] width 36 height 11
click at [261, 50] on span at bounding box center [259, 43] width 7 height 15
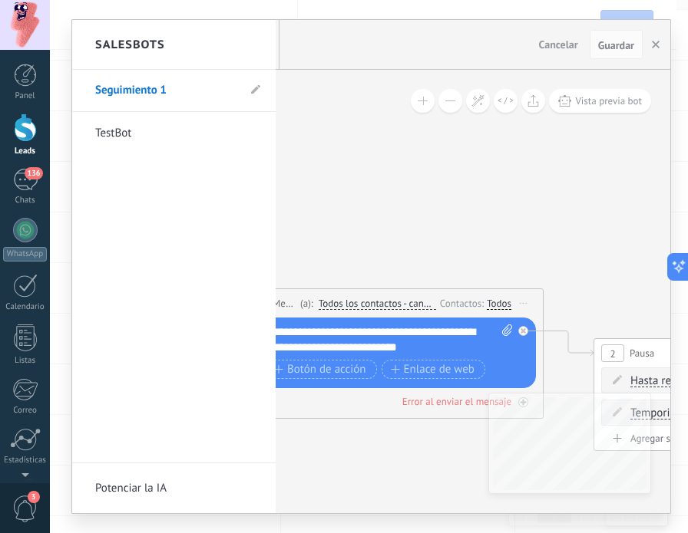
click at [329, 65] on div at bounding box center [371, 266] width 598 height 493
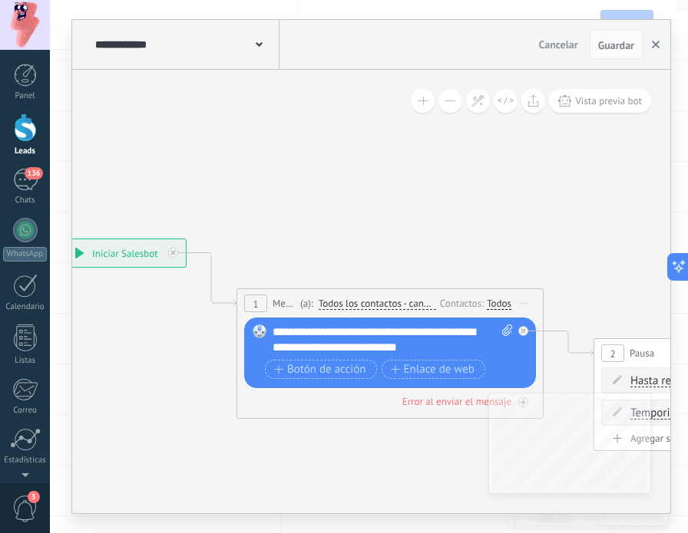
click at [655, 43] on icon "button" at bounding box center [655, 45] width 8 height 8
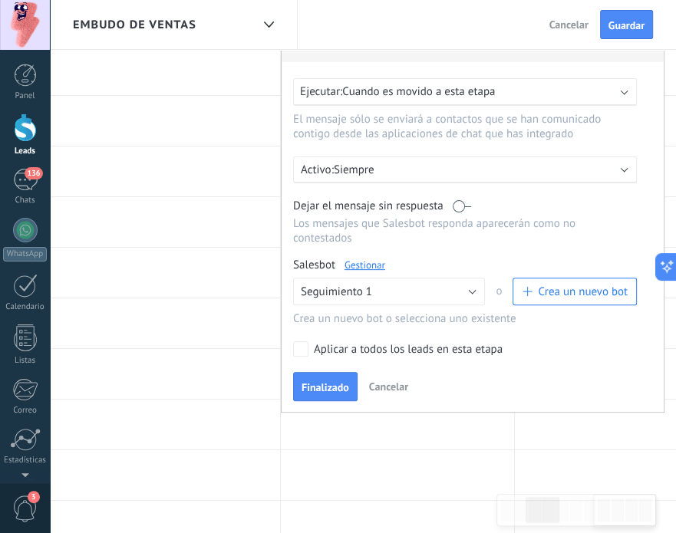
scroll to position [190, 0]
click at [344, 372] on button "Finalizado" at bounding box center [325, 386] width 64 height 29
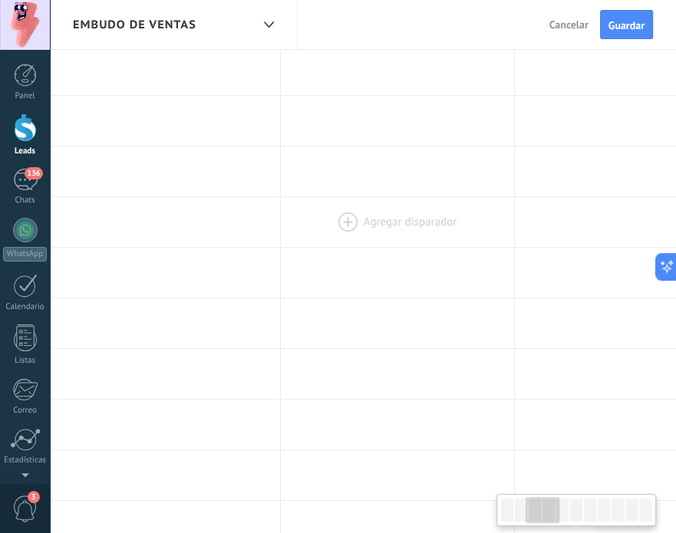
scroll to position [0, 0]
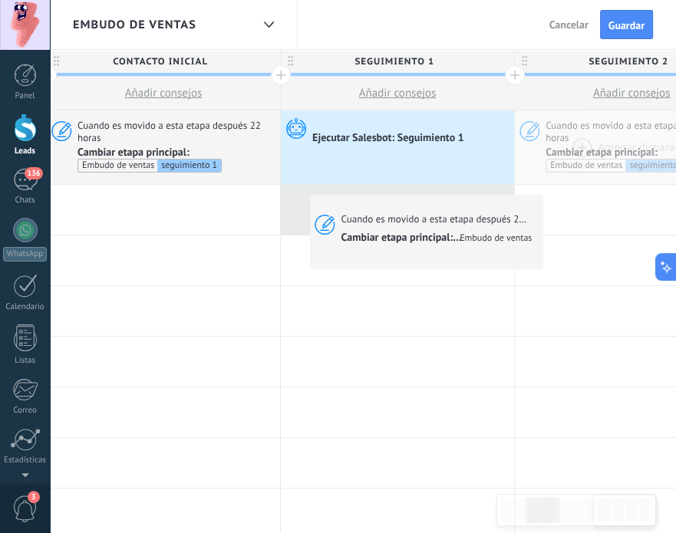
drag, startPoint x: 630, startPoint y: 135, endPoint x: 313, endPoint y: 199, distance: 323.3
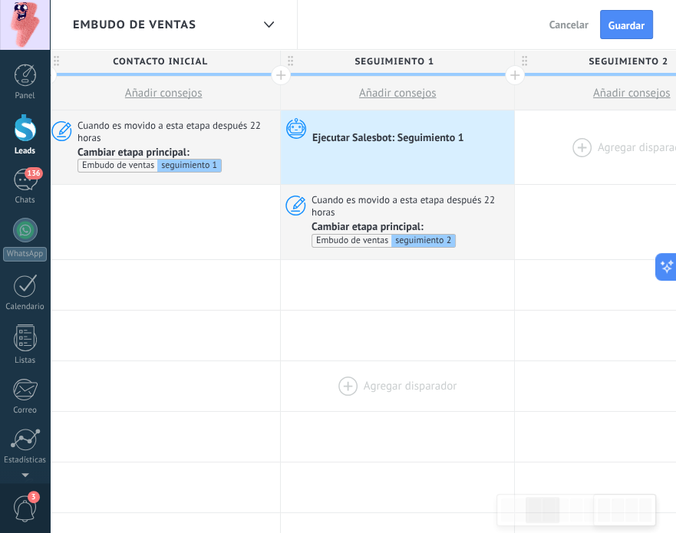
click at [487, 367] on div at bounding box center [397, 386] width 233 height 50
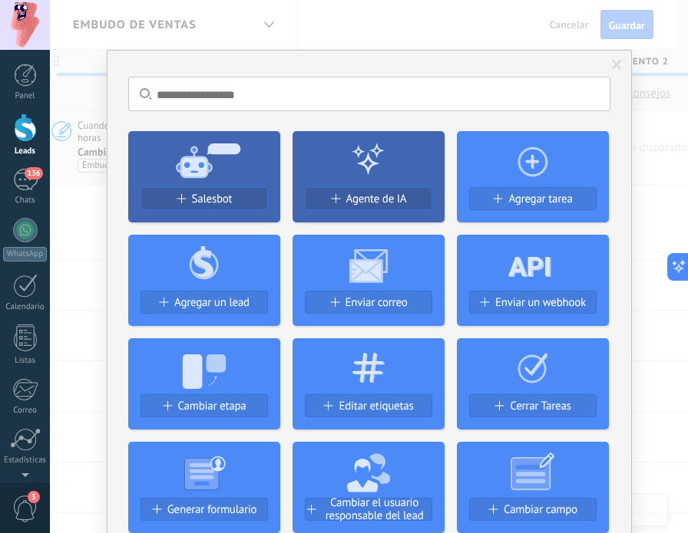
click at [81, 258] on div "No hay resultados Salesbot Agente de IA Agregar tarea Agregar un lead Enviar co…" at bounding box center [369, 266] width 638 height 533
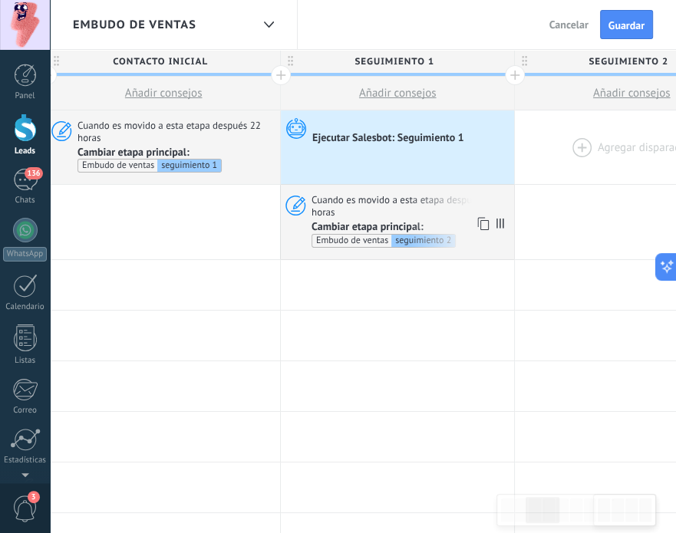
click at [437, 203] on span "Cuando es movido a esta etapa después 22 horas" at bounding box center [411, 205] width 198 height 25
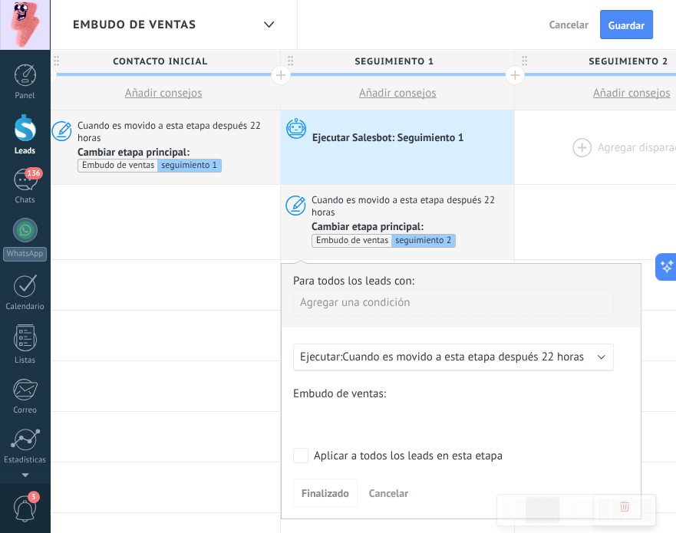
click at [452, 140] on div "Ejecutar Salesbot: Seguimiento 1" at bounding box center [389, 139] width 154 height 14
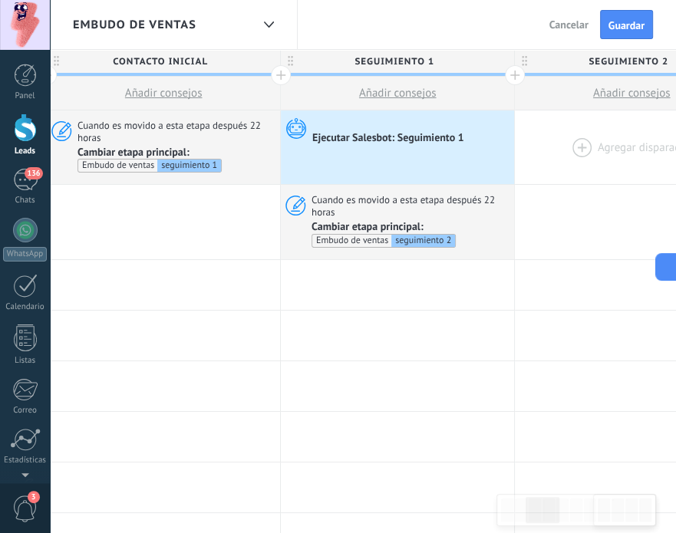
click at [433, 146] on div "Ejecutar Salesbot: Seguimiento 1" at bounding box center [397, 148] width 233 height 74
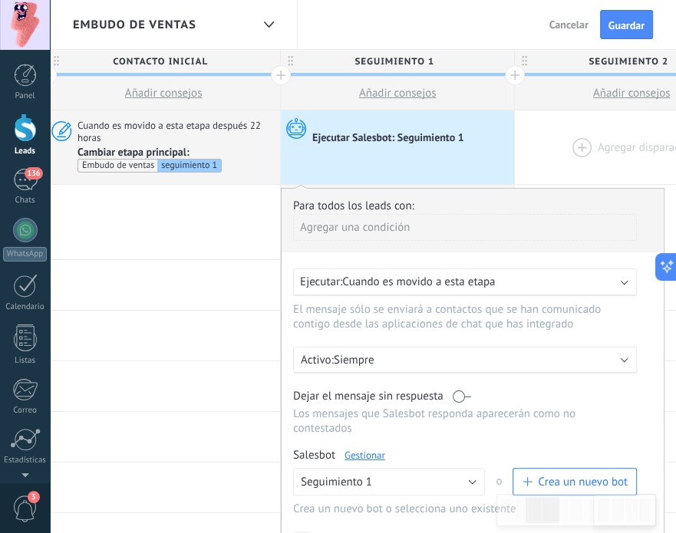
click at [433, 146] on div "Ejecutar Salesbot: Seguimiento 1" at bounding box center [397, 148] width 233 height 74
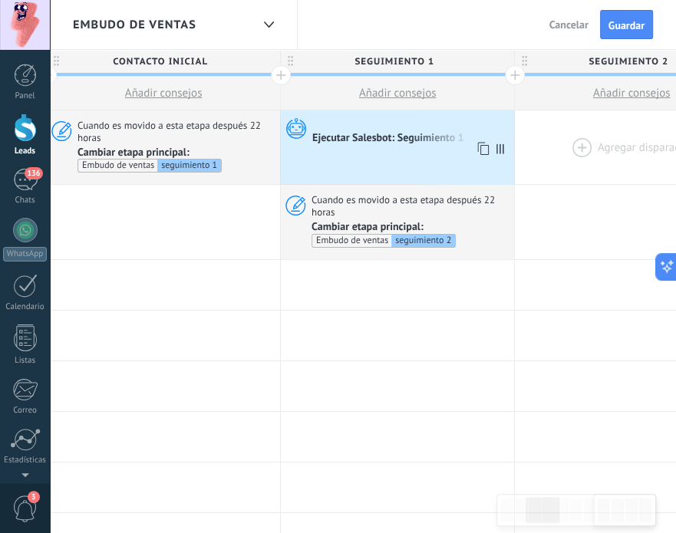
click at [397, 140] on div "Ejecutar Salesbot: Seguimiento 1" at bounding box center [389, 139] width 154 height 14
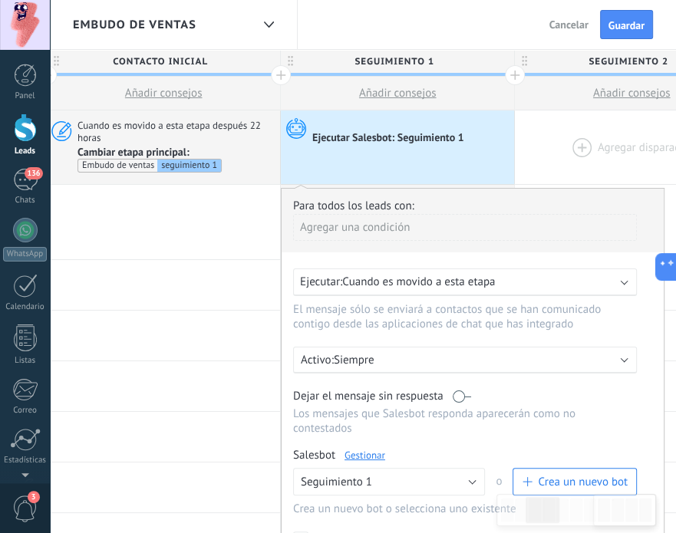
click at [372, 449] on link "Gestionar" at bounding box center [365, 455] width 41 height 13
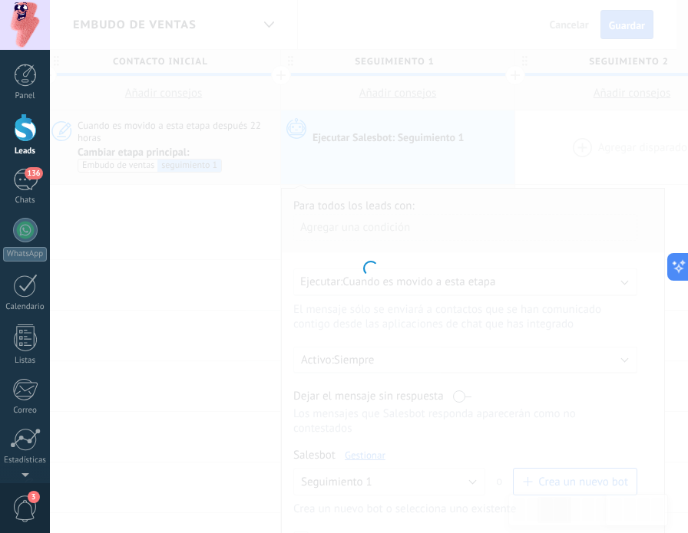
type input "**********"
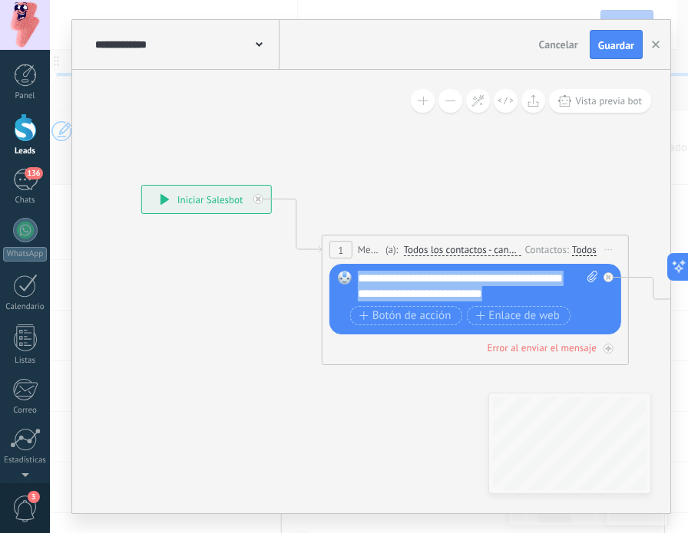
drag, startPoint x: 358, startPoint y: 275, endPoint x: 533, endPoint y: 288, distance: 176.2
click at [533, 288] on div "**********" at bounding box center [478, 286] width 241 height 31
copy div "**********"
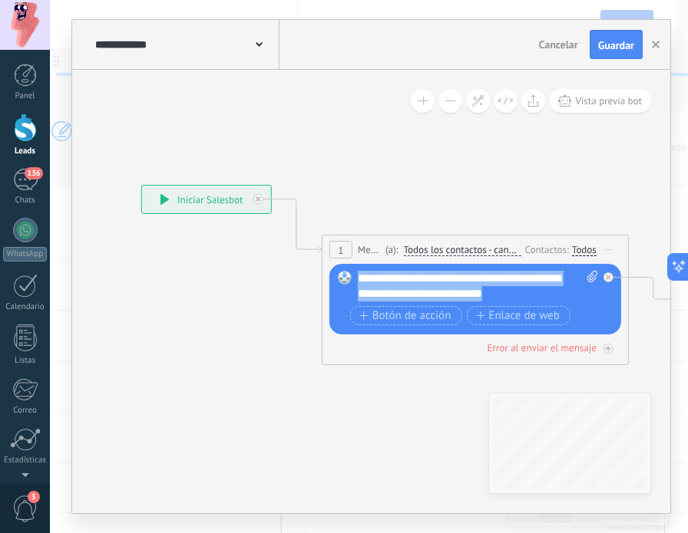
drag, startPoint x: 511, startPoint y: 286, endPoint x: 353, endPoint y: 277, distance: 158.3
click at [353, 277] on div "Reemplazar Quitar Convertir a mensaje de voz Arrastre la imagen aquí para adjun…" at bounding box center [475, 299] width 292 height 71
copy div "**********"
